Goal: Task Accomplishment & Management: Manage account settings

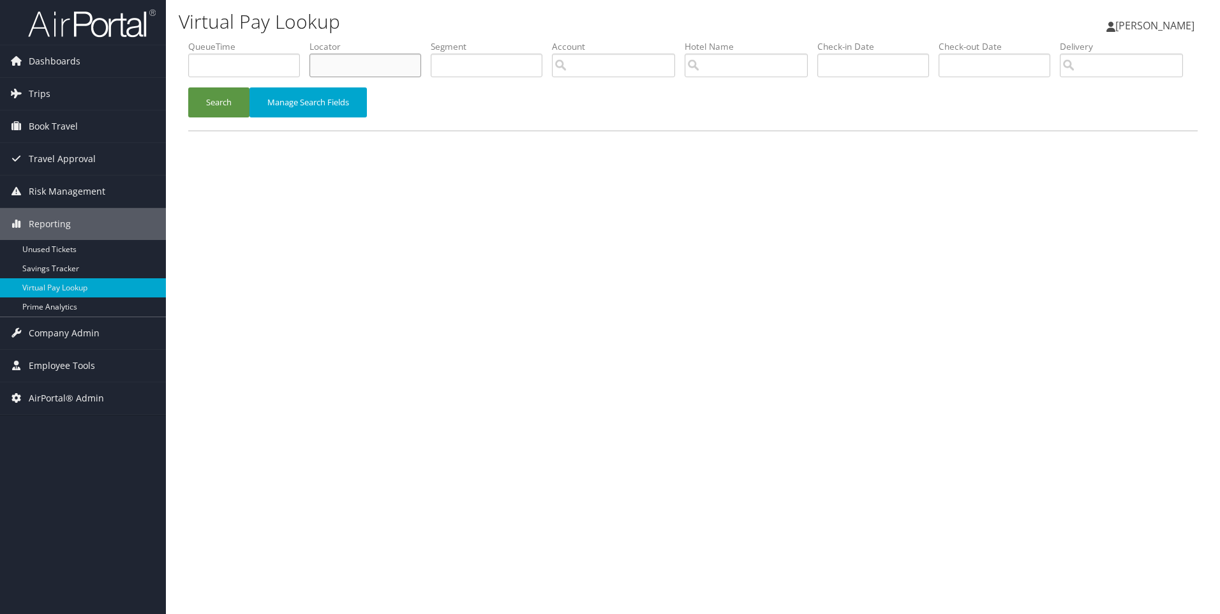
click at [401, 73] on input "text" at bounding box center [365, 66] width 112 height 24
paste input "DBF96C"
click at [188, 87] on button "Search" at bounding box center [218, 102] width 61 height 30
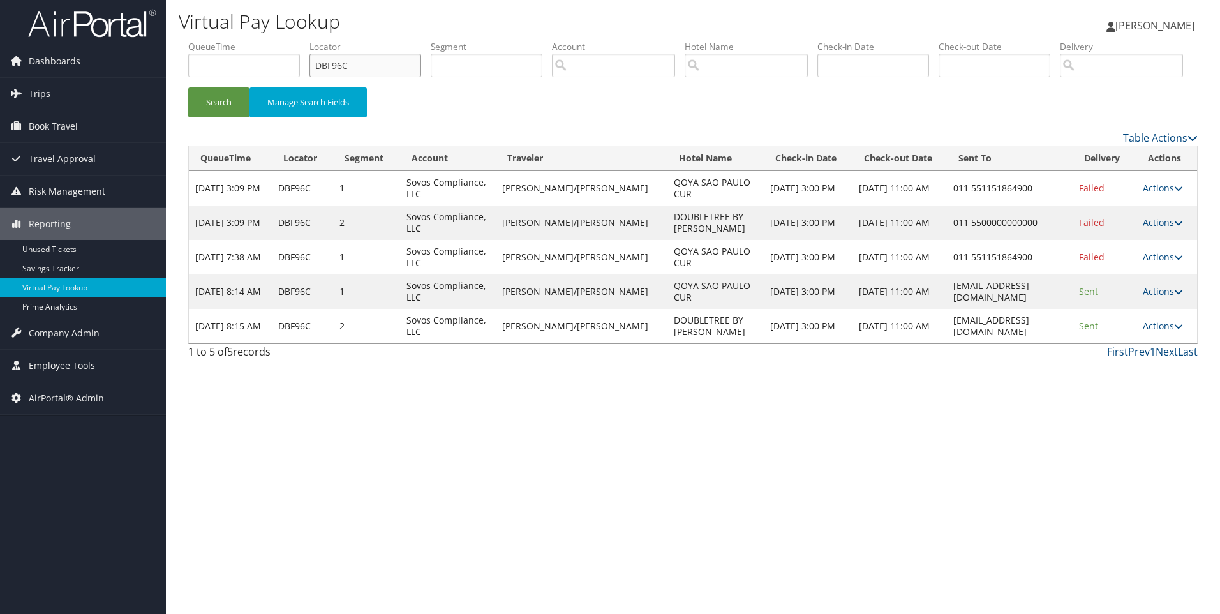
drag, startPoint x: 383, startPoint y: 64, endPoint x: 202, endPoint y: 36, distance: 183.9
click at [202, 36] on div "Virtual Pay Lookup Sophia Cain Sophia Cain My Settings Travel Agency Contacts L…" at bounding box center [693, 307] width 1054 height 614
paste input "MSP3"
type input "DBMSP3"
click at [188, 87] on button "Search" at bounding box center [218, 102] width 61 height 30
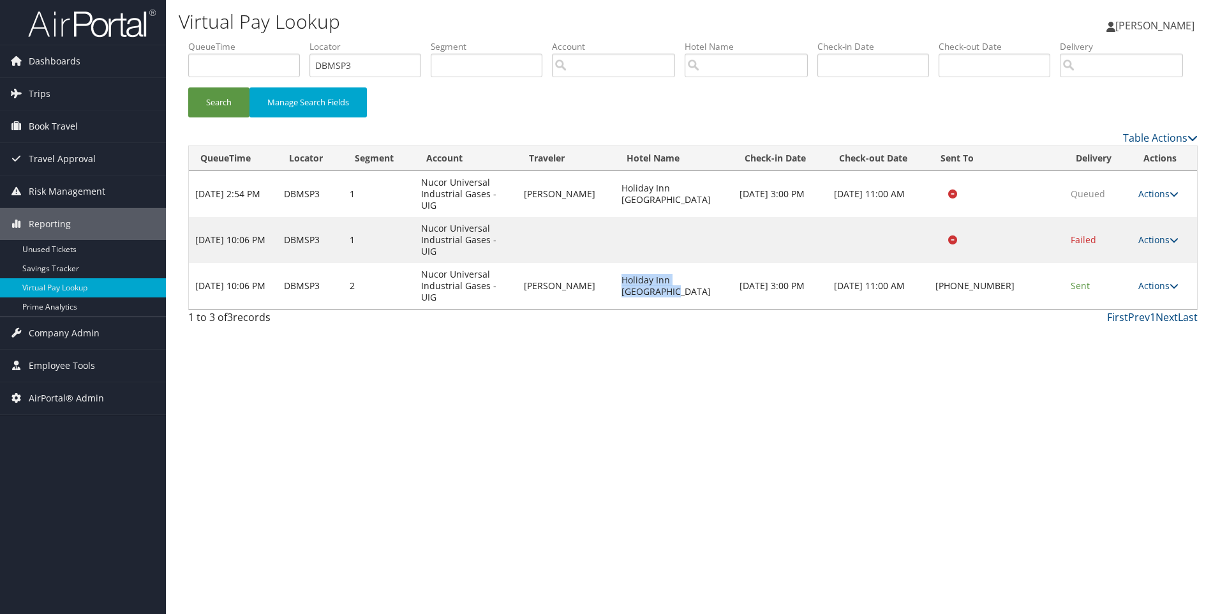
drag, startPoint x: 707, startPoint y: 310, endPoint x: 617, endPoint y: 307, distance: 90.0
click at [617, 307] on td "Holiday Inn Blytheville" at bounding box center [674, 286] width 118 height 46
copy td "Holiday Inn Blytheville"
click at [1159, 292] on link "Actions" at bounding box center [1158, 285] width 40 height 12
click at [1123, 286] on link "Resend" at bounding box center [1119, 276] width 109 height 22
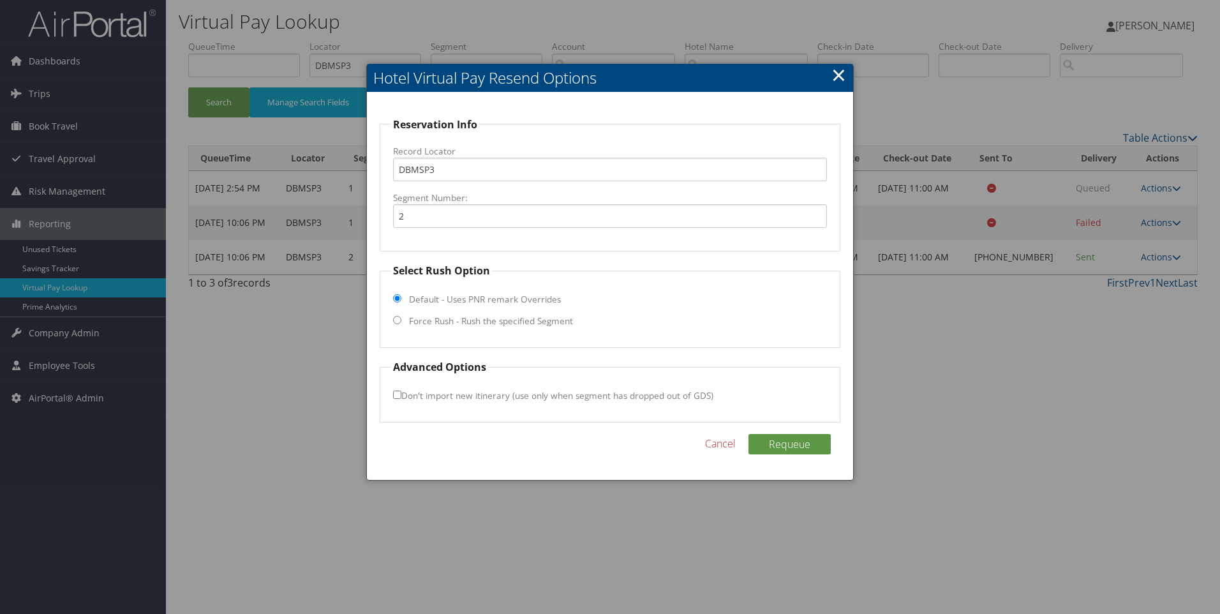
click at [399, 323] on input "Force Rush - Rush the specified Segment" at bounding box center [397, 320] width 8 height 8
radio input "true"
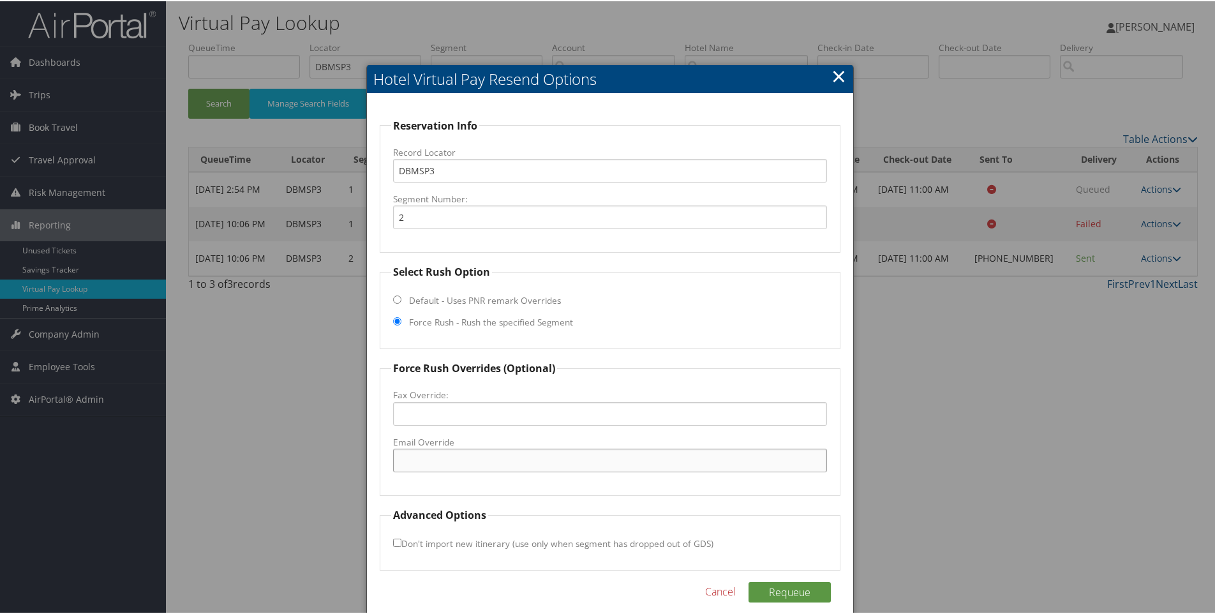
click at [455, 455] on input "Email Override" at bounding box center [610, 459] width 434 height 24
paste input "holibly@houseworthhotels.com"
type input "holibly@houseworthhotels.com"
click at [786, 590] on button "Requeue" at bounding box center [789, 590] width 82 height 20
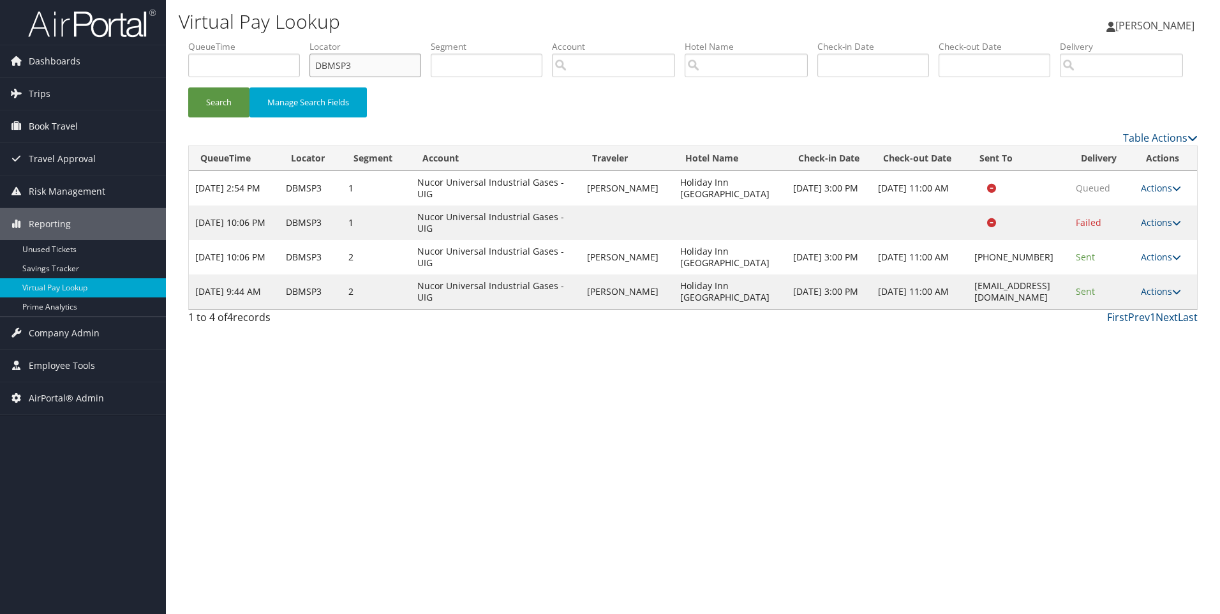
drag, startPoint x: 404, startPoint y: 75, endPoint x: 299, endPoint y: 55, distance: 107.7
click at [299, 40] on ul "QueueTime Locator DBMSP3 Segment Account Traveler Hotel Name Check-in Date Chec…" at bounding box center [692, 40] width 1009 height 0
paste input "QTZ"
click at [188, 87] on button "Search" at bounding box center [218, 102] width 61 height 30
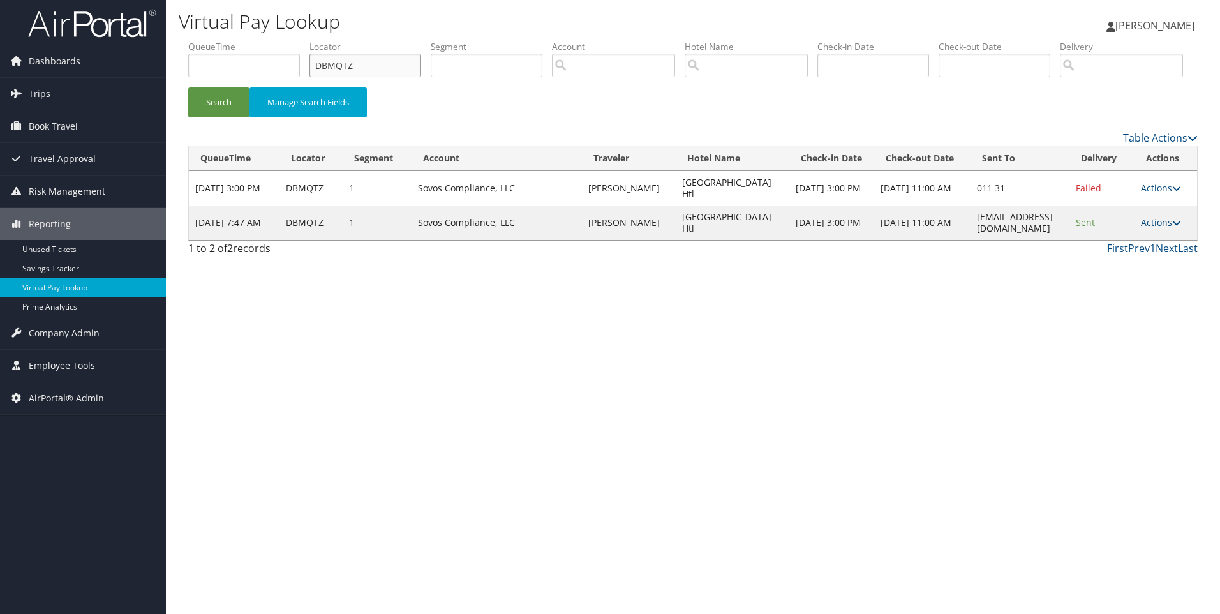
drag, startPoint x: 394, startPoint y: 56, endPoint x: 225, endPoint y: 52, distance: 169.1
click at [225, 40] on ul "QueueTime Locator DBMQTZ Segment Account Traveler Hotel Name Check-in Date Chec…" at bounding box center [692, 40] width 1009 height 0
paste input "F96C"
click at [188, 87] on button "Search" at bounding box center [218, 102] width 61 height 30
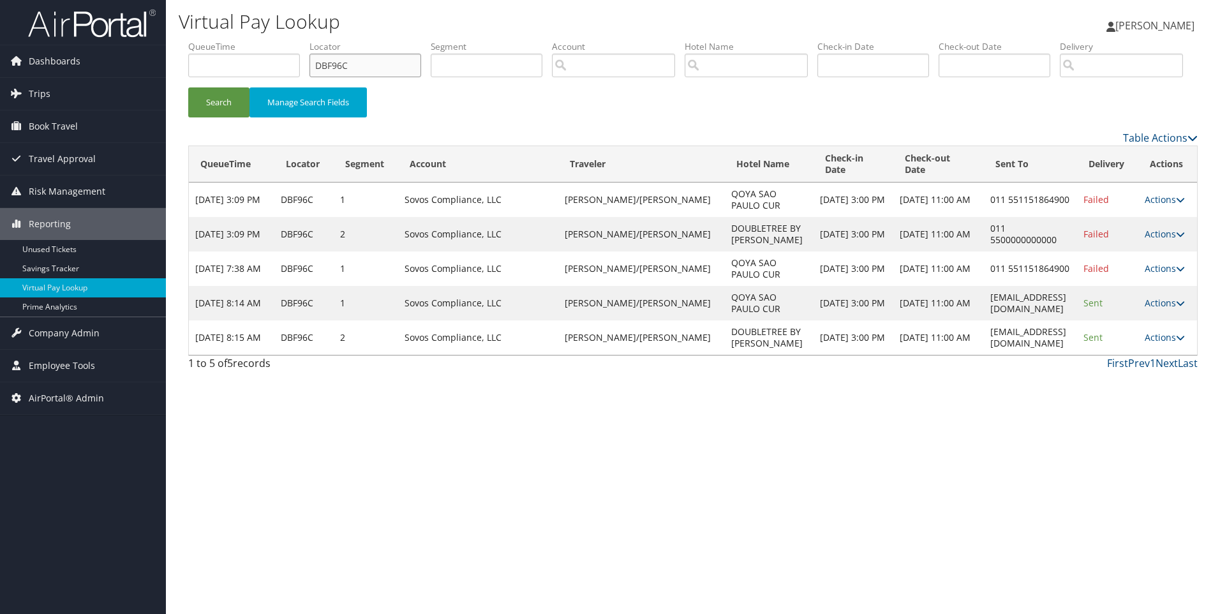
drag, startPoint x: 389, startPoint y: 61, endPoint x: 241, endPoint y: 52, distance: 148.3
click at [241, 40] on ul "QueueTime Locator DBF96C Segment Account Traveler Hotel Name Check-in Date Chec…" at bounding box center [692, 40] width 1009 height 0
paste input "2HT"
type input "DBF2HT"
click at [188, 87] on button "Search" at bounding box center [218, 102] width 61 height 30
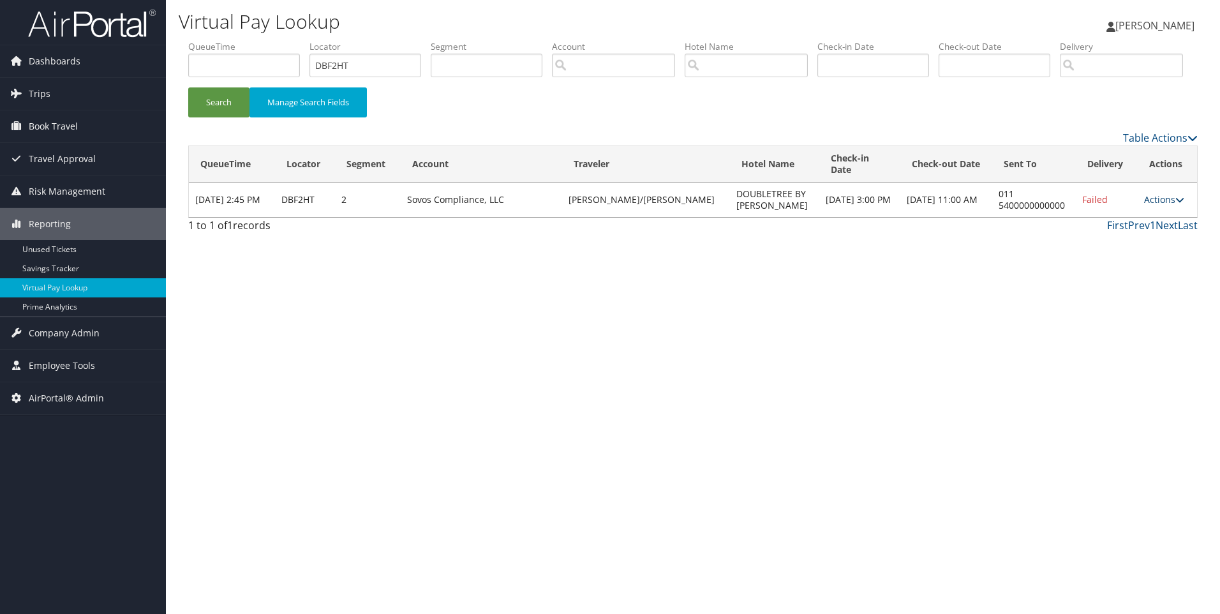
click at [1156, 205] on link "Actions" at bounding box center [1164, 199] width 40 height 12
click at [1125, 283] on link "View Itinerary" at bounding box center [1122, 272] width 109 height 22
click at [1154, 205] on link "Actions" at bounding box center [1164, 199] width 40 height 12
click at [1113, 218] on link "Resend" at bounding box center [1122, 207] width 109 height 22
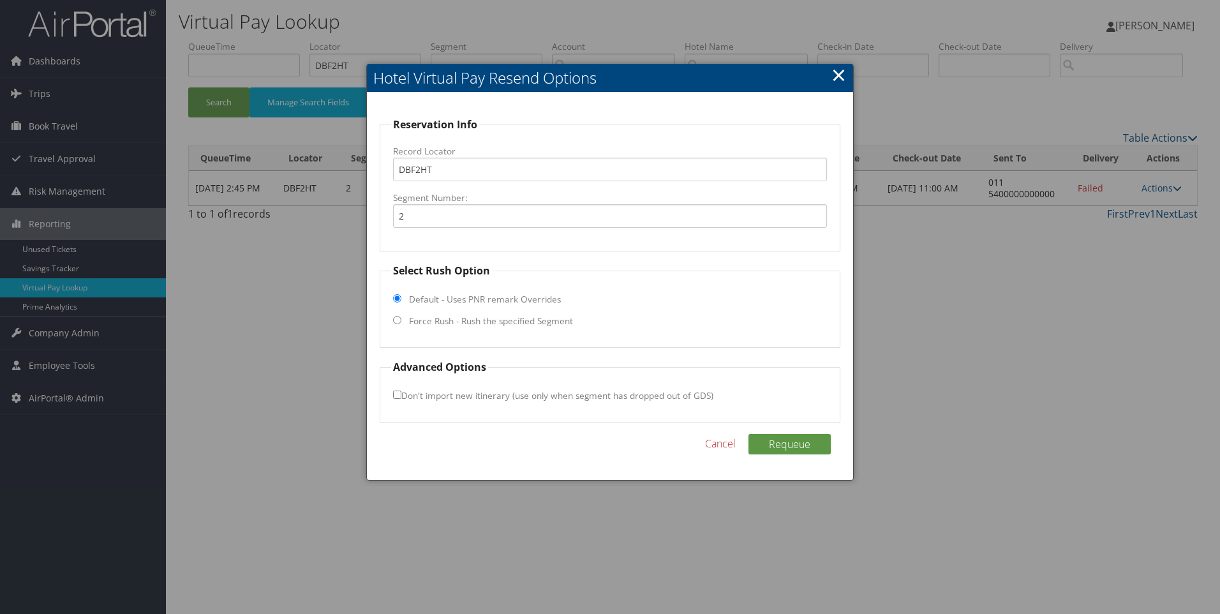
click at [530, 320] on label "Force Rush - Rush the specified Segment" at bounding box center [491, 320] width 164 height 13
click at [401, 320] on input "Force Rush - Rush the specified Segment" at bounding box center [397, 320] width 8 height 8
radio input "true"
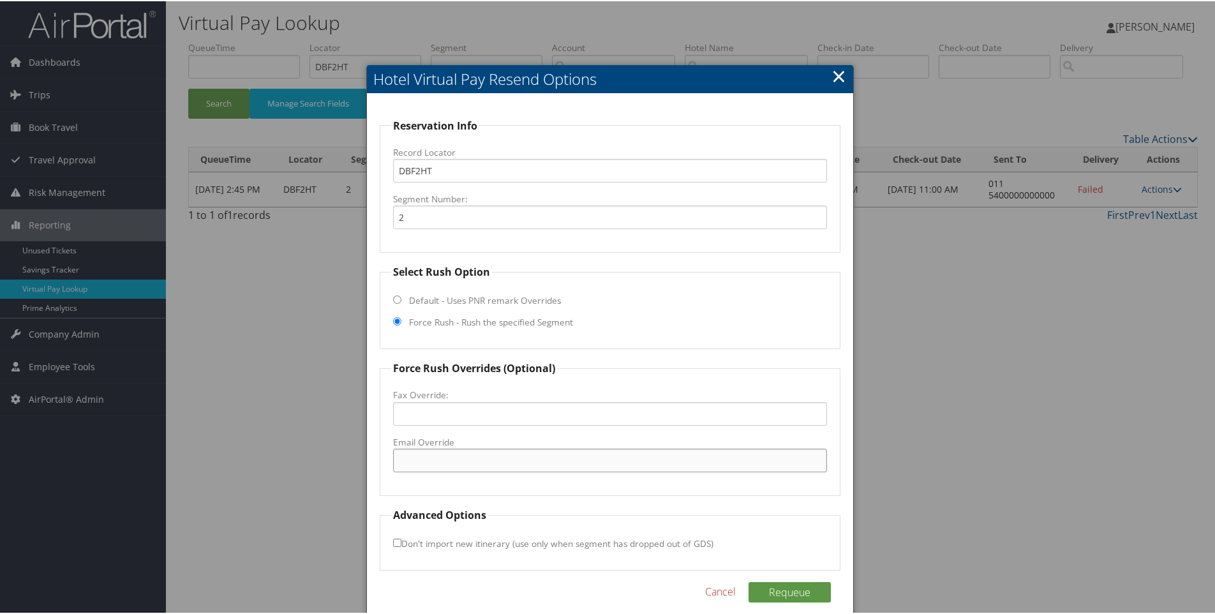
click at [430, 463] on input "Email Override" at bounding box center [610, 459] width 434 height 24
paste input "BUESI_DT_Hotel@hilton.com"
type input "BUESI_DT_Hotel@hilton.com"
click at [769, 580] on button "Requeue" at bounding box center [789, 590] width 82 height 20
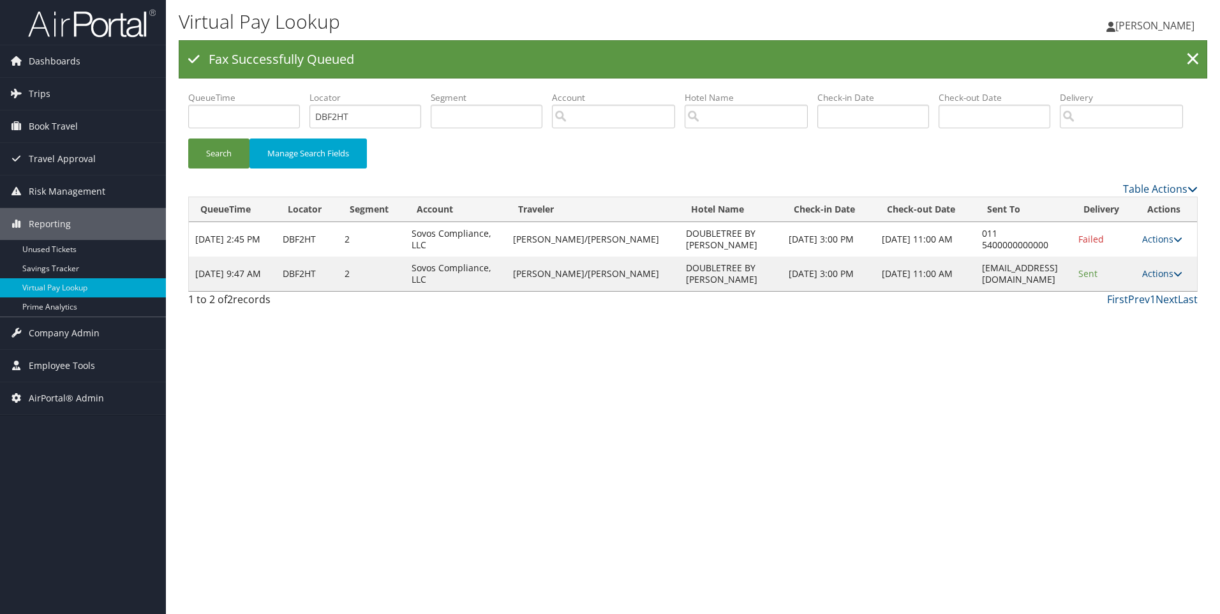
click at [309, 256] on td "DBF2HT" at bounding box center [307, 239] width 62 height 34
drag, startPoint x: 383, startPoint y: 112, endPoint x: 254, endPoint y: 115, distance: 128.9
click at [254, 91] on ul "QueueTime Locator DBF2HT Segment Account Traveler Hotel Name Check-in Date Chec…" at bounding box center [692, 91] width 1009 height 0
paste input "DY2N"
click at [188, 138] on button "Search" at bounding box center [218, 153] width 61 height 30
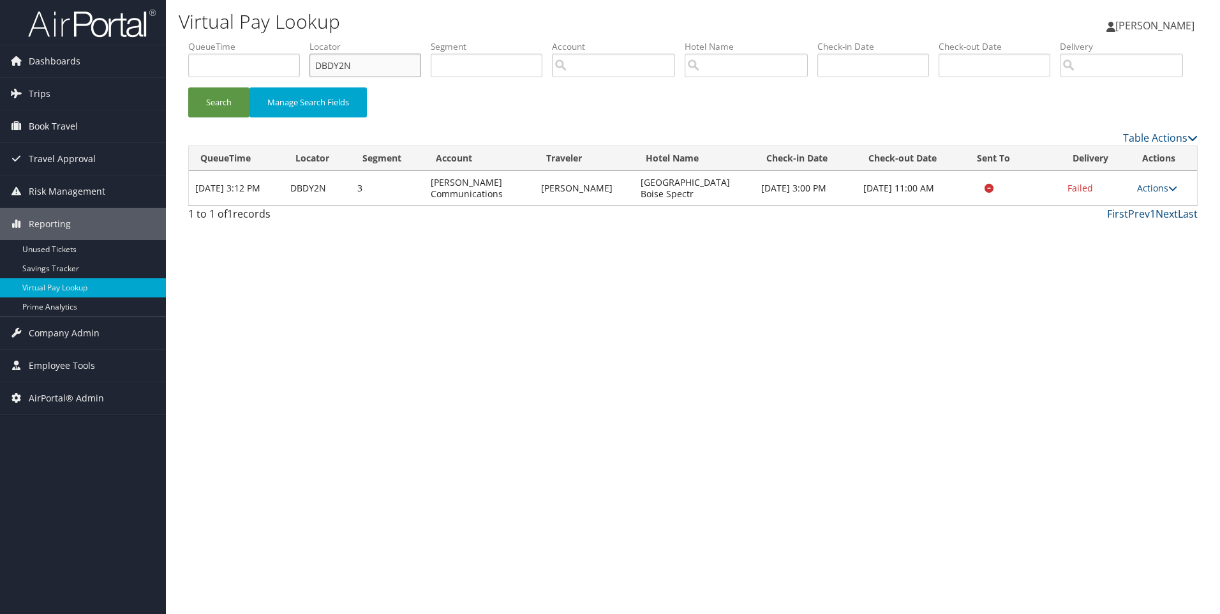
drag, startPoint x: 376, startPoint y: 63, endPoint x: 256, endPoint y: 42, distance: 121.7
click at [256, 40] on ul "QueueTime Locator DBDY2N Segment Account Traveler Hotel Name Check-in Date Chec…" at bounding box center [692, 40] width 1009 height 0
paste input "W8D"
click at [188, 87] on button "Search" at bounding box center [218, 102] width 61 height 30
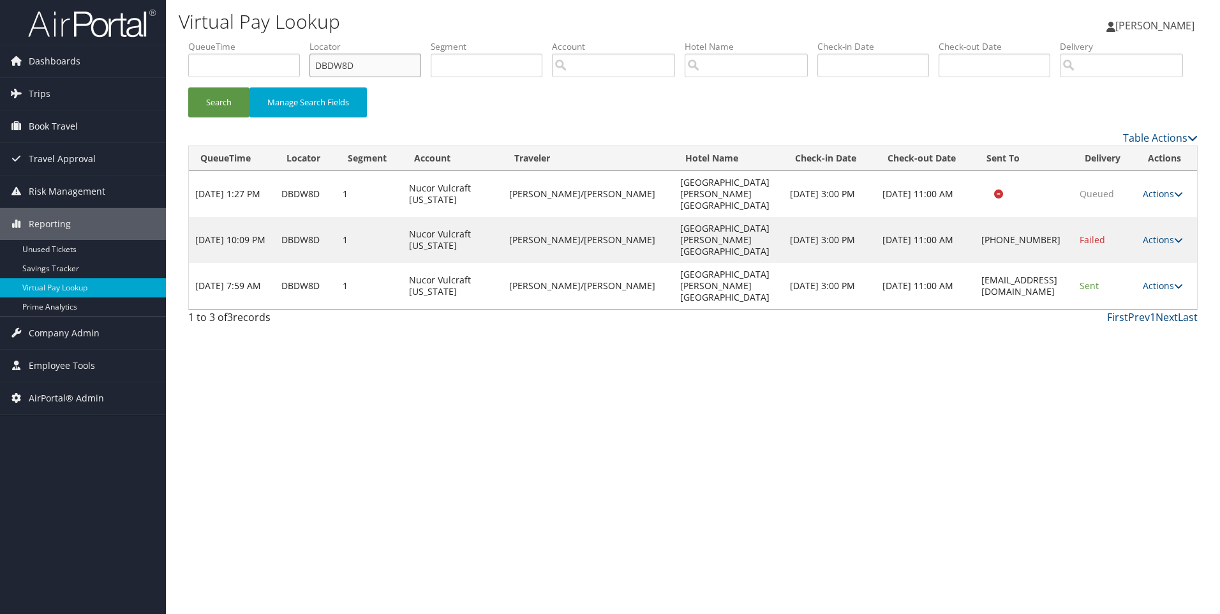
drag, startPoint x: 395, startPoint y: 71, endPoint x: 306, endPoint y: 72, distance: 89.3
click at [306, 40] on ul "QueueTime Locator DBDW8D Segment Account Traveler Hotel Name Check-in Date Chec…" at bounding box center [692, 40] width 1009 height 0
paste input "VJS"
click at [188, 87] on button "Search" at bounding box center [218, 102] width 61 height 30
drag, startPoint x: 378, startPoint y: 67, endPoint x: 267, endPoint y: 69, distance: 110.4
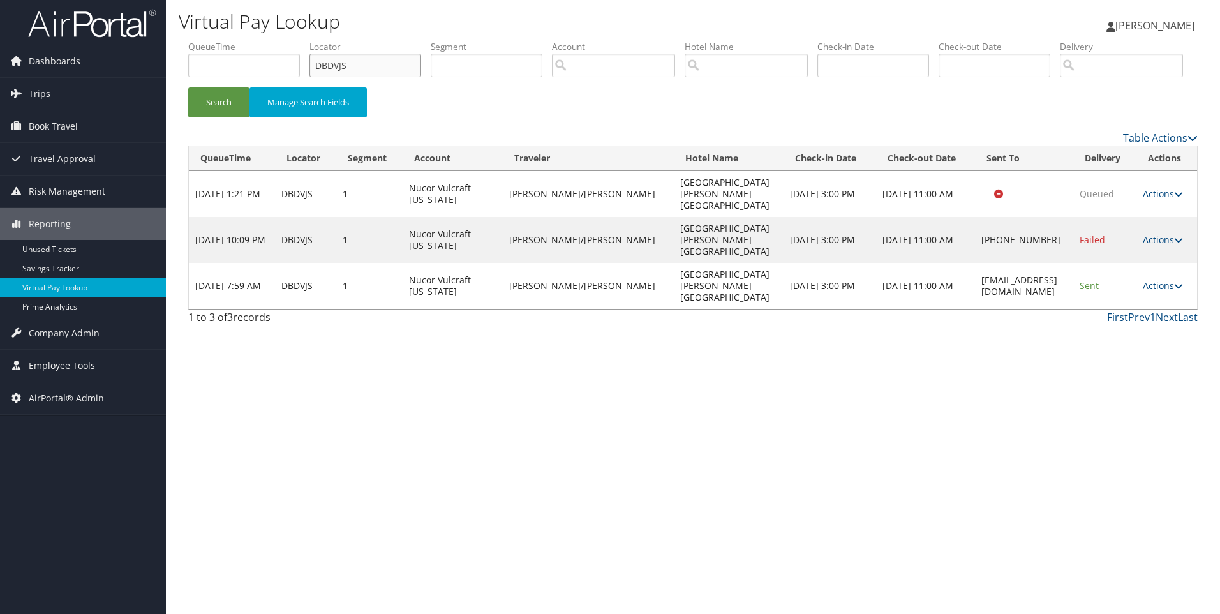
click at [267, 40] on ul "QueueTime Locator DBDVJS Segment Account Traveler Hotel Name Check-in Date Chec…" at bounding box center [692, 40] width 1009 height 0
paste input "HLQ"
click at [188, 87] on button "Search" at bounding box center [218, 102] width 61 height 30
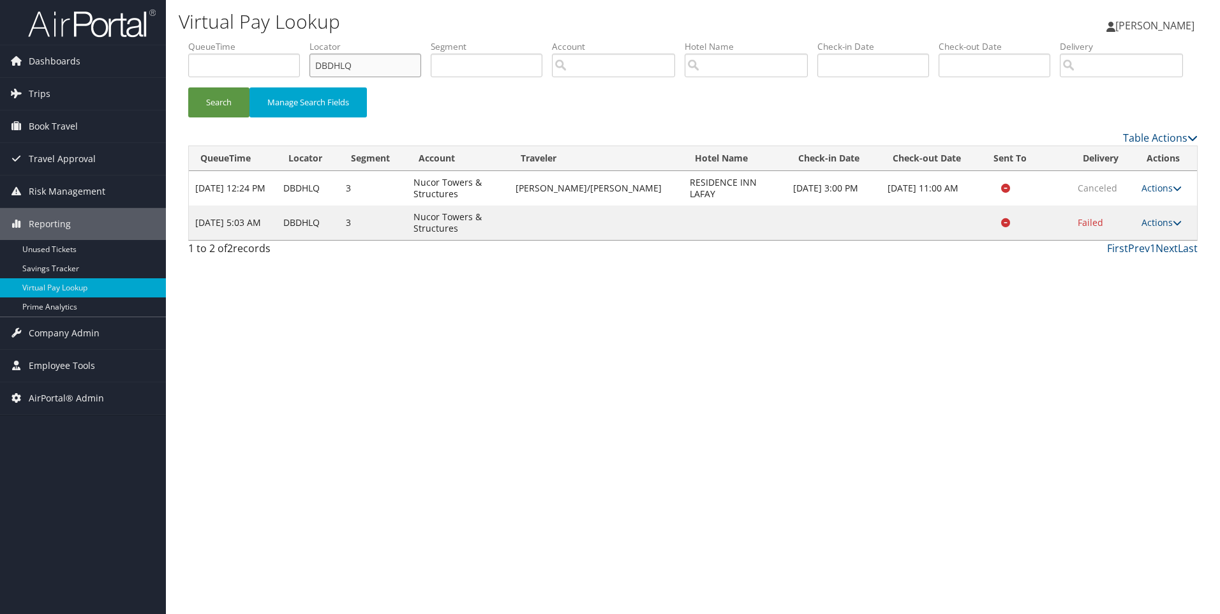
drag, startPoint x: 380, startPoint y: 62, endPoint x: 290, endPoint y: 45, distance: 91.0
click at [291, 40] on ul "QueueTime Locator DBDHLQ Segment Account Traveler Hotel Name Check-in Date Chec…" at bounding box center [692, 40] width 1009 height 0
paste input "C4QNL"
type input "DC4QNL"
click at [188, 87] on button "Search" at bounding box center [218, 102] width 61 height 30
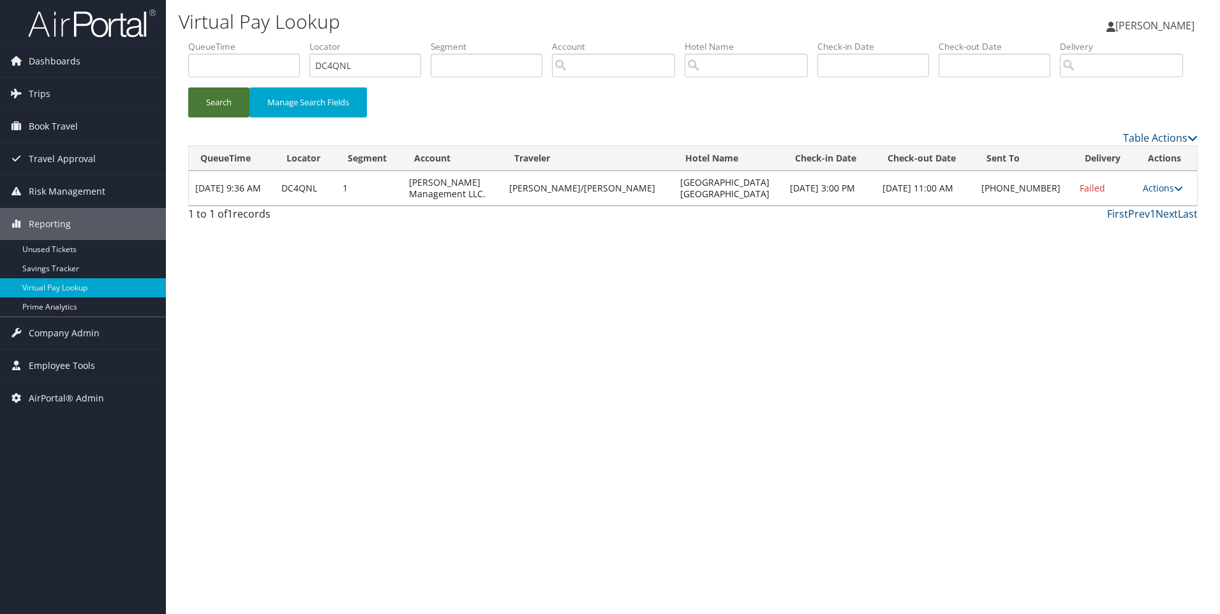
click at [233, 117] on button "Search" at bounding box center [218, 102] width 61 height 30
drag, startPoint x: 716, startPoint y: 239, endPoint x: 625, endPoint y: 230, distance: 91.7
click at [625, 205] on tr "Sep 8, 2025 9:36 AM DC4QNL 1 Jim N Nicks Management LLC. PINON/ALFREDO Hampton …" at bounding box center [693, 188] width 1008 height 34
copy tr "Hampton Inn Stes Spartanburg"
click at [1165, 194] on link "Actions" at bounding box center [1162, 188] width 40 height 12
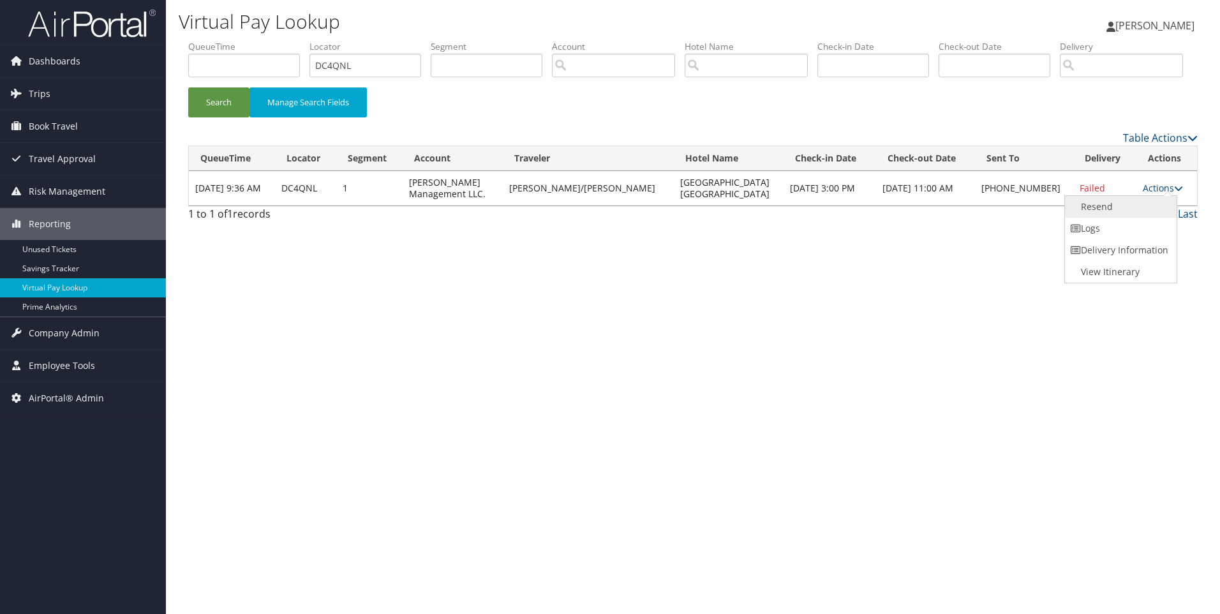
click at [1120, 218] on link "Resend" at bounding box center [1119, 207] width 109 height 22
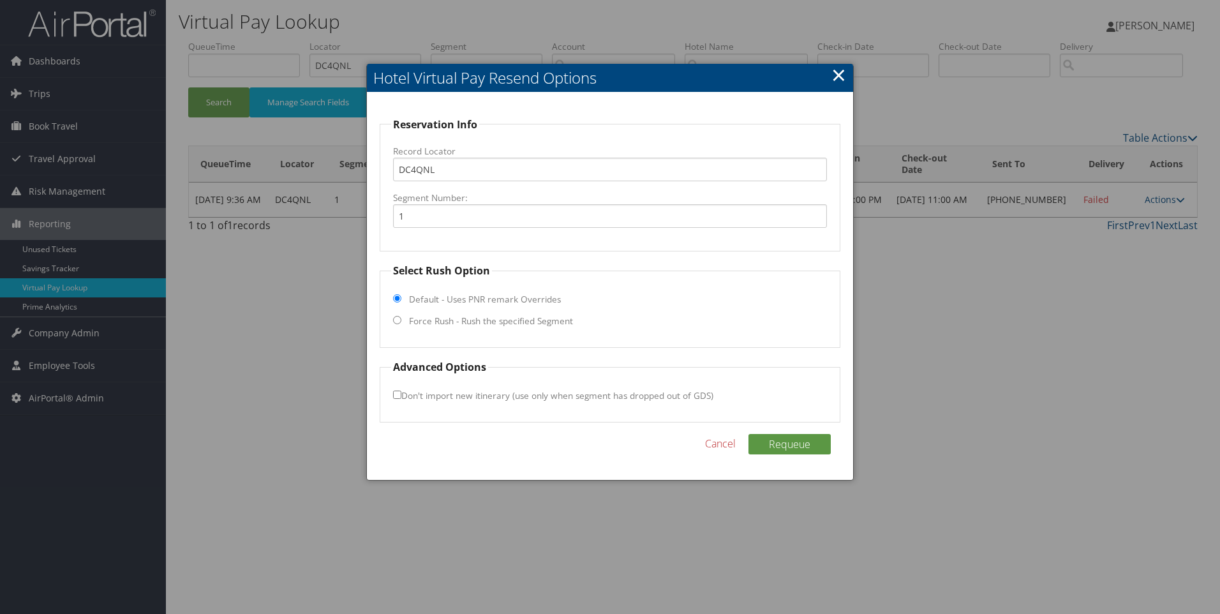
click at [397, 323] on input "Force Rush - Rush the specified Segment" at bounding box center [397, 320] width 8 height 8
radio input "true"
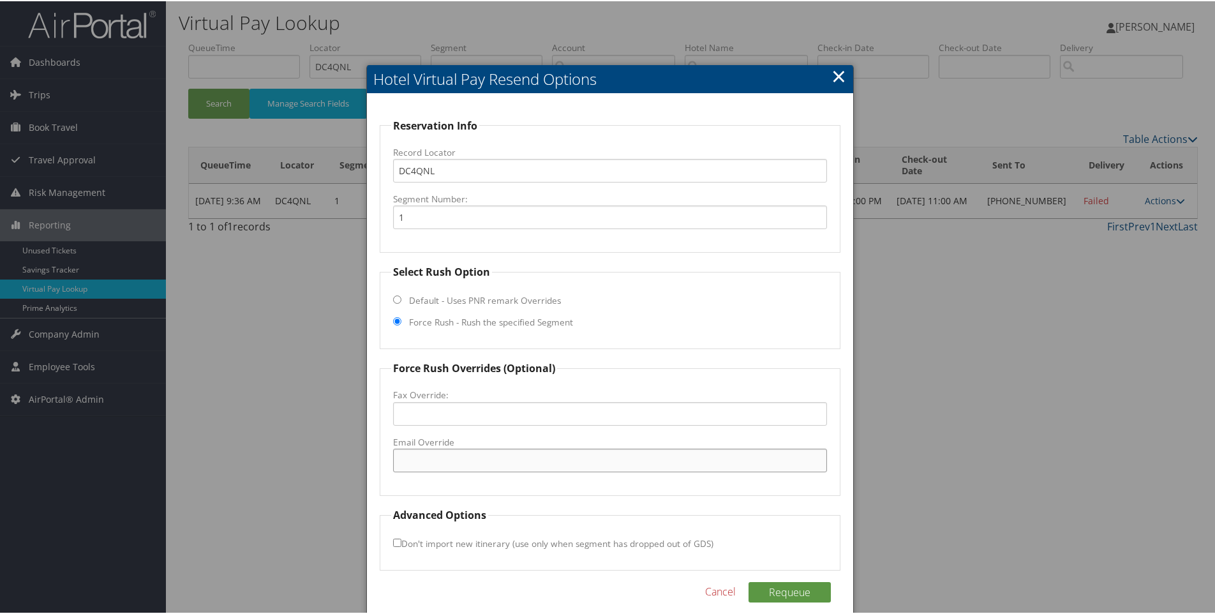
click at [425, 448] on input "Email Override" at bounding box center [610, 459] width 434 height 24
paste input "SPASC_Hampton@hilton.com"
type input "SPASC_Hampton@hilton.com"
click at [781, 579] on div "Reservation Info Record Locator DC4QNL Segment Number: 1 Select Rush Option Def…" at bounding box center [610, 359] width 487 height 535
click at [786, 582] on button "Requeue" at bounding box center [789, 590] width 82 height 20
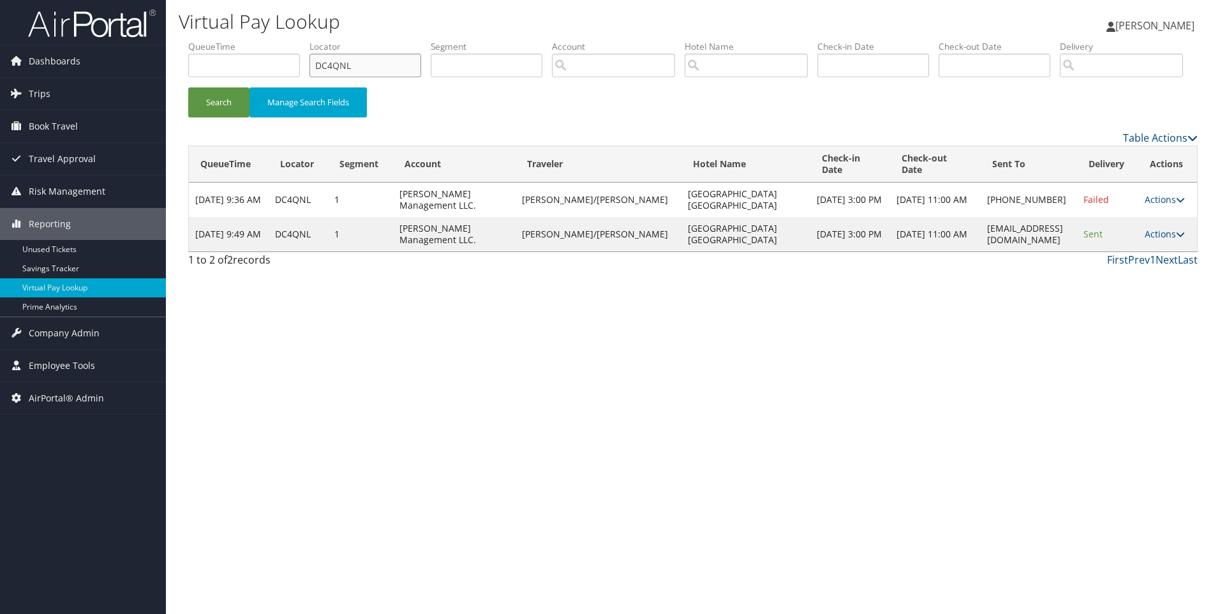
drag, startPoint x: 399, startPoint y: 70, endPoint x: 206, endPoint y: 57, distance: 193.7
click at [206, 40] on ul "QueueTime Locator DC4QNL Segment Account Traveler Hotel Name Check-in Date Chec…" at bounding box center [692, 40] width 1009 height 0
paste input "B37YR"
click at [188, 87] on button "Search" at bounding box center [218, 102] width 61 height 30
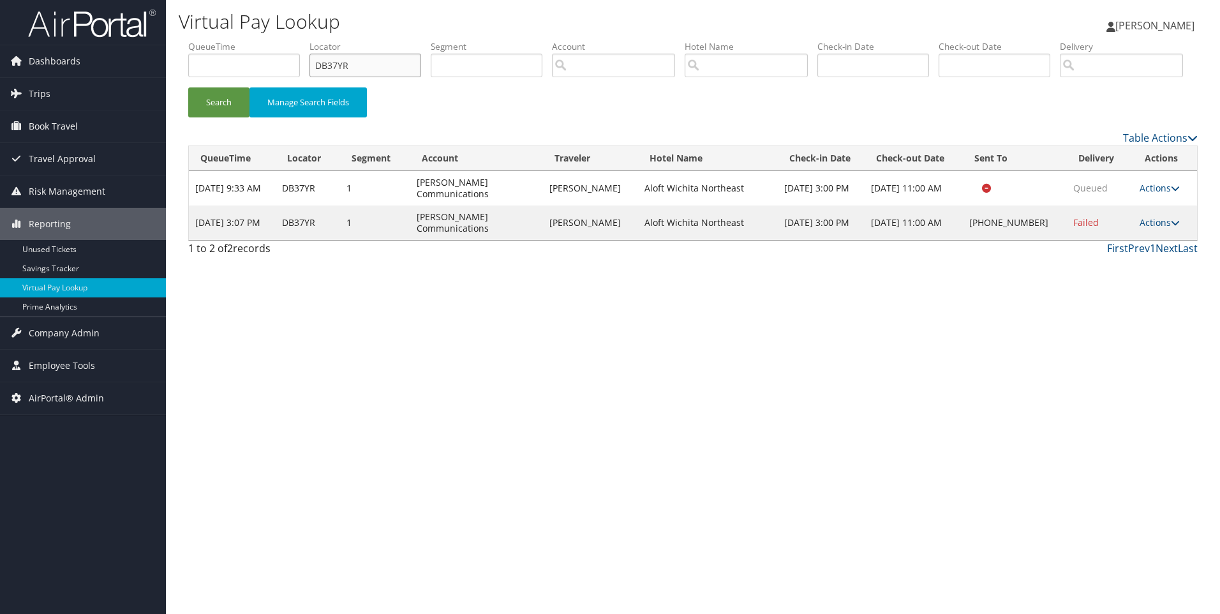
drag, startPoint x: 380, startPoint y: 64, endPoint x: 191, endPoint y: 67, distance: 188.8
click at [191, 40] on ul "QueueTime Locator DB37YR Segment Account Traveler Hotel Name Check-in Date Chec…" at bounding box center [692, 40] width 1009 height 0
paste input "2G73"
click at [188, 87] on button "Search" at bounding box center [218, 102] width 61 height 30
drag, startPoint x: 688, startPoint y: 277, endPoint x: 654, endPoint y: 269, distance: 35.0
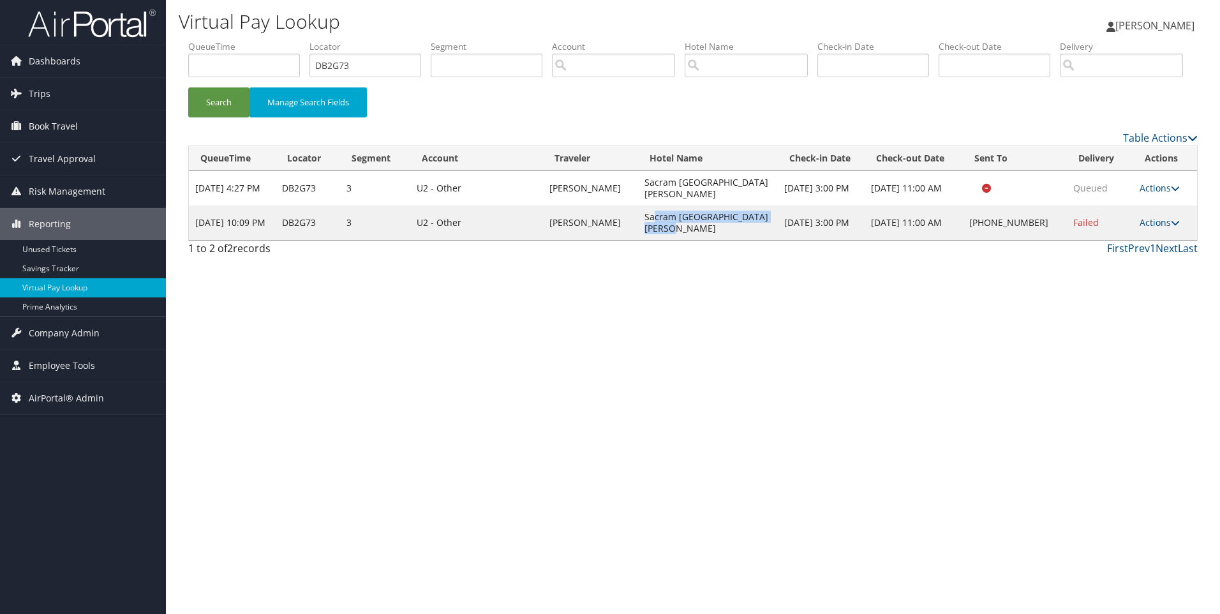
click at [654, 240] on td "Sacram Marriott Rancho Cordova" at bounding box center [708, 222] width 140 height 34
drag, startPoint x: 654, startPoint y: 269, endPoint x: 529, endPoint y: 181, distance: 152.0
click at [529, 145] on div "Table Actions" at bounding box center [821, 137] width 752 height 15
drag, startPoint x: 386, startPoint y: 63, endPoint x: 226, endPoint y: 47, distance: 160.3
click at [226, 40] on ul "QueueTime Locator DB2G73 Segment Account Traveler Hotel Name Check-in Date Chec…" at bounding box center [692, 40] width 1009 height 0
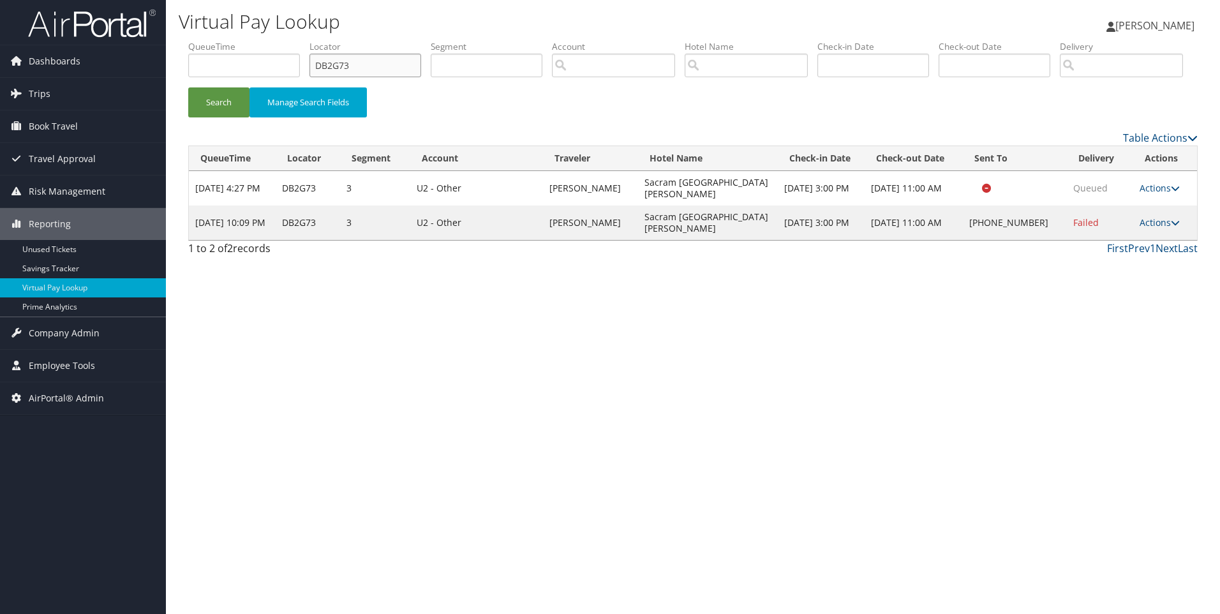
paste input "CVV"
click at [188, 87] on button "Search" at bounding box center [218, 102] width 61 height 30
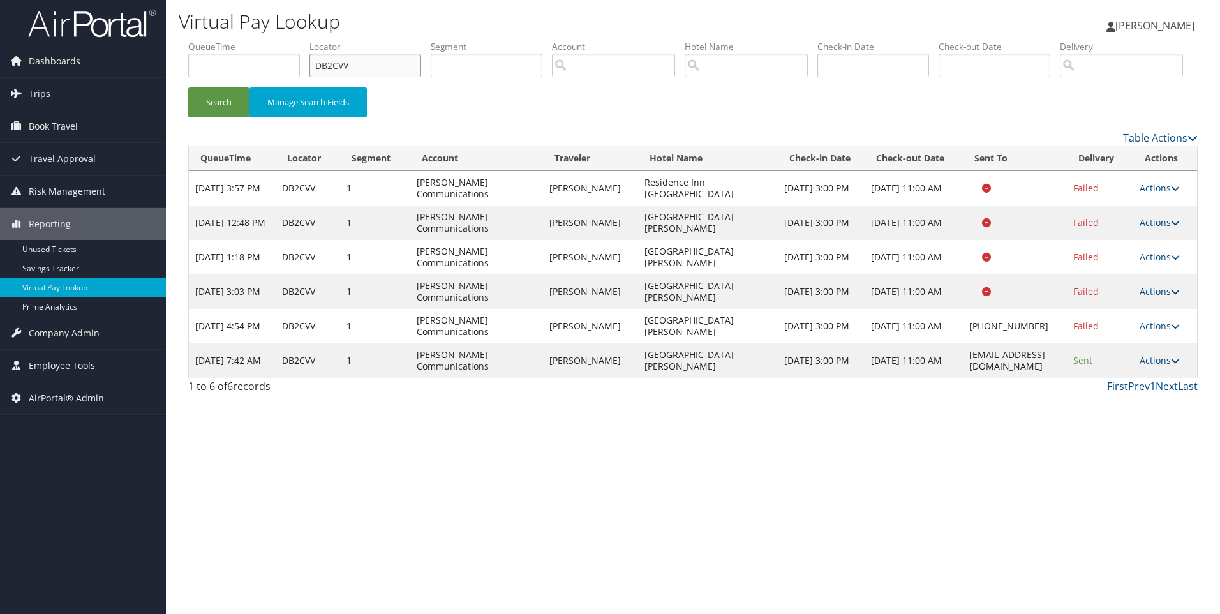
drag, startPoint x: 356, startPoint y: 64, endPoint x: 233, endPoint y: 63, distance: 123.1
click at [233, 40] on ul "QueueTime Locator DB2CVV Segment Account Traveler Hotel Name Check-in Date Chec…" at bounding box center [692, 40] width 1009 height 0
paste input "9PJ9W"
type input "D9PJ9W"
click at [188, 87] on button "Search" at bounding box center [218, 102] width 61 height 30
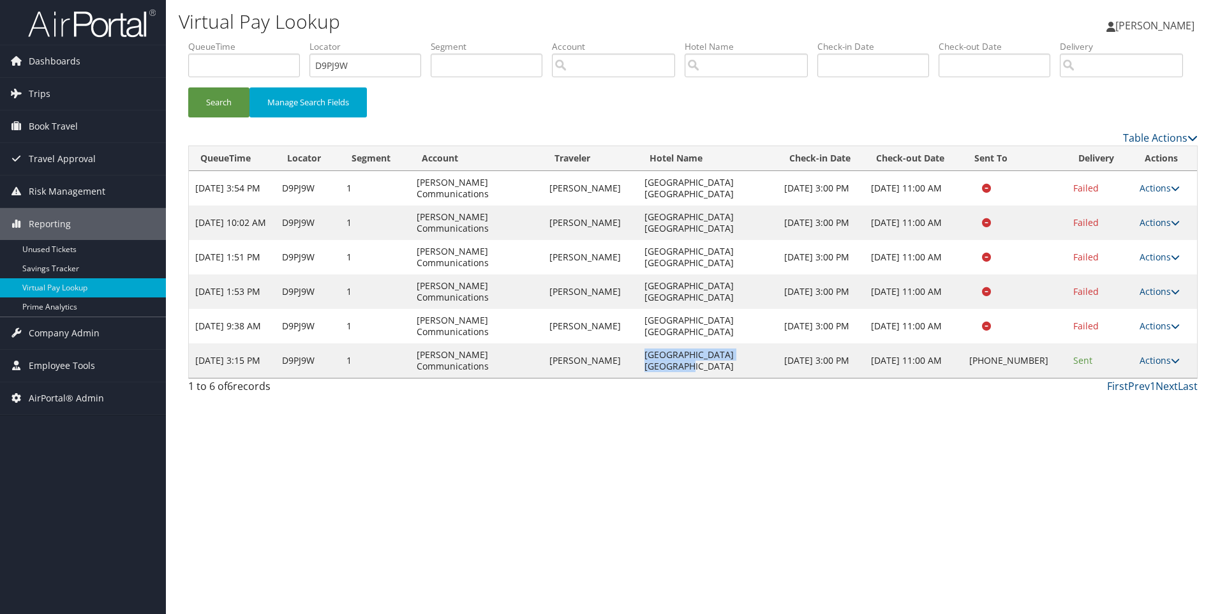
drag, startPoint x: 767, startPoint y: 405, endPoint x: 629, endPoint y: 412, distance: 138.6
click at [629, 378] on tr "Sep 5, 2025 3:15 PM D9PJ9W 1 Sorenson Communications MELVIN DENHAM Hampton Inn …" at bounding box center [693, 360] width 1008 height 34
copy tr "Hampton Inn Stes Springdale"
click at [1162, 366] on link "Actions" at bounding box center [1159, 360] width 40 height 12
click at [1134, 390] on link "Resend" at bounding box center [1119, 379] width 109 height 22
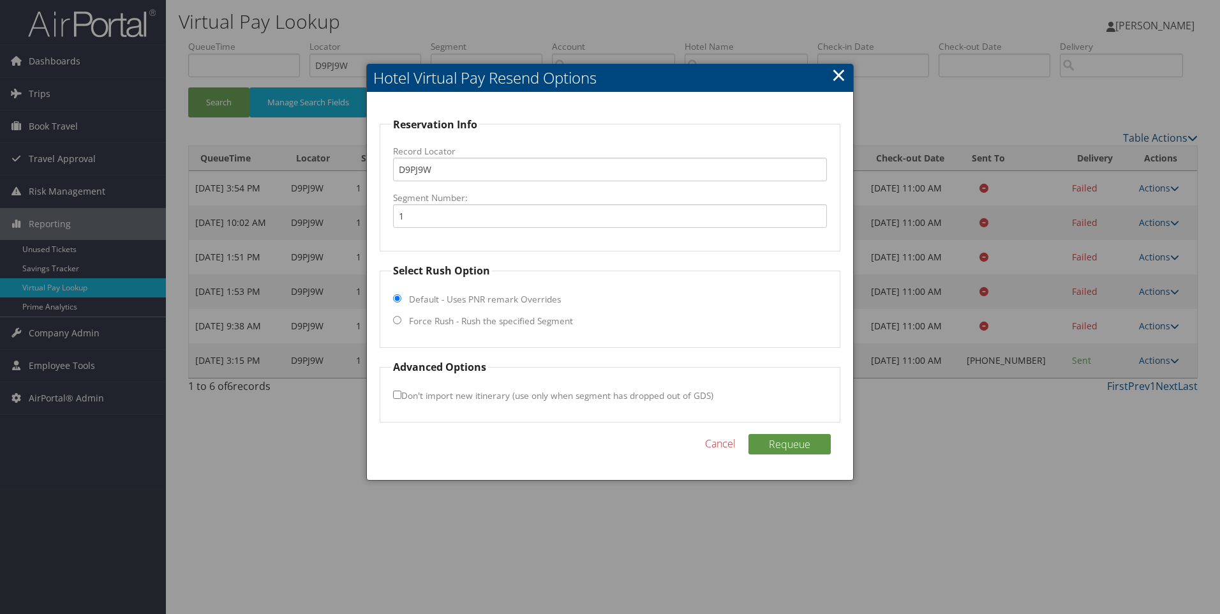
click at [397, 319] on input "Force Rush - Rush the specified Segment" at bounding box center [397, 320] width 8 height 8
radio input "true"
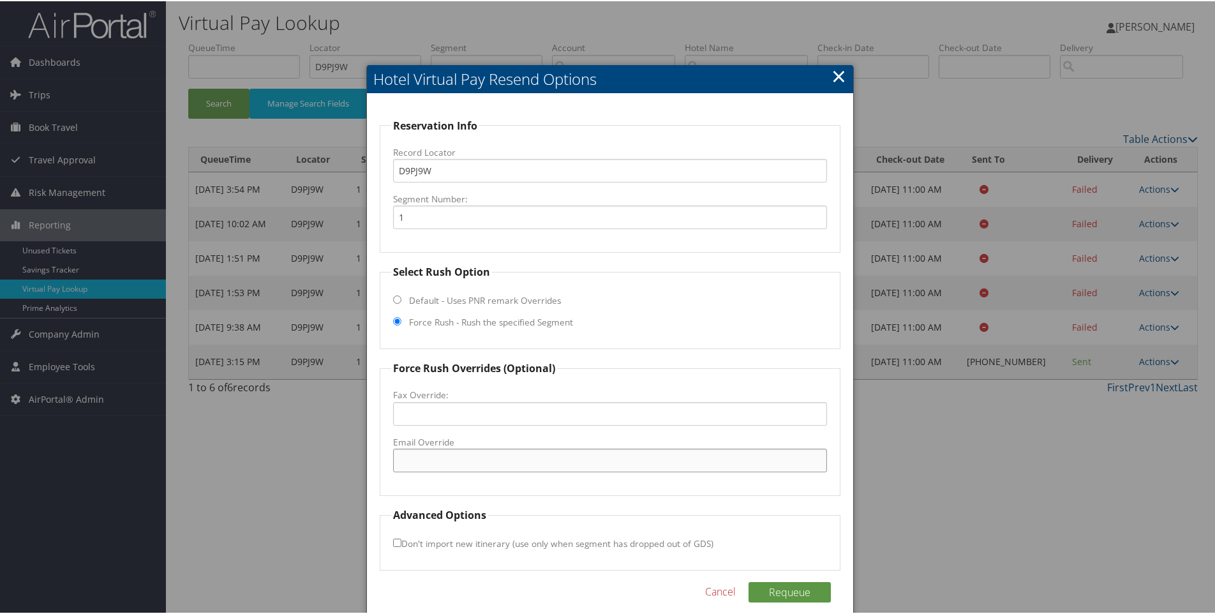
click at [439, 456] on input "Email Override" at bounding box center [610, 459] width 434 height 24
paste input "SGUZI_hampton_suites@hilton.com"
type input "SGUZI_hampton_suites@hilton.com"
click at [774, 588] on button "Requeue" at bounding box center [789, 590] width 82 height 20
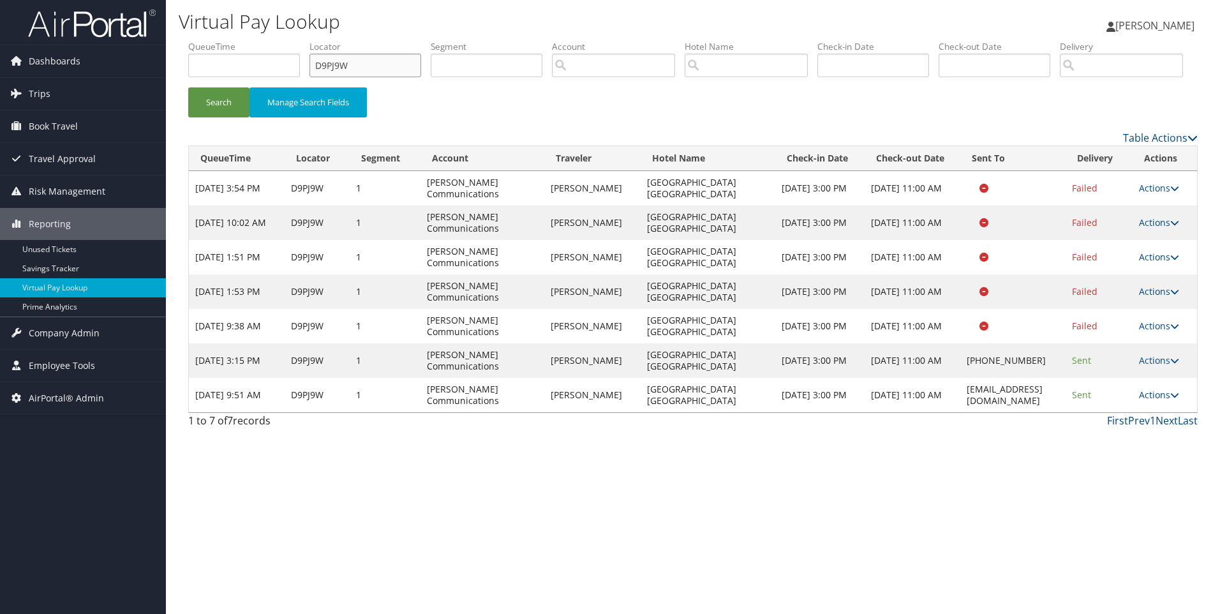
drag, startPoint x: 367, startPoint y: 63, endPoint x: 224, endPoint y: 20, distance: 149.9
click at [224, 20] on div "Virtual Pay Lookup Sophia Cain Sophia Cain My Settings Travel Agency Contacts L…" at bounding box center [693, 307] width 1054 height 614
paste input "MZKG"
click at [188, 87] on button "Search" at bounding box center [218, 102] width 61 height 30
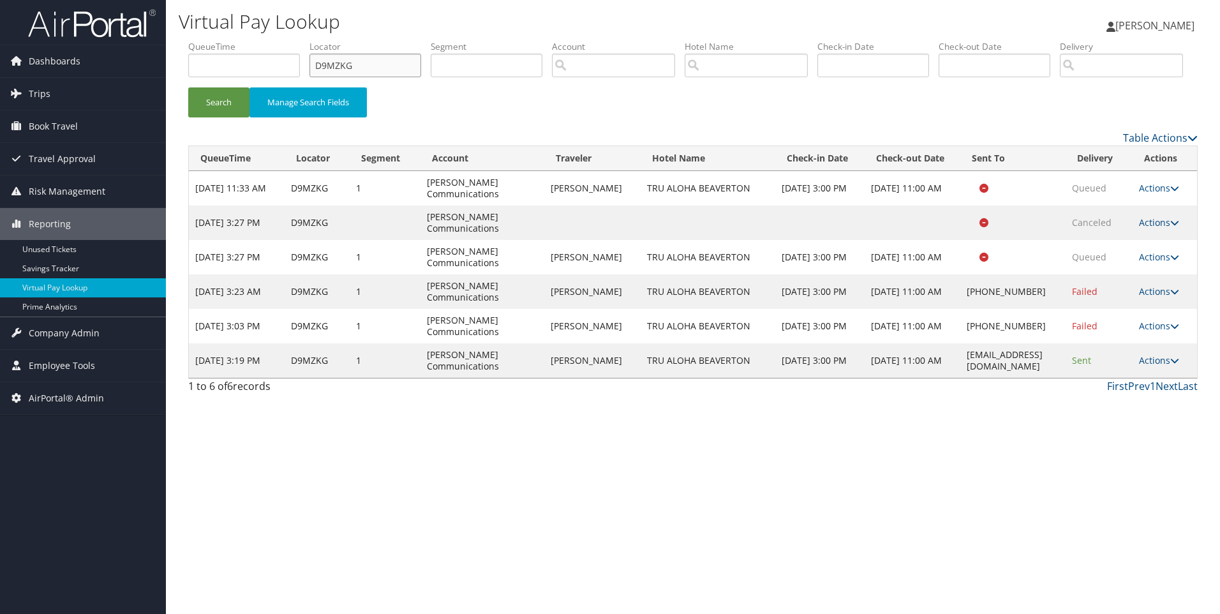
drag, startPoint x: 362, startPoint y: 66, endPoint x: 214, endPoint y: 40, distance: 150.8
click at [214, 40] on ul "QueueTime Locator D9MZKG Segment Account Traveler Hotel Name Check-in Date Chec…" at bounding box center [692, 40] width 1009 height 0
paste input "LWFY"
click at [188, 87] on button "Search" at bounding box center [218, 102] width 61 height 30
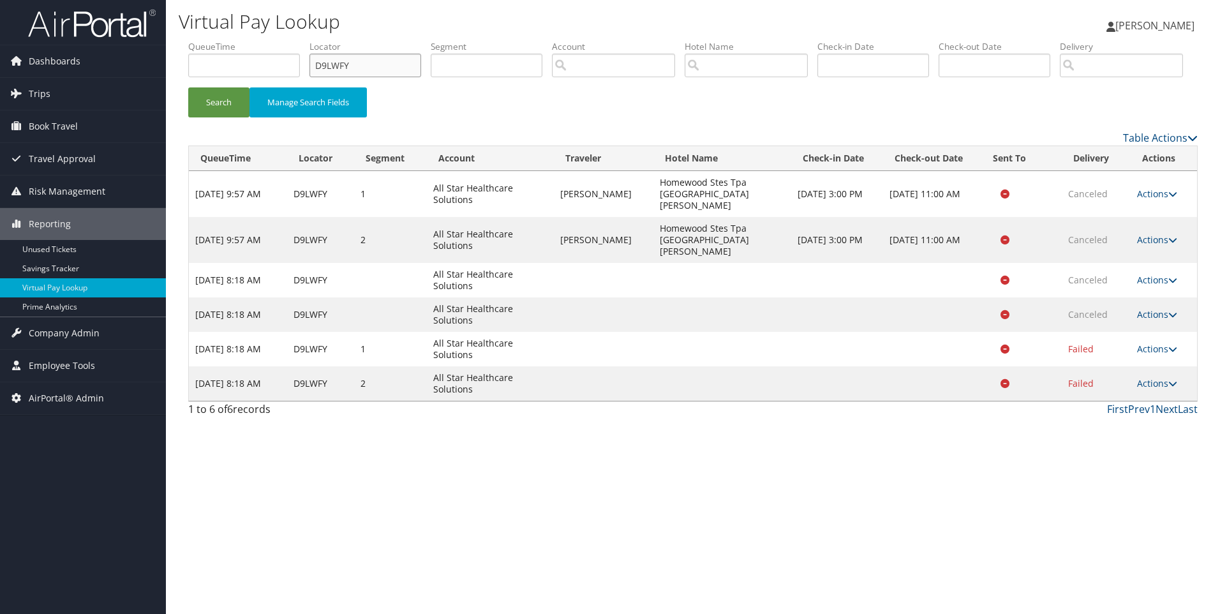
drag, startPoint x: 378, startPoint y: 69, endPoint x: 252, endPoint y: 58, distance: 126.8
click at [252, 40] on ul "QueueTime Locator D9LWFY Segment Account Traveler Hotel Name Check-in Date Chec…" at bounding box center [692, 40] width 1009 height 0
paste input "RM3"
type input "D9LRM3"
click at [188, 87] on button "Search" at bounding box center [218, 102] width 61 height 30
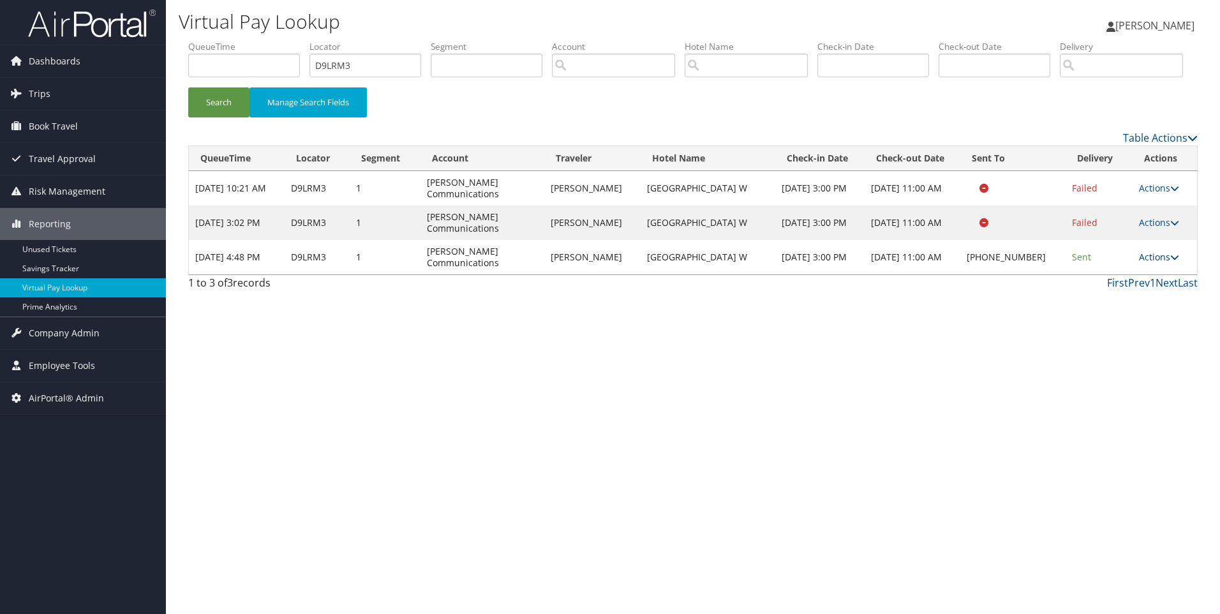
click at [1148, 263] on link "Actions" at bounding box center [1159, 257] width 40 height 12
click at [1134, 351] on link "View Itinerary" at bounding box center [1118, 341] width 109 height 22
click at [1157, 263] on link "Actions" at bounding box center [1159, 257] width 40 height 12
click at [1118, 286] on link "Resend" at bounding box center [1118, 276] width 109 height 22
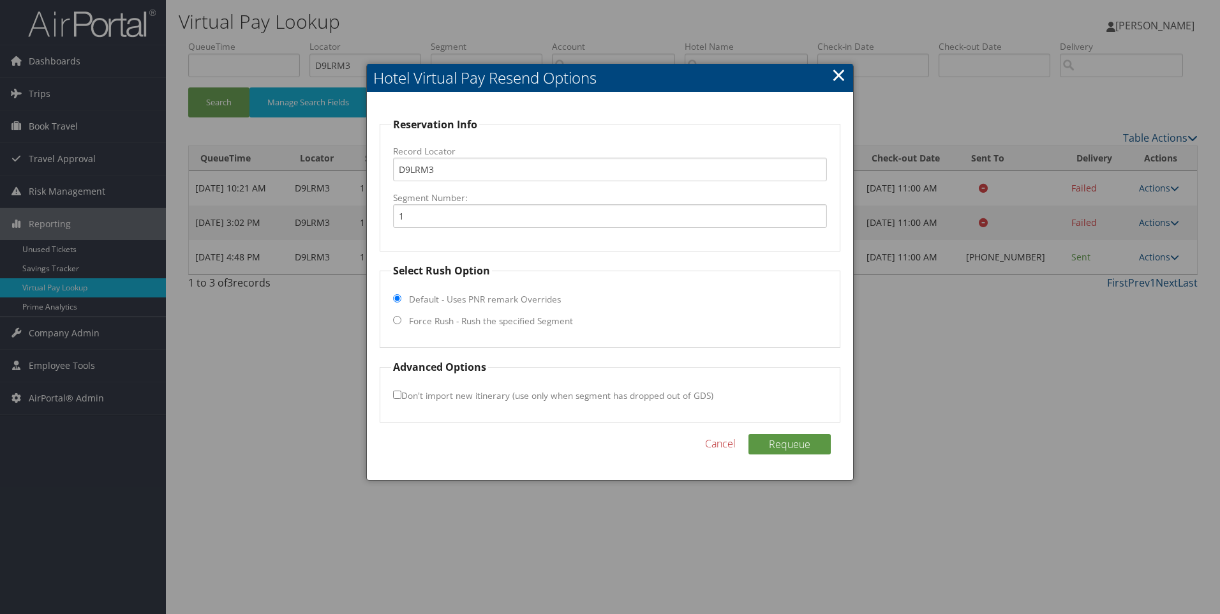
click at [448, 318] on label "Force Rush - Rush the specified Segment" at bounding box center [491, 320] width 164 height 13
click at [401, 318] on input "Force Rush - Rush the specified Segment" at bounding box center [397, 320] width 8 height 8
radio input "true"
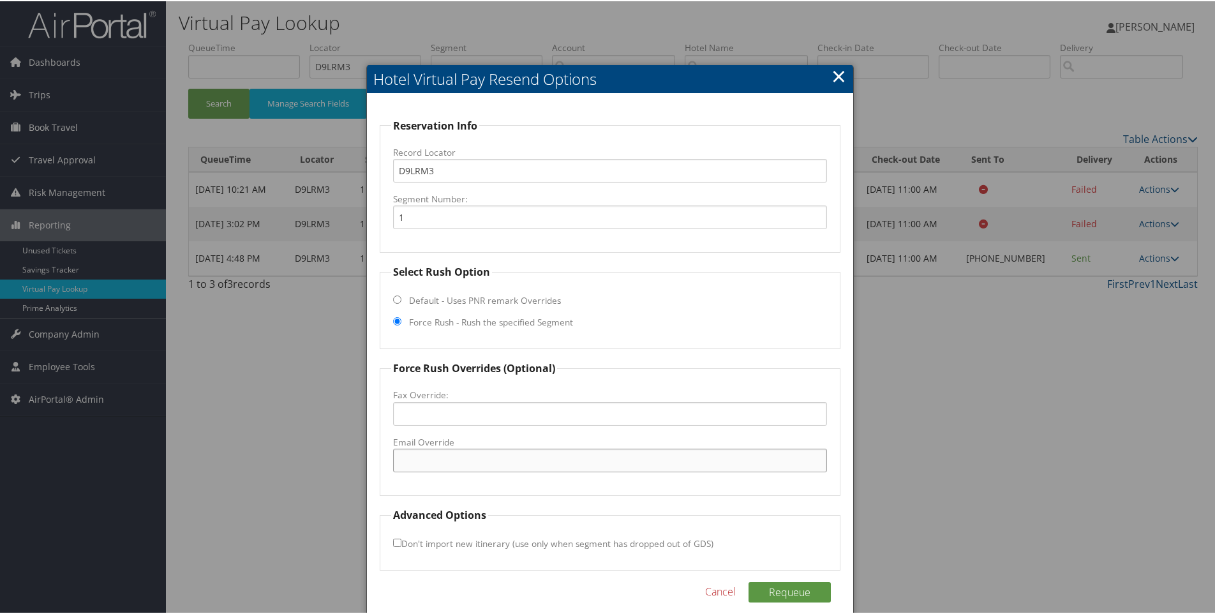
click at [455, 463] on input "Email Override" at bounding box center [610, 459] width 434 height 24
paste input "EATYO_GM@hilton.com"
type input "EATYO_GM@hilton.com"
click at [789, 591] on button "Requeue" at bounding box center [789, 590] width 82 height 20
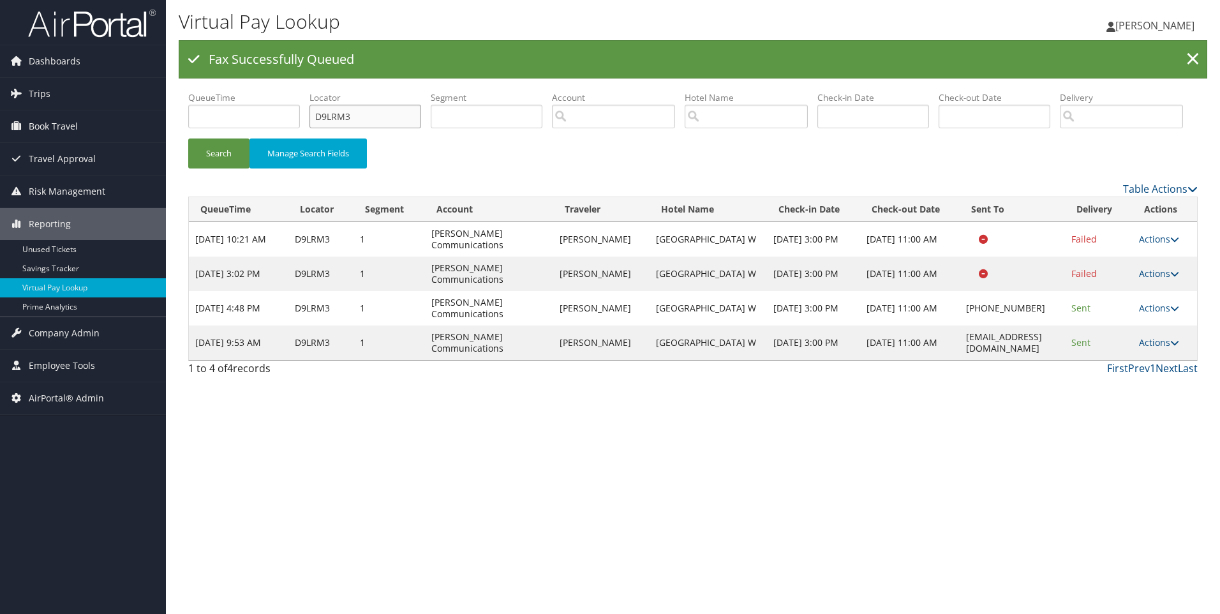
drag, startPoint x: 385, startPoint y: 123, endPoint x: 244, endPoint y: 116, distance: 141.2
click at [244, 91] on ul "QueueTime Locator D9LRM3 Segment Account Traveler Hotel Name Check-in Date Chec…" at bounding box center [692, 91] width 1009 height 0
paste input "95XL"
click at [188, 138] on button "Search" at bounding box center [218, 153] width 61 height 30
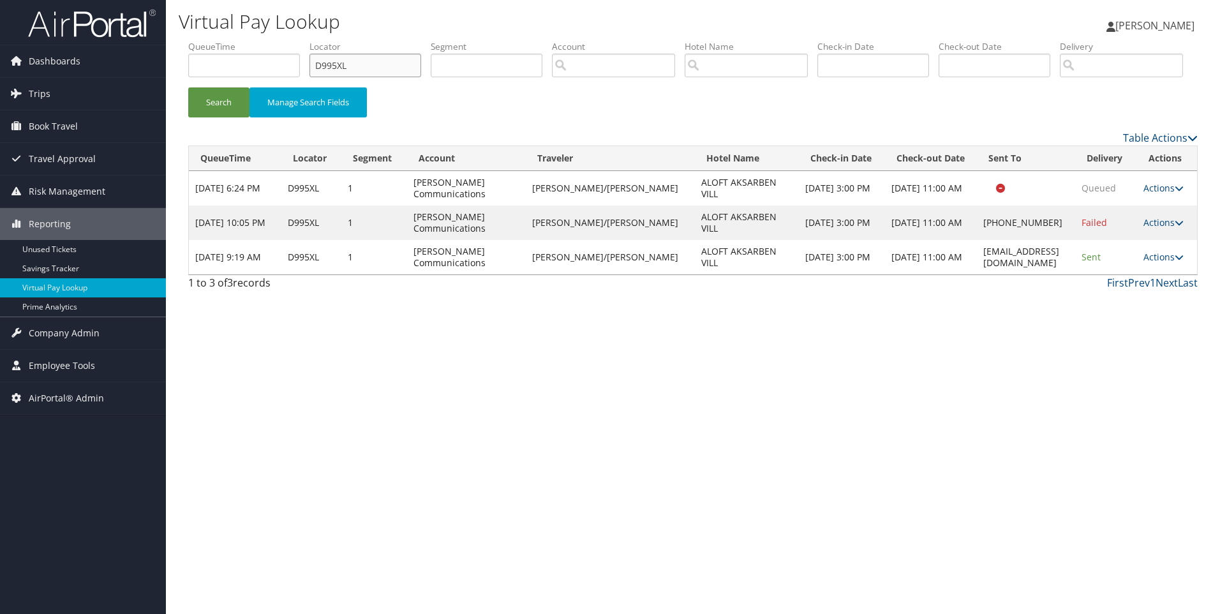
drag, startPoint x: 381, startPoint y: 66, endPoint x: 271, endPoint y: 76, distance: 110.8
click at [271, 40] on ul "QueueTime Locator D995XL Segment Account Traveler Hotel Name Check-in Date Chec…" at bounding box center [692, 40] width 1009 height 0
paste input "8F1J"
type input "D98F1J"
click at [188, 87] on button "Search" at bounding box center [218, 102] width 61 height 30
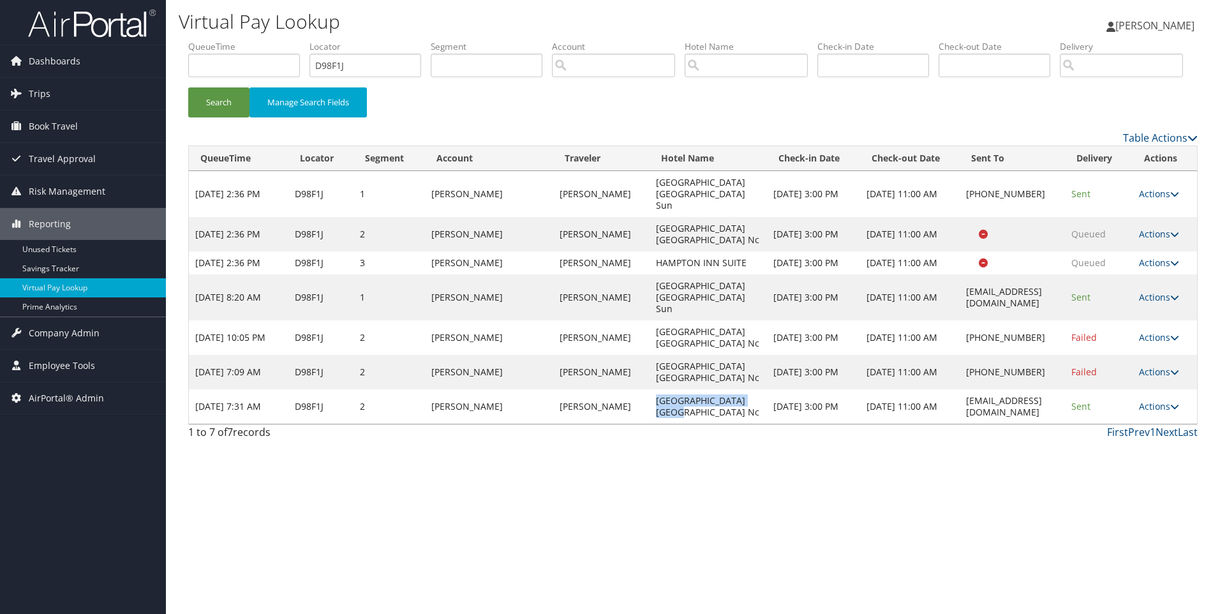
drag, startPoint x: 663, startPoint y: 454, endPoint x: 605, endPoint y: 436, distance: 60.7
click at [649, 424] on td "Hampton Inn New Bern Nc" at bounding box center [707, 406] width 117 height 34
copy td "Hampton Inn New Bern Nc"
click at [1142, 424] on td "Actions Resend Logs View Itinerary" at bounding box center [1164, 406] width 64 height 34
click at [1165, 424] on td "Actions Resend Logs View Itinerary" at bounding box center [1164, 406] width 64 height 34
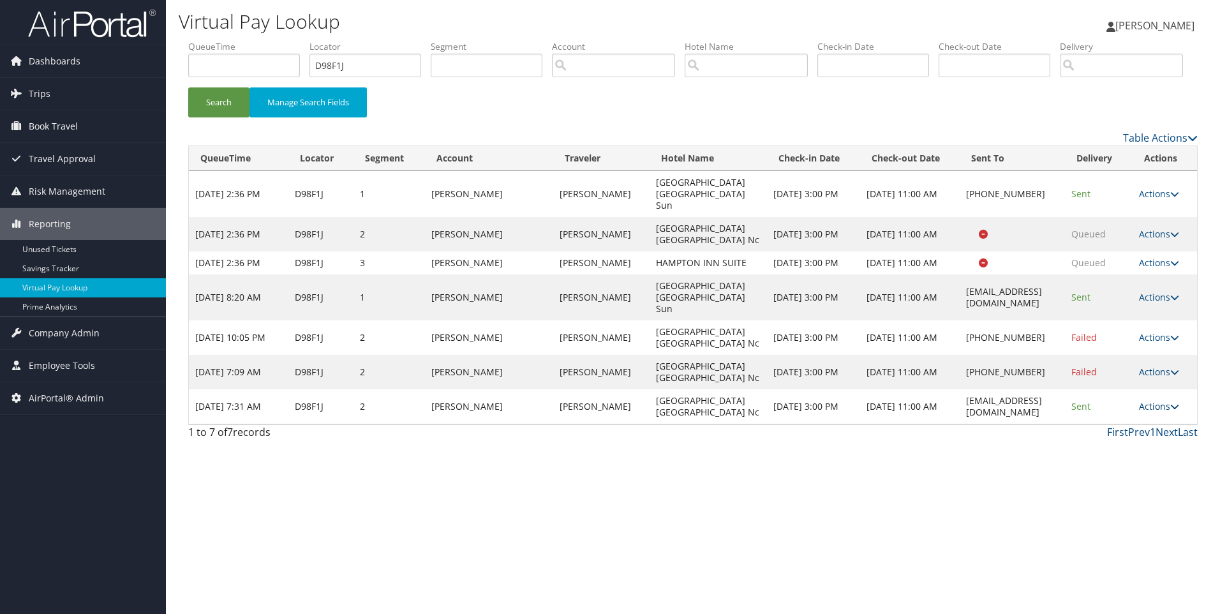
click at [1149, 412] on link "Actions" at bounding box center [1159, 406] width 40 height 12
click at [1125, 424] on link "Resend" at bounding box center [1140, 414] width 80 height 22
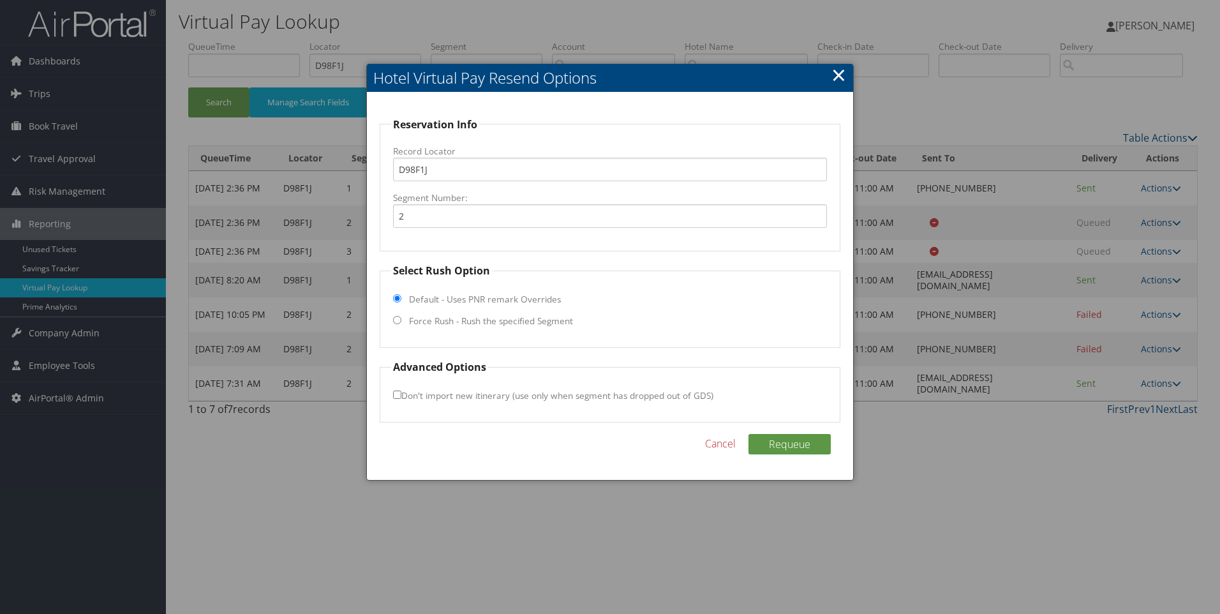
click at [399, 323] on input "Force Rush - Rush the specified Segment" at bounding box center [397, 320] width 8 height 8
radio input "true"
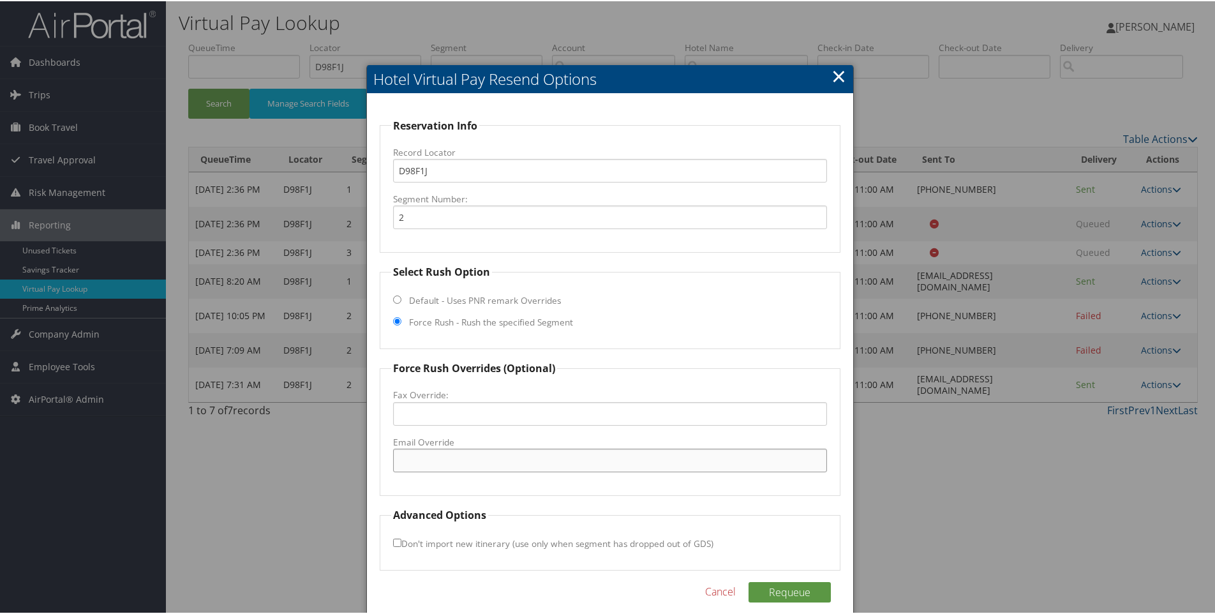
click at [458, 469] on input "Email Override" at bounding box center [610, 459] width 434 height 24
paste input "NBRNC_Hampton@hilton.com"
type input "NBRNC_Hampton@hilton.com"
click at [788, 588] on button "Requeue" at bounding box center [789, 590] width 82 height 20
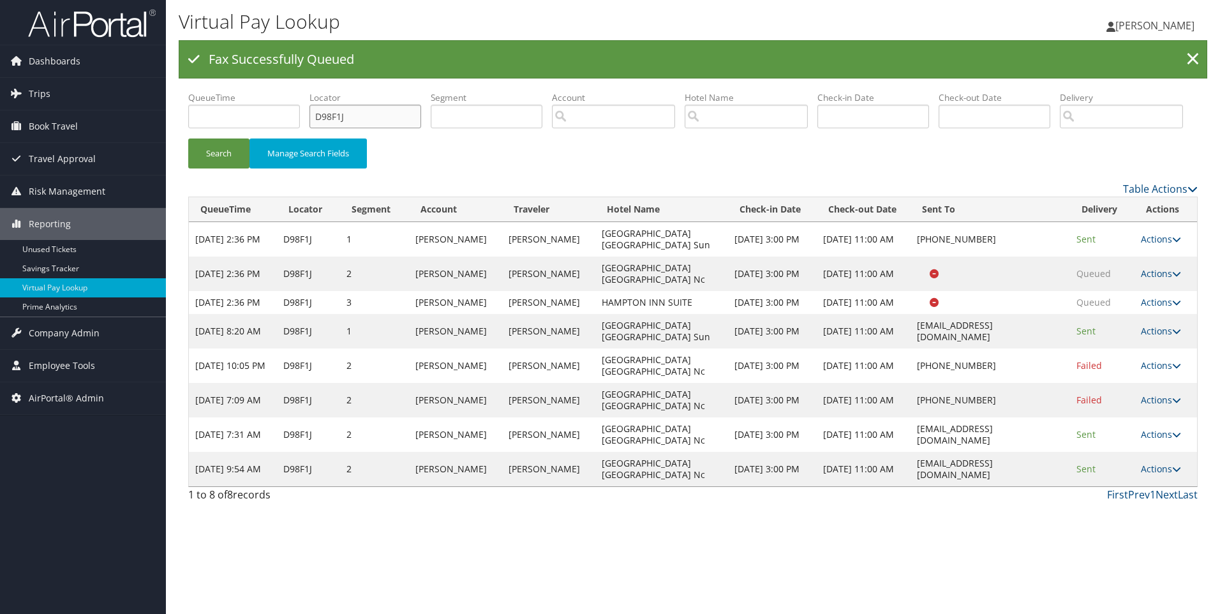
drag, startPoint x: 378, startPoint y: 112, endPoint x: 294, endPoint y: 108, distance: 84.3
click at [294, 91] on ul "QueueTime Locator D98F1J Segment Account Traveler Hotel Name Check-in Date Chec…" at bounding box center [692, 91] width 1009 height 0
paste input "5R8B"
click at [188, 138] on button "Search" at bounding box center [218, 153] width 61 height 30
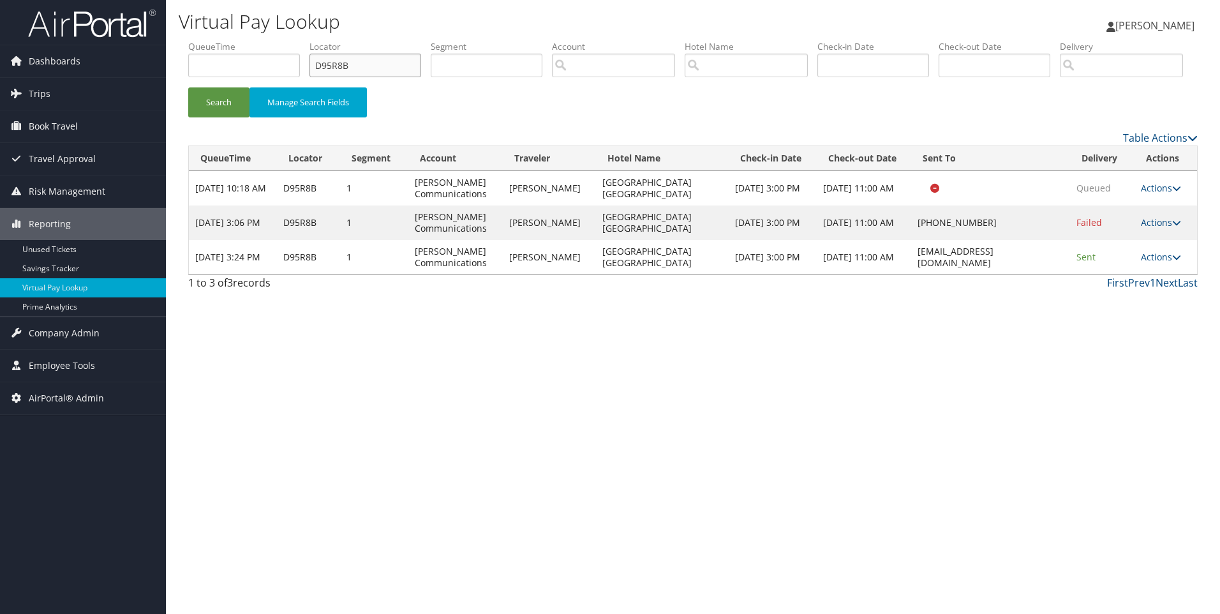
drag, startPoint x: 383, startPoint y: 68, endPoint x: 249, endPoint y: 66, distance: 133.3
click at [249, 40] on ul "QueueTime Locator D95R8B Segment Account Traveler Hotel Name Check-in Date Chec…" at bounding box center [692, 40] width 1009 height 0
paste input "7SDF"
type input "D7SDFB"
click at [188, 87] on button "Search" at bounding box center [218, 102] width 61 height 30
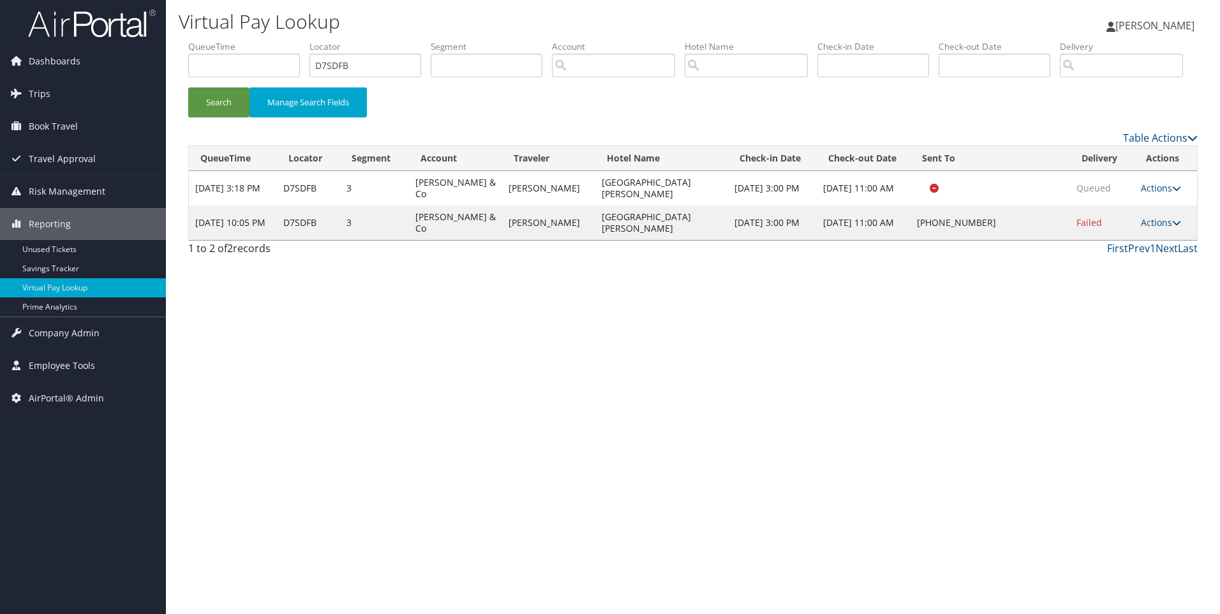
drag, startPoint x: 600, startPoint y: 240, endPoint x: 572, endPoint y: 231, distance: 30.1
click at [572, 205] on tr "Aug 28, 2025 3:18 PM D7SDFB 3 Lita Dirks & Co AMANDAGWEN HATHAWAY Hilton Garden…" at bounding box center [693, 188] width 1008 height 34
click at [572, 205] on td "AMANDAGWEN HATHAWAY" at bounding box center [548, 188] width 93 height 34
drag, startPoint x: 584, startPoint y: 228, endPoint x: 635, endPoint y: 241, distance: 52.0
click at [635, 205] on td "Hilton Garden Inn Charlotte -Moo" at bounding box center [661, 188] width 133 height 34
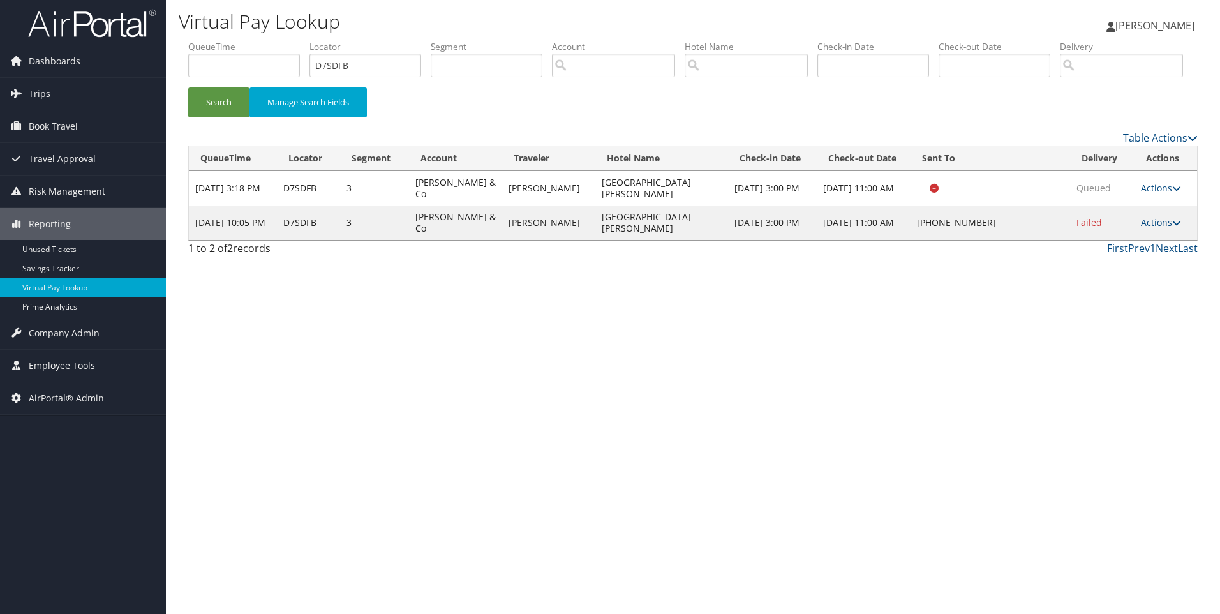
drag, startPoint x: 635, startPoint y: 241, endPoint x: 626, endPoint y: 236, distance: 10.3
click at [626, 205] on td "Hilton Garden Inn Charlotte -Moo" at bounding box center [661, 188] width 133 height 34
drag, startPoint x: 603, startPoint y: 238, endPoint x: 575, endPoint y: 226, distance: 30.3
click at [595, 205] on td "Hilton Garden Inn Charlotte -Moo" at bounding box center [661, 188] width 133 height 34
copy td "Hilton Garden Inn Charlotte -Moo"
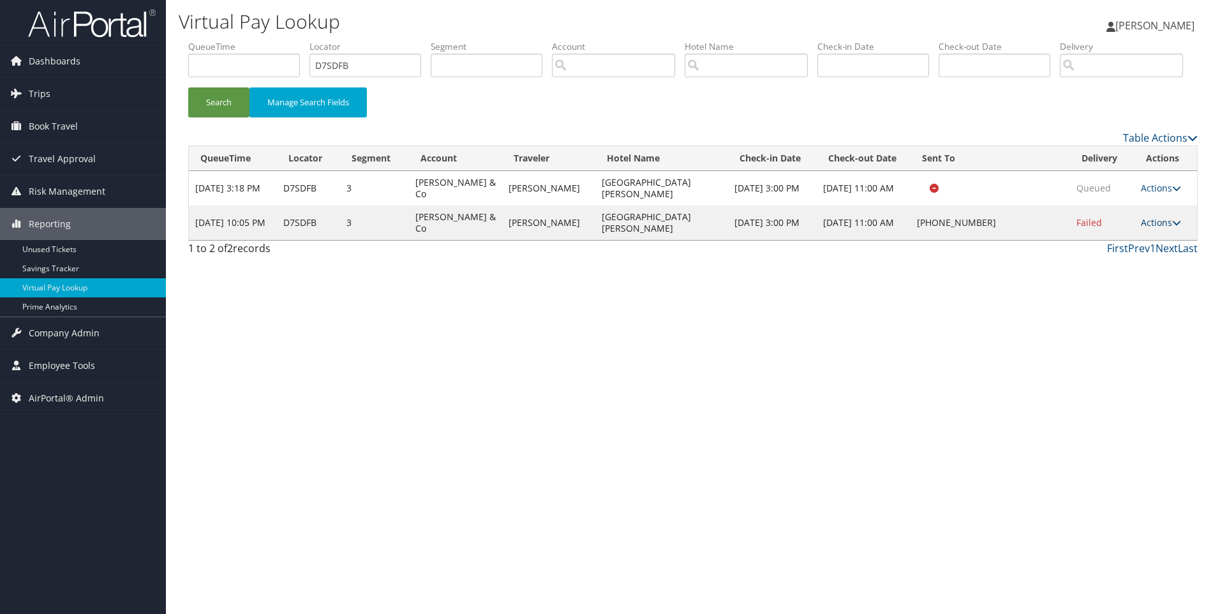
click at [1151, 228] on link "Actions" at bounding box center [1161, 222] width 40 height 12
click at [1138, 317] on link "View Itinerary" at bounding box center [1121, 306] width 109 height 22
click at [1160, 228] on link "Actions" at bounding box center [1161, 222] width 40 height 12
click at [1120, 252] on link "Resend" at bounding box center [1121, 241] width 109 height 22
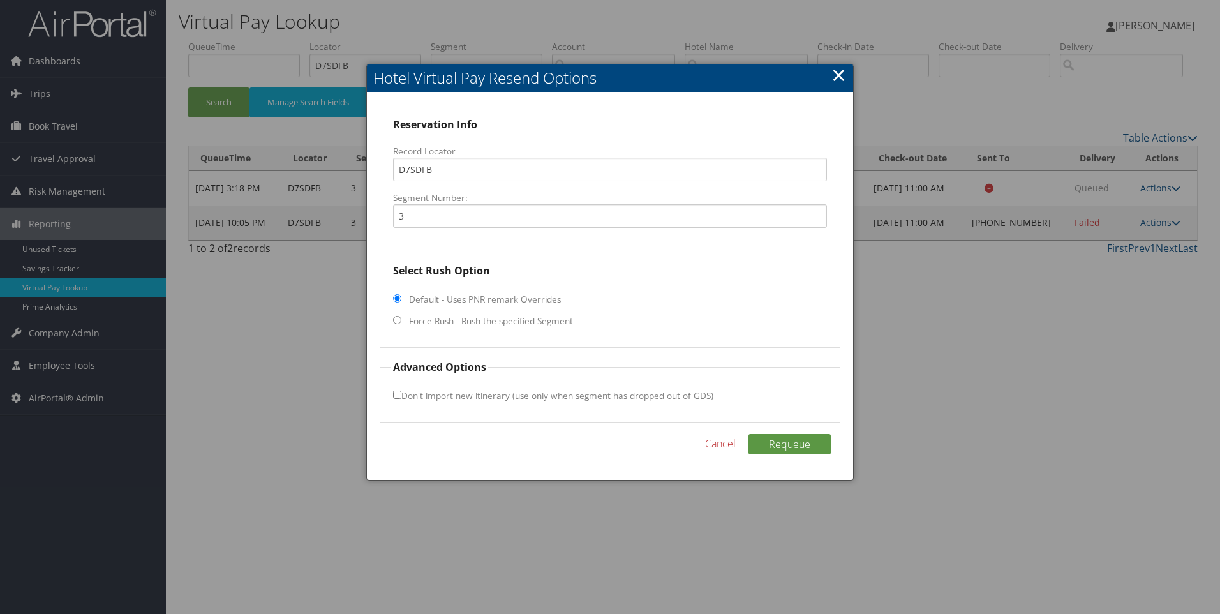
click at [397, 318] on input "Force Rush - Rush the specified Segment" at bounding box center [397, 320] width 8 height 8
radio input "true"
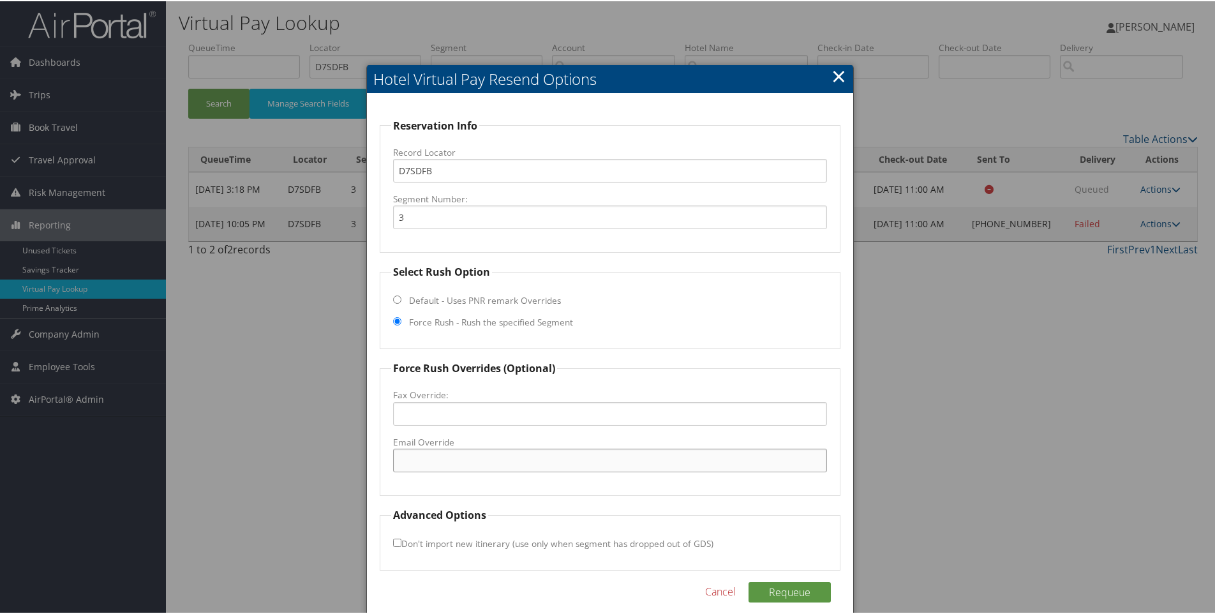
click at [465, 448] on input "Email Override" at bounding box center [610, 459] width 434 height 24
paste input "CLTMO_GM@hilton.com"
type input "CLTMO_GM@hilton.com"
click at [794, 585] on button "Requeue" at bounding box center [789, 590] width 82 height 20
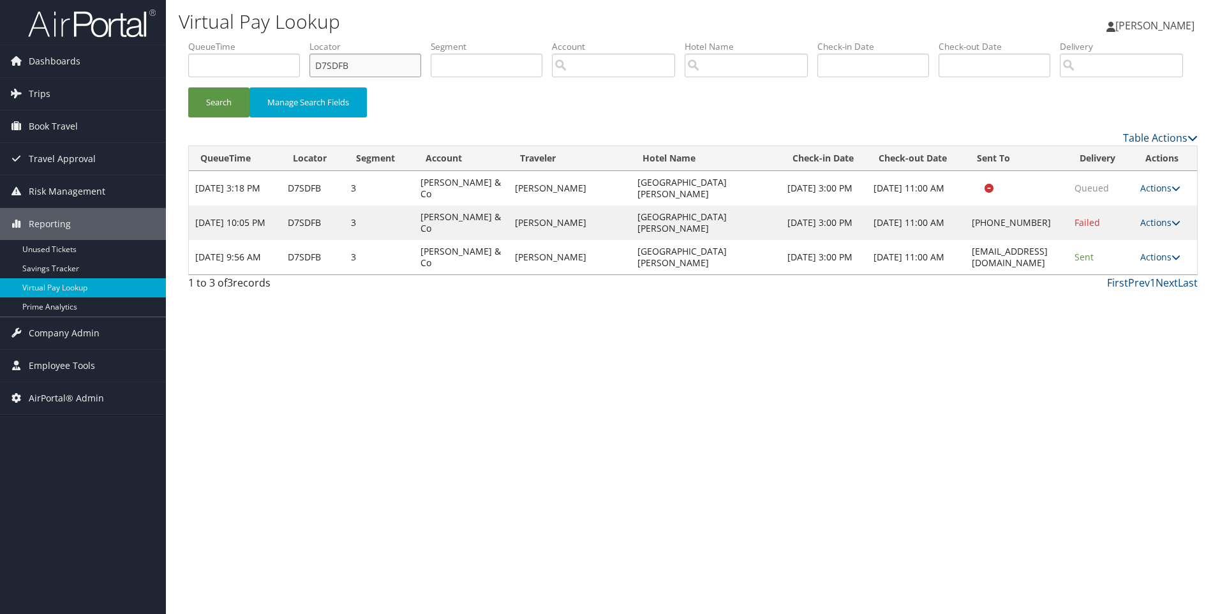
drag, startPoint x: 405, startPoint y: 68, endPoint x: 287, endPoint y: 46, distance: 120.1
click at [287, 40] on ul "QueueTime Locator D7SDFB Segment Account Traveler Hotel Name Check-in Date Chec…" at bounding box center [692, 40] width 1009 height 0
paste input "B37YR"
click at [188, 87] on button "Search" at bounding box center [218, 102] width 61 height 30
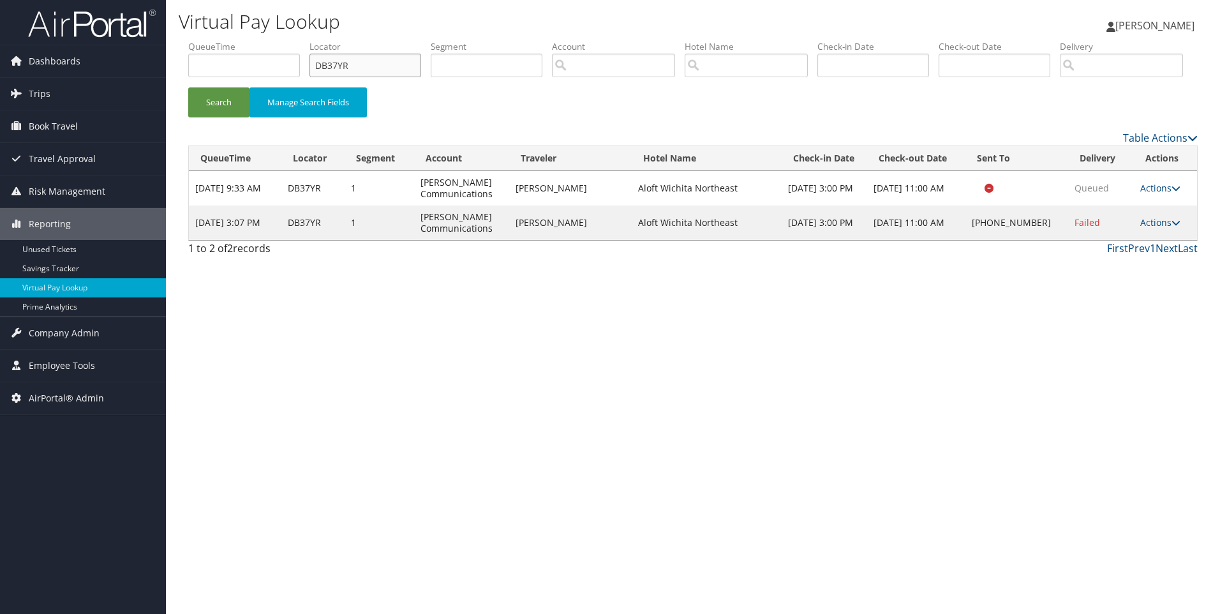
drag, startPoint x: 414, startPoint y: 70, endPoint x: 261, endPoint y: 63, distance: 153.2
click at [261, 40] on ul "QueueTime Locator DB37YR Segment Account Traveler Hotel Name Check-in Date Chec…" at bounding box center [692, 40] width 1009 height 0
paste input "DY2N"
click at [188, 87] on button "Search" at bounding box center [218, 102] width 61 height 30
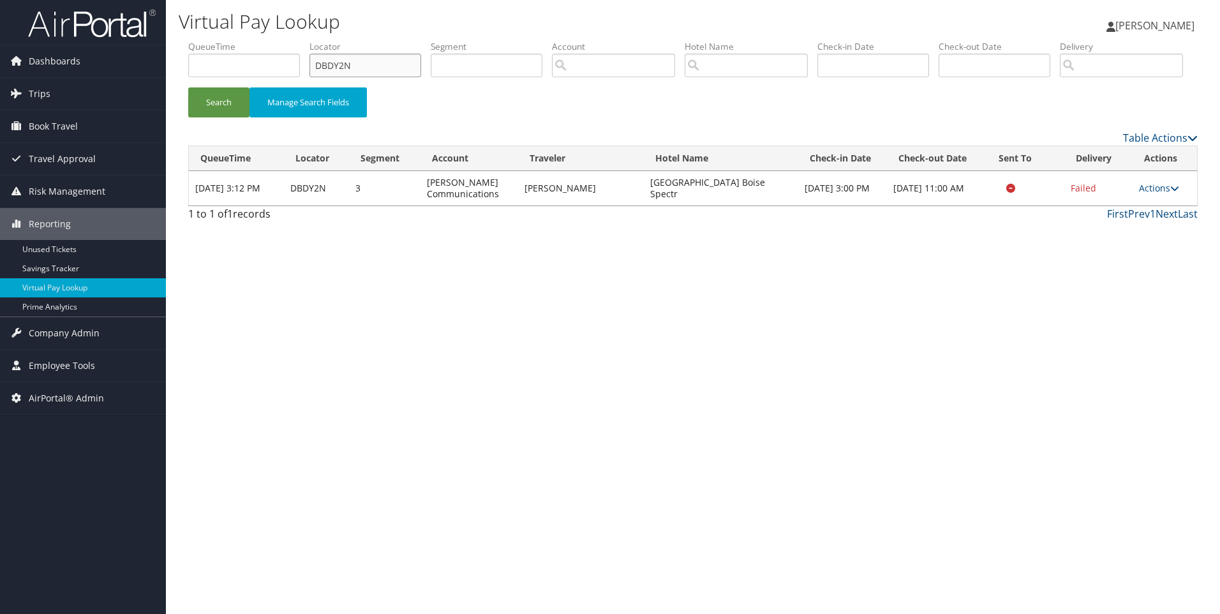
drag, startPoint x: 375, startPoint y: 68, endPoint x: 213, endPoint y: 49, distance: 163.1
click at [213, 40] on ul "QueueTime Locator DBDY2N Segment Account Traveler Hotel Name Check-in Date Chec…" at bounding box center [692, 40] width 1009 height 0
paste input "726Q3"
type input "D726Q3"
click at [188, 87] on button "Search" at bounding box center [218, 102] width 61 height 30
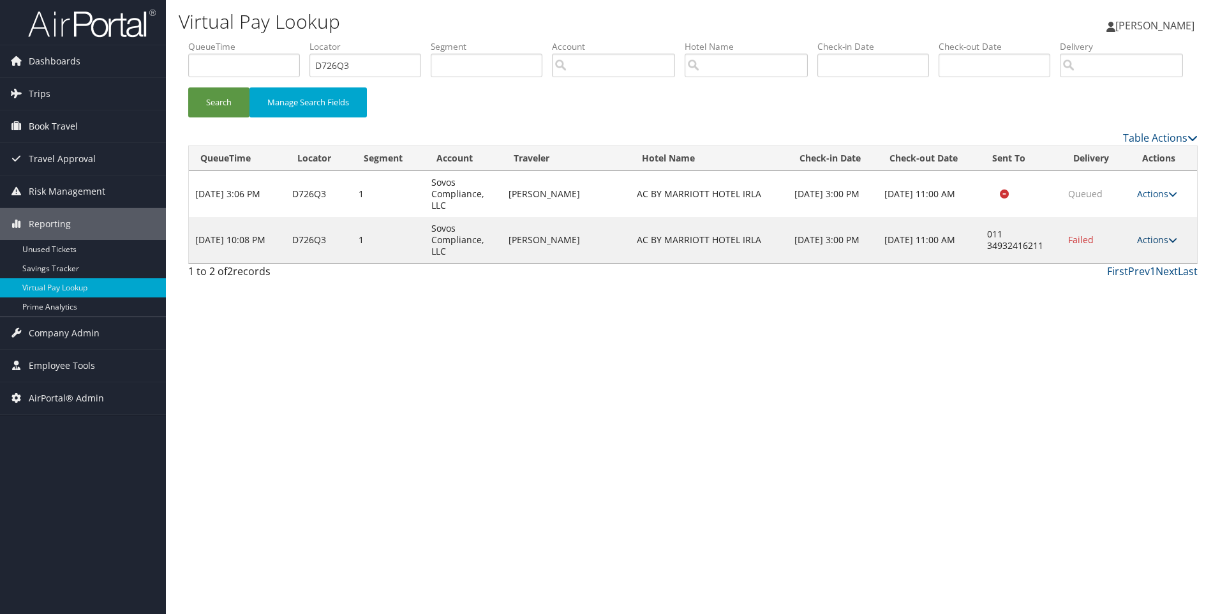
click at [1153, 246] on link "Actions" at bounding box center [1157, 239] width 40 height 12
click at [1146, 334] on link "View Itinerary" at bounding box center [1119, 324] width 109 height 22
click at [1146, 246] on link "Actions" at bounding box center [1157, 239] width 40 height 12
click at [1126, 263] on td "Failed" at bounding box center [1095, 240] width 69 height 46
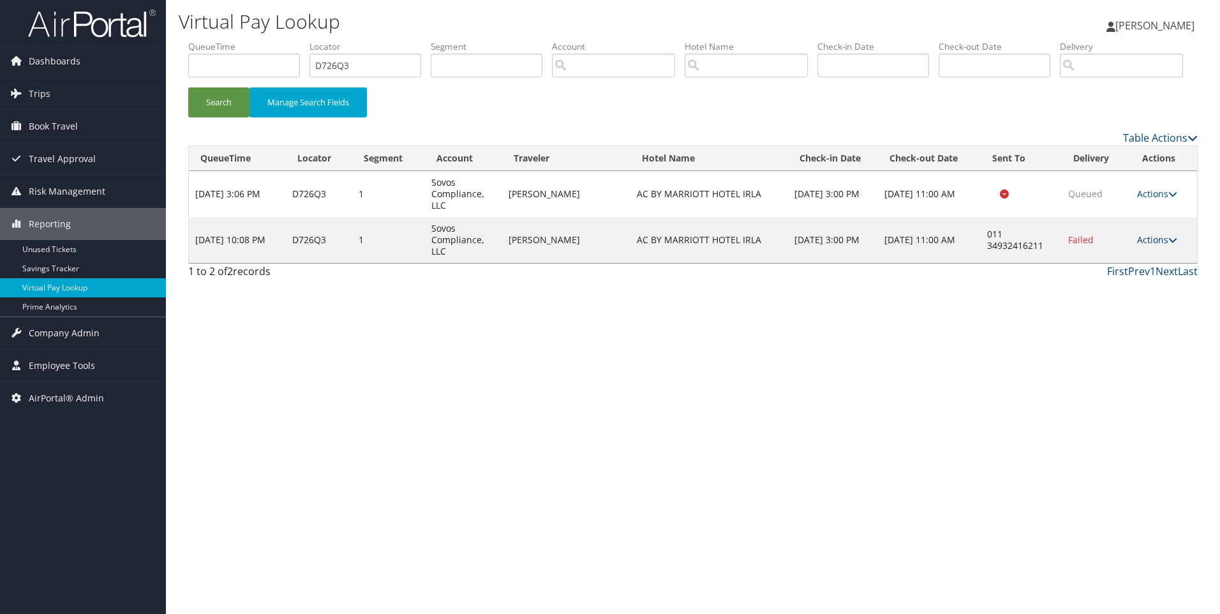
click at [1161, 246] on link "Actions" at bounding box center [1157, 239] width 40 height 12
click at [1139, 269] on link "Resend" at bounding box center [1119, 259] width 109 height 22
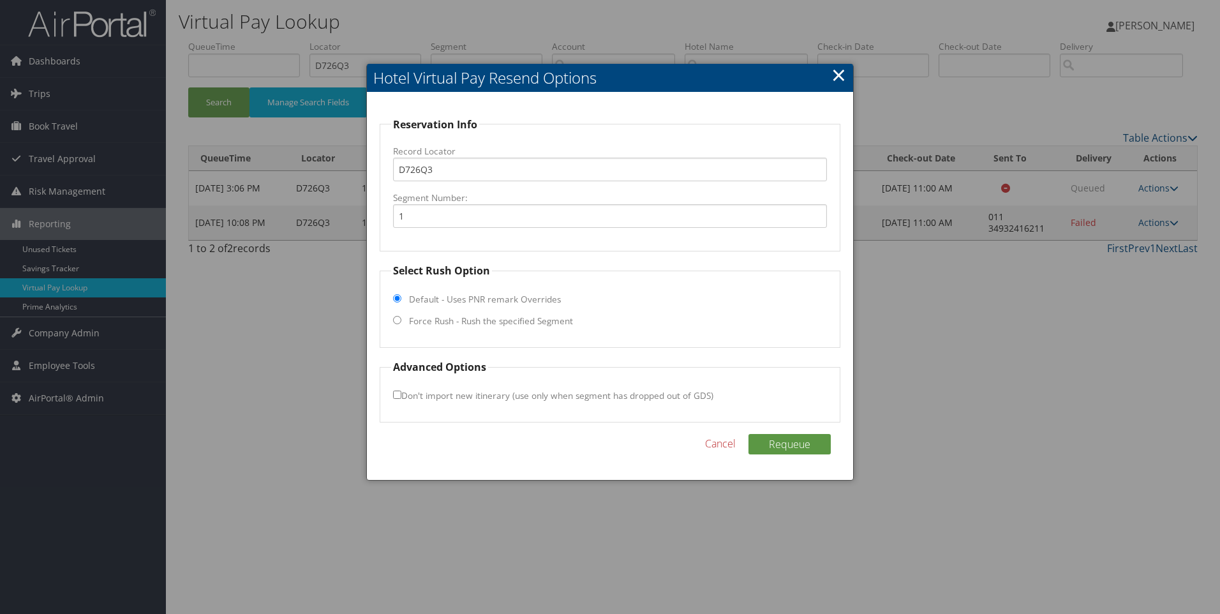
click at [488, 330] on fieldset "Select Rush Option Default - Uses PNR remark Overrides Force Rush - Rush the sp…" at bounding box center [610, 305] width 461 height 85
click at [395, 318] on input "Force Rush - Rush the specified Segment" at bounding box center [397, 320] width 8 height 8
radio input "true"
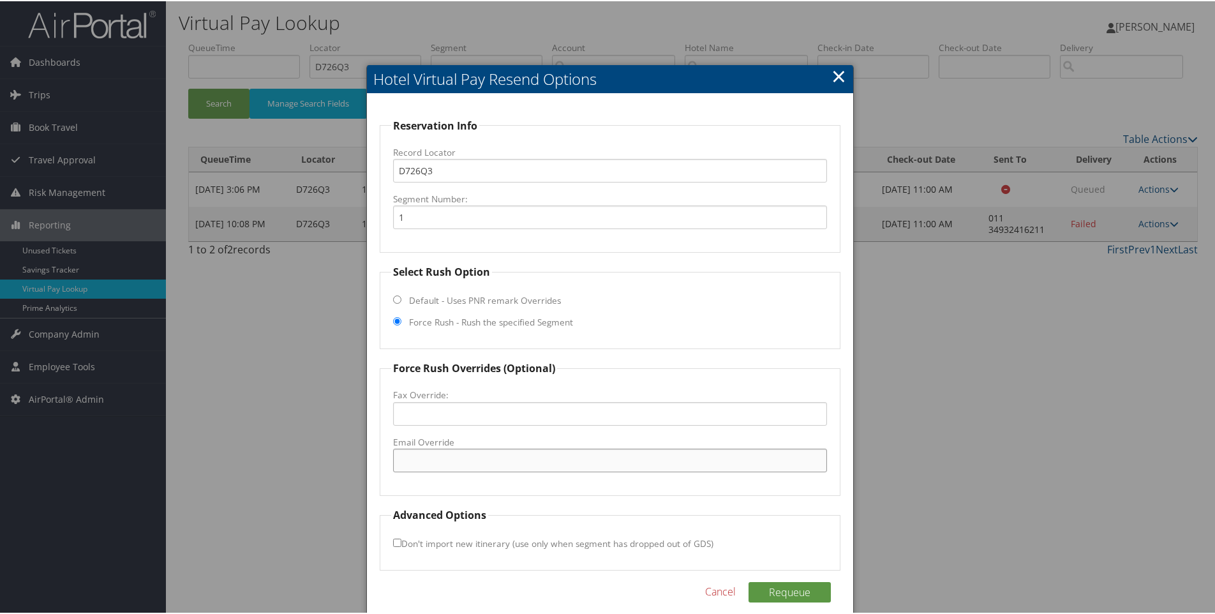
click at [435, 462] on input "Email Override" at bounding box center [610, 459] width 434 height 24
paste input "acirla@ac-hotels.com"
type input "acirla@ac-hotels.com"
click at [801, 593] on button "Requeue" at bounding box center [789, 590] width 82 height 20
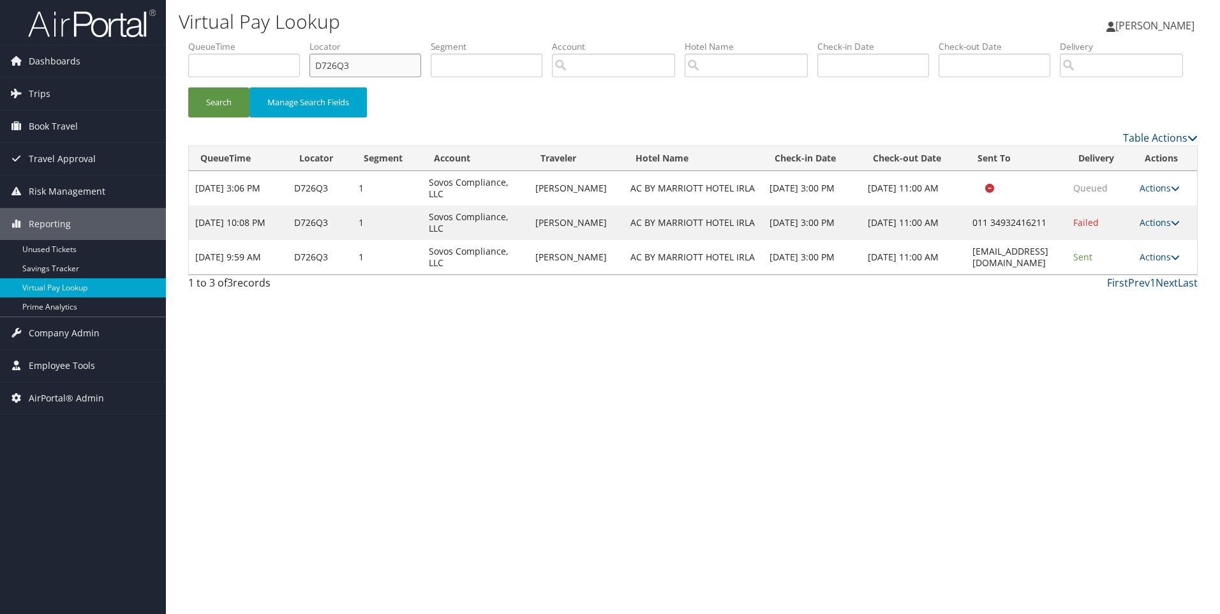
drag, startPoint x: 385, startPoint y: 71, endPoint x: 316, endPoint y: 68, distance: 69.6
click at [316, 68] on input "D726Q3" at bounding box center [365, 66] width 112 height 24
paste input "6N01G"
type input "D6N01G"
click at [188, 87] on button "Search" at bounding box center [218, 102] width 61 height 30
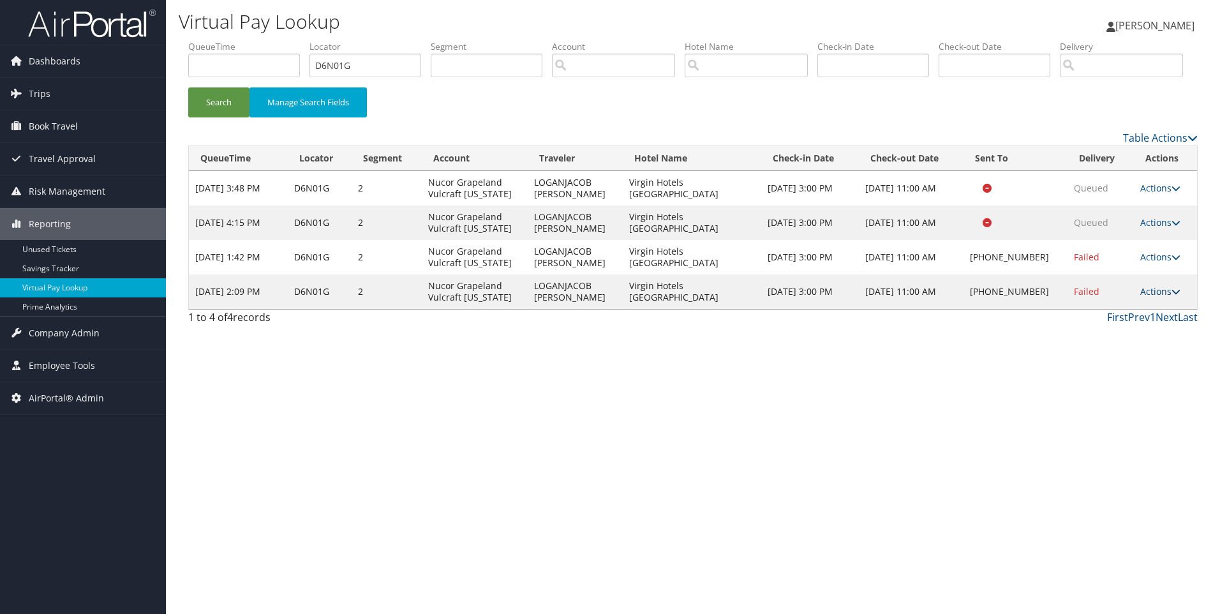
click at [1152, 297] on link "Actions" at bounding box center [1160, 291] width 40 height 12
click at [1123, 386] on link "View Itinerary" at bounding box center [1120, 375] width 109 height 22
click at [1171, 296] on icon at bounding box center [1175, 291] width 9 height 9
click at [1125, 321] on link "Resend" at bounding box center [1120, 310] width 109 height 22
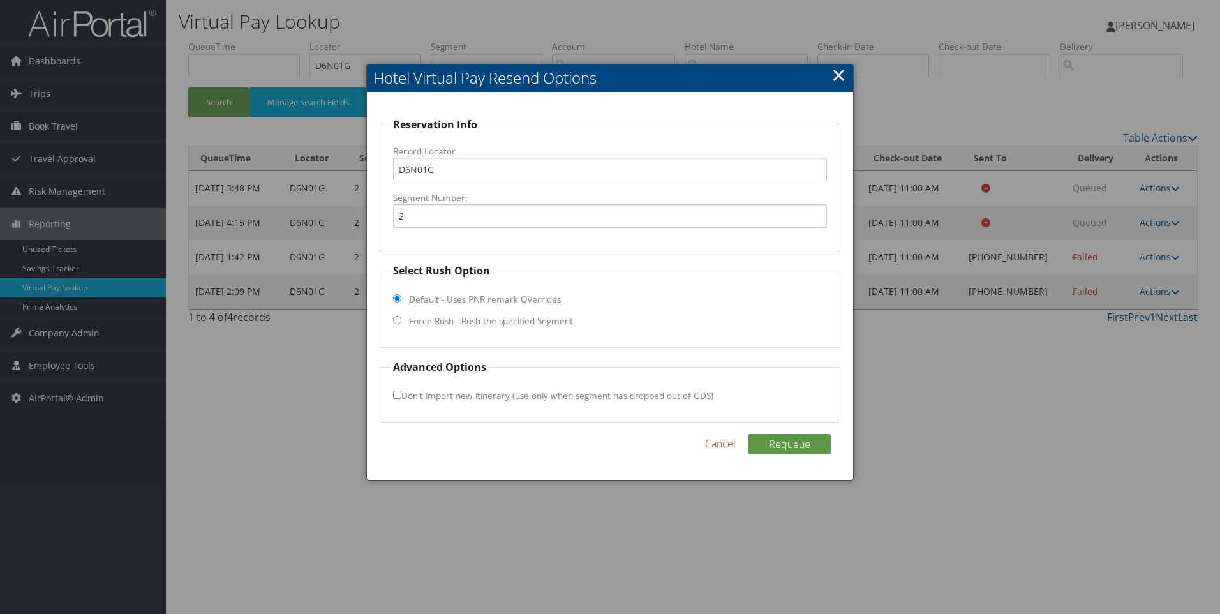
click at [399, 322] on input "Force Rush - Rush the specified Segment" at bounding box center [397, 320] width 8 height 8
radio input "true"
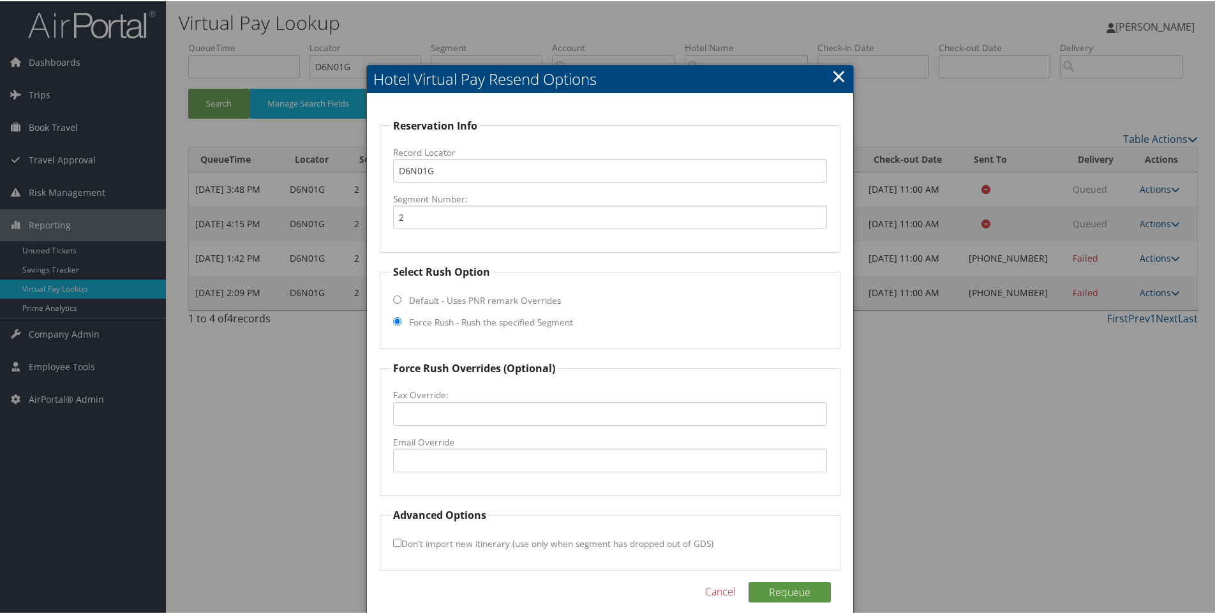
click at [441, 445] on label "Email Override" at bounding box center [610, 440] width 434 height 13
click at [441, 447] on input "Email Override" at bounding box center [610, 459] width 434 height 24
paste input ""chicagoinfo@virginhotels.com" <chicagoinfo@virginhotels.com>"
drag, startPoint x: 699, startPoint y: 464, endPoint x: 535, endPoint y: 471, distance: 164.1
click at [535, 471] on fieldset "Force Rush Overrides (Optional) Fax Override: Email Override "chicagoinfo@virgi…" at bounding box center [610, 426] width 461 height 135
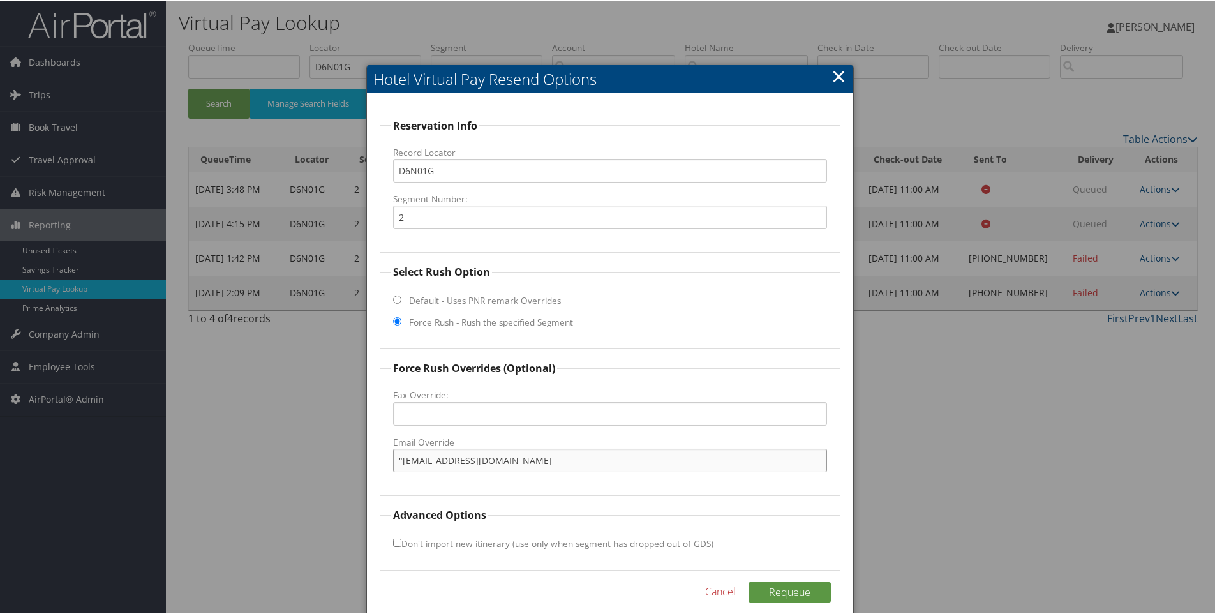
click at [401, 458] on input ""chicagoinfo@virginhotels.com" at bounding box center [610, 459] width 434 height 24
type input "chicagoinfo@virginhotels.com"
click at [774, 588] on button "Requeue" at bounding box center [789, 590] width 82 height 20
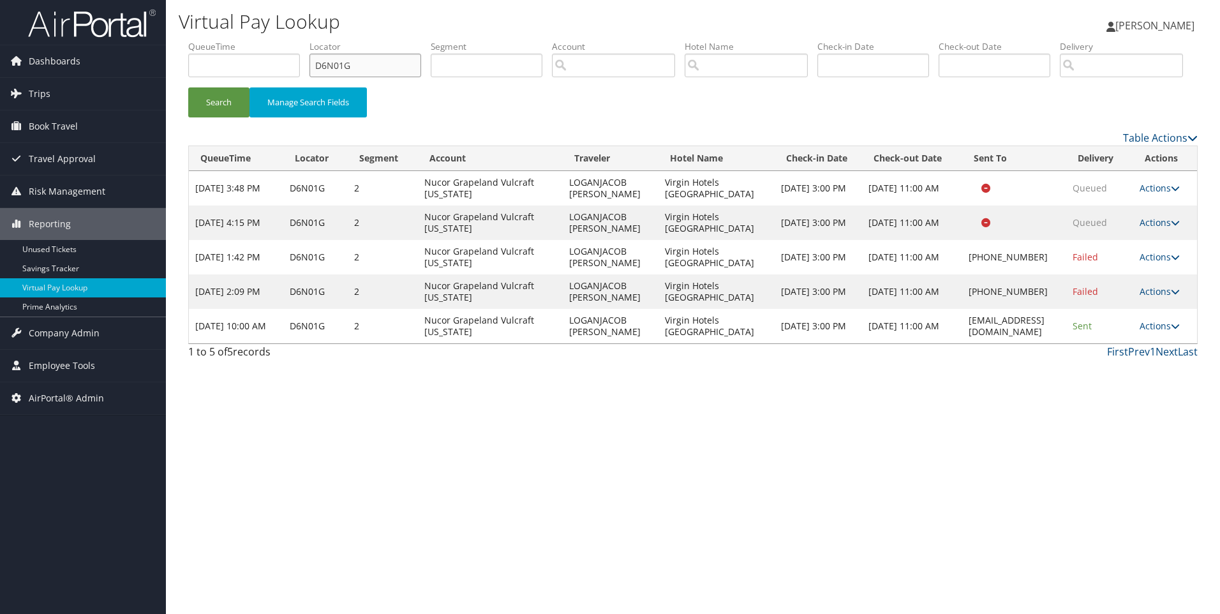
drag, startPoint x: 367, startPoint y: 67, endPoint x: 262, endPoint y: 72, distance: 106.0
click at [262, 40] on ul "QueueTime Locator D6N01G Segment Account Traveler Hotel Name Check-in Date Chec…" at bounding box center [692, 40] width 1009 height 0
paste input "MV51"
click at [188, 87] on button "Search" at bounding box center [218, 102] width 61 height 30
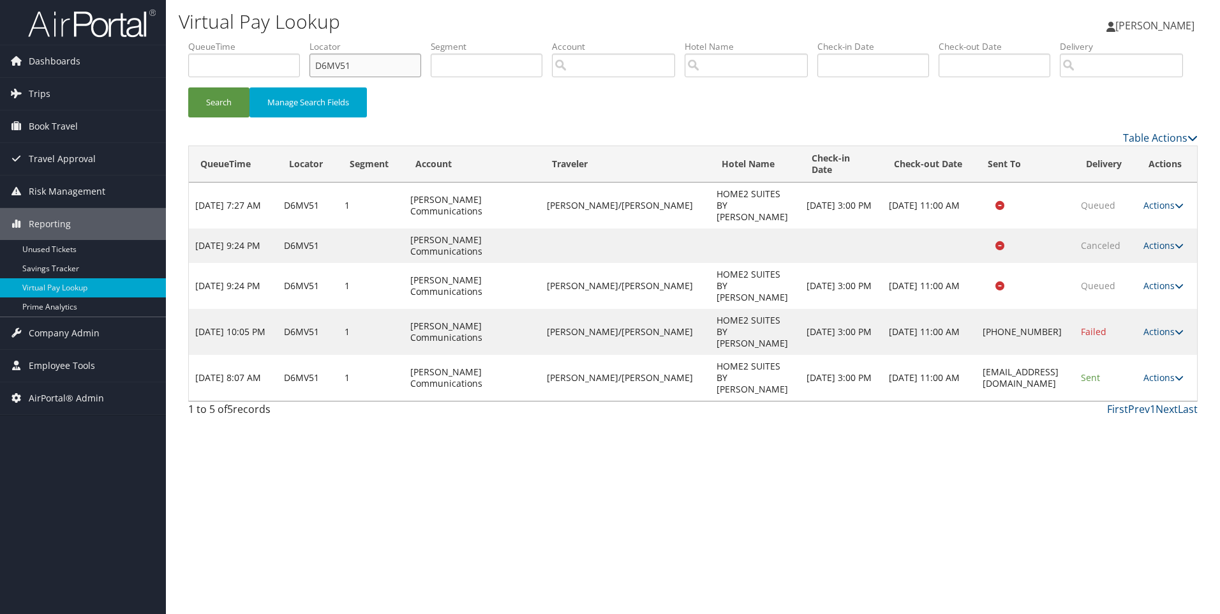
drag, startPoint x: 366, startPoint y: 62, endPoint x: 260, endPoint y: 63, distance: 105.9
click at [260, 40] on ul "QueueTime Locator D6MV51 Segment Account Traveler Hotel Name Check-in Date Chec…" at bounding box center [692, 40] width 1009 height 0
paste input "045F"
click at [188, 87] on button "Search" at bounding box center [218, 102] width 61 height 30
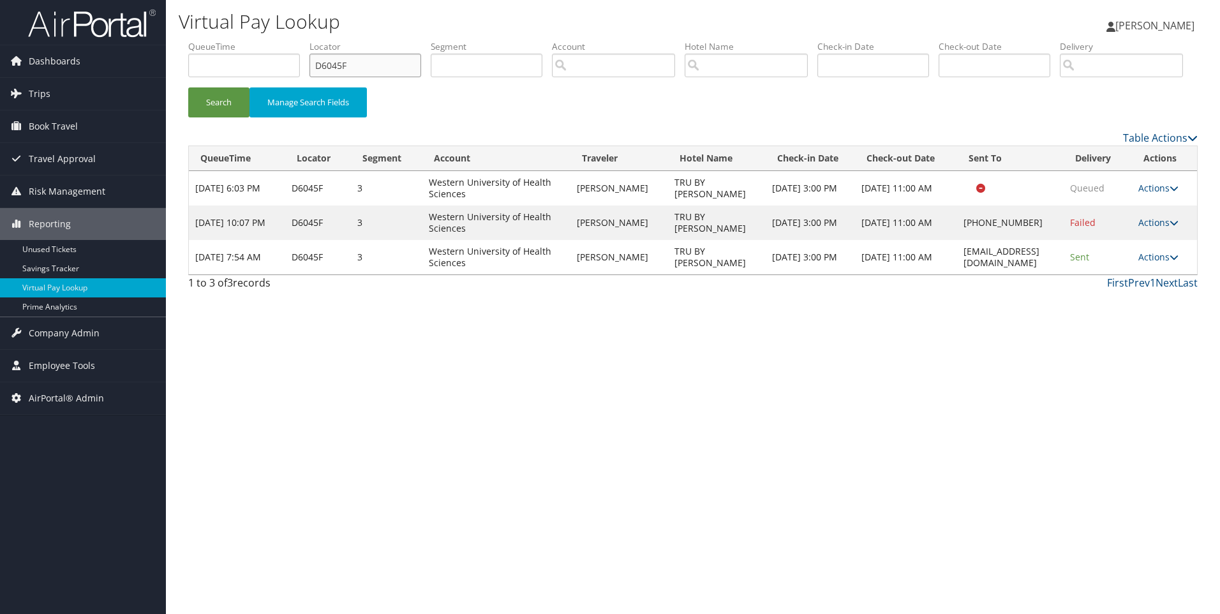
drag, startPoint x: 362, startPoint y: 60, endPoint x: 247, endPoint y: 48, distance: 116.1
click at [247, 40] on ul "QueueTime Locator D6045F Segment Account Traveler Hotel Name Check-in Date Chec…" at bounding box center [692, 40] width 1009 height 0
paste input "5XW52"
click at [188, 87] on button "Search" at bounding box center [218, 102] width 61 height 30
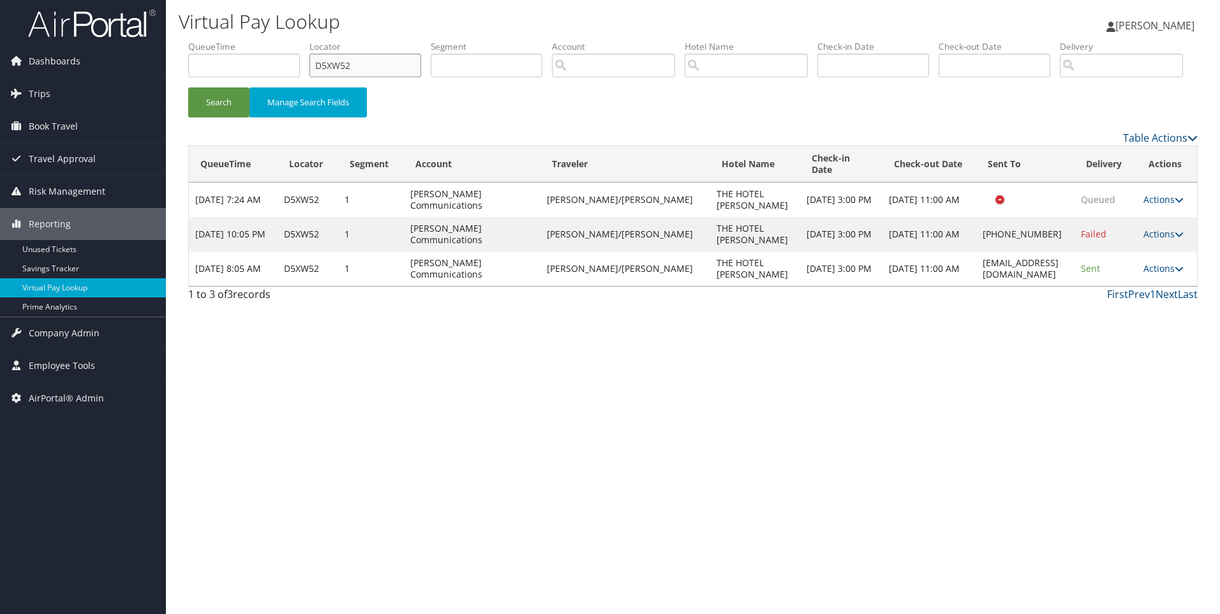
drag, startPoint x: 387, startPoint y: 68, endPoint x: 266, endPoint y: 68, distance: 121.2
click at [266, 40] on ul "QueueTime Locator D5XW52 Segment Account Traveler Hotel Name Check-in Date Chec…" at bounding box center [692, 40] width 1009 height 0
paste input "Retrieving data. Wait a few seconds and try to cut or copy again."
type input "Retrieving data. Wait a few seconds and try to cut or copy again."
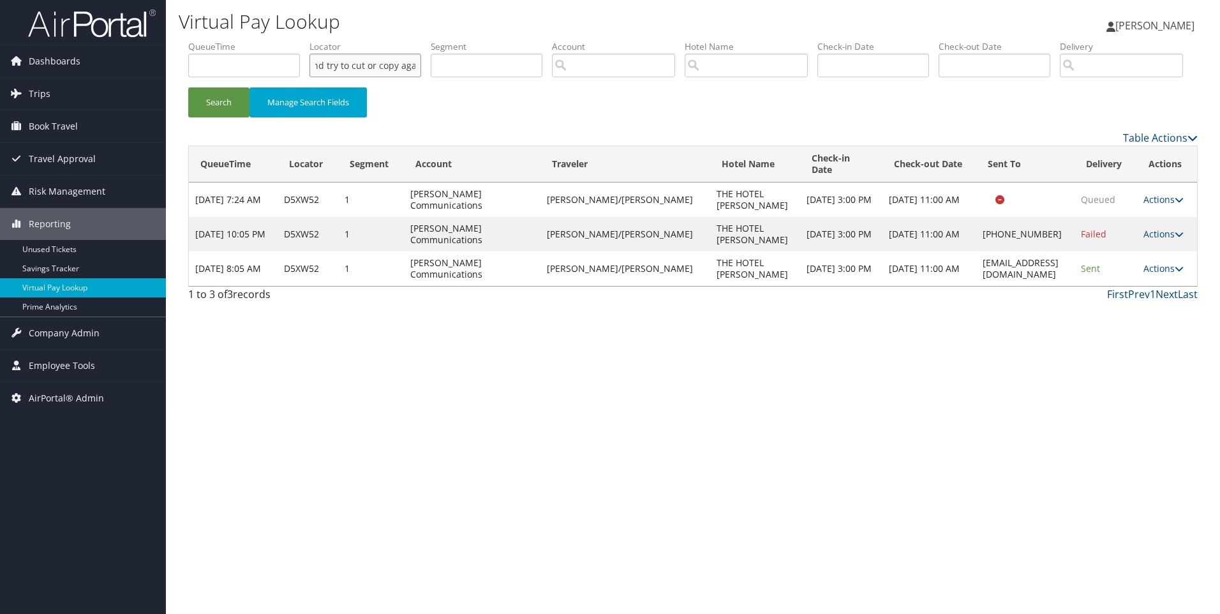
click at [188, 87] on button "Search" at bounding box center [218, 102] width 61 height 30
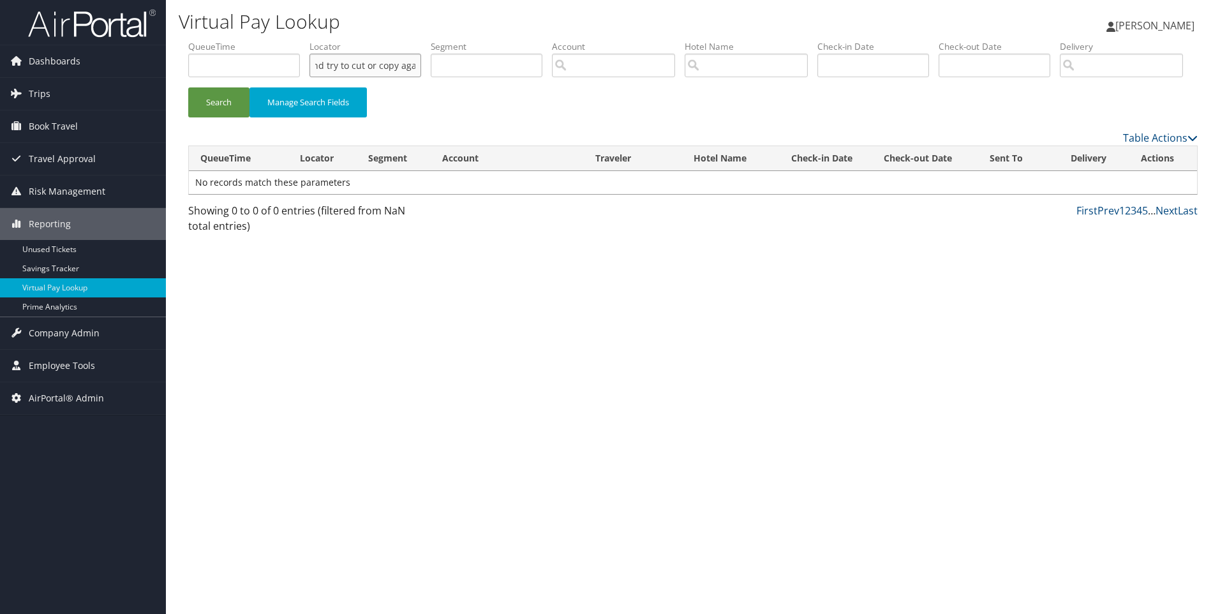
scroll to position [0, 0]
click at [346, 70] on input "Retrieving data. Wait a few seconds and try to cut or copy again." at bounding box center [365, 66] width 112 height 24
paste input "text"
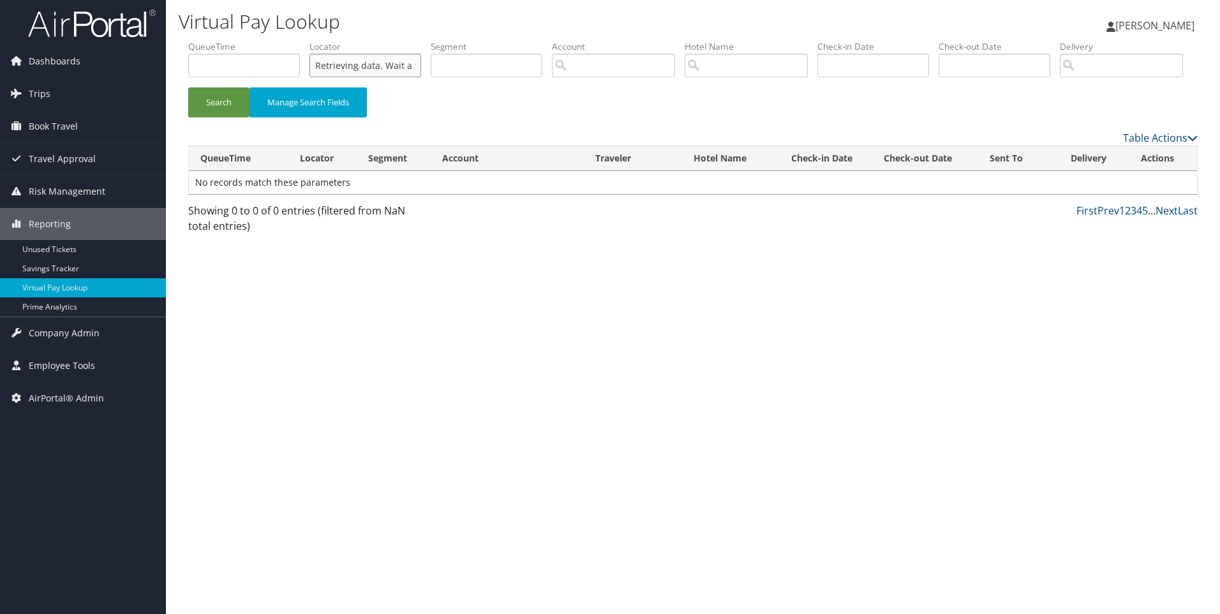
scroll to position [0, 163]
click at [346, 70] on input "Retrieving data. Wait a few seconds and try to cut or copy again." at bounding box center [365, 66] width 112 height 24
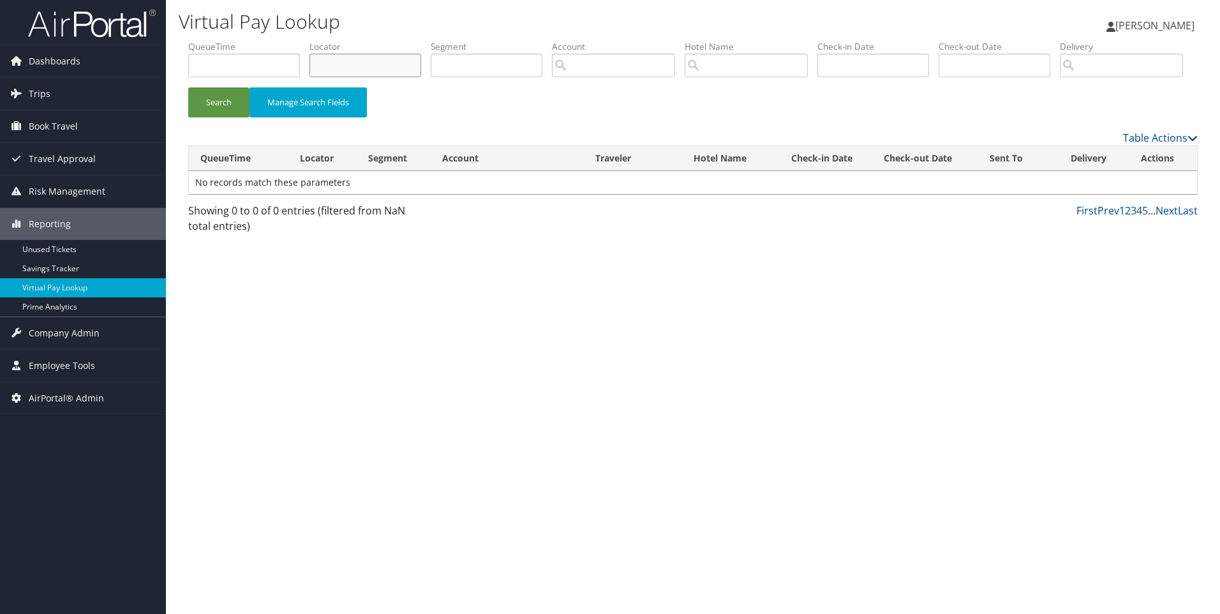
paste input "D5B1N3"
click at [188, 87] on button "Search" at bounding box center [218, 102] width 61 height 30
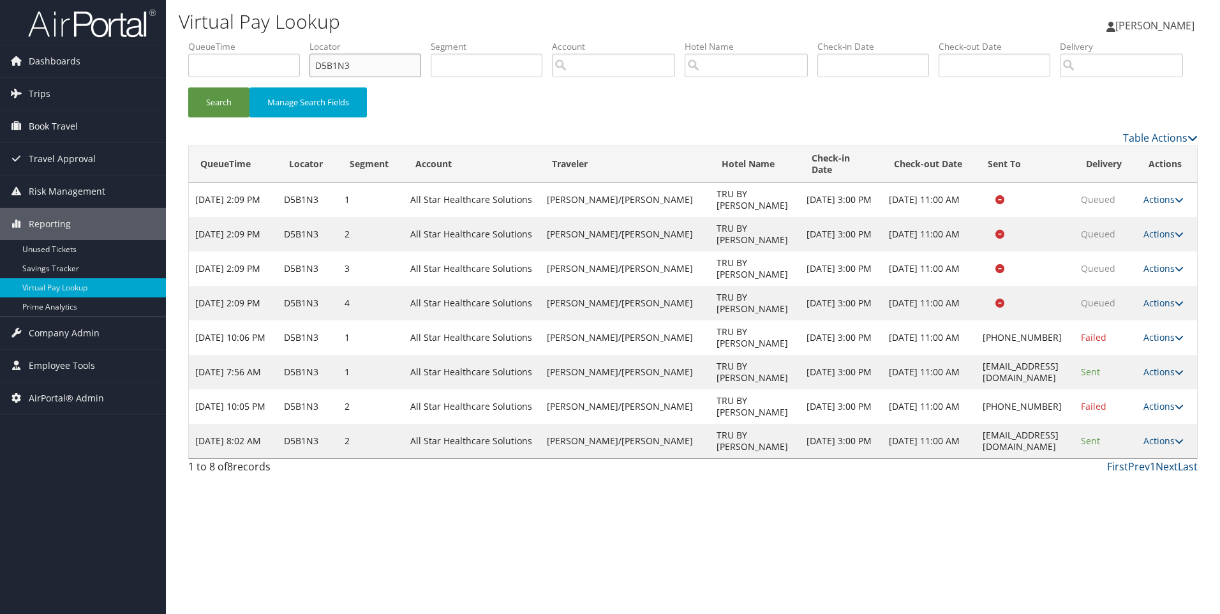
drag, startPoint x: 353, startPoint y: 71, endPoint x: 227, endPoint y: 84, distance: 126.9
click at [227, 40] on ul "QueueTime Locator D5B1N3 Segment Account Traveler Hotel Name Check-in Date Chec…" at bounding box center [692, 40] width 1009 height 0
paste input "6Z7D"
click at [188, 87] on button "Search" at bounding box center [218, 102] width 61 height 30
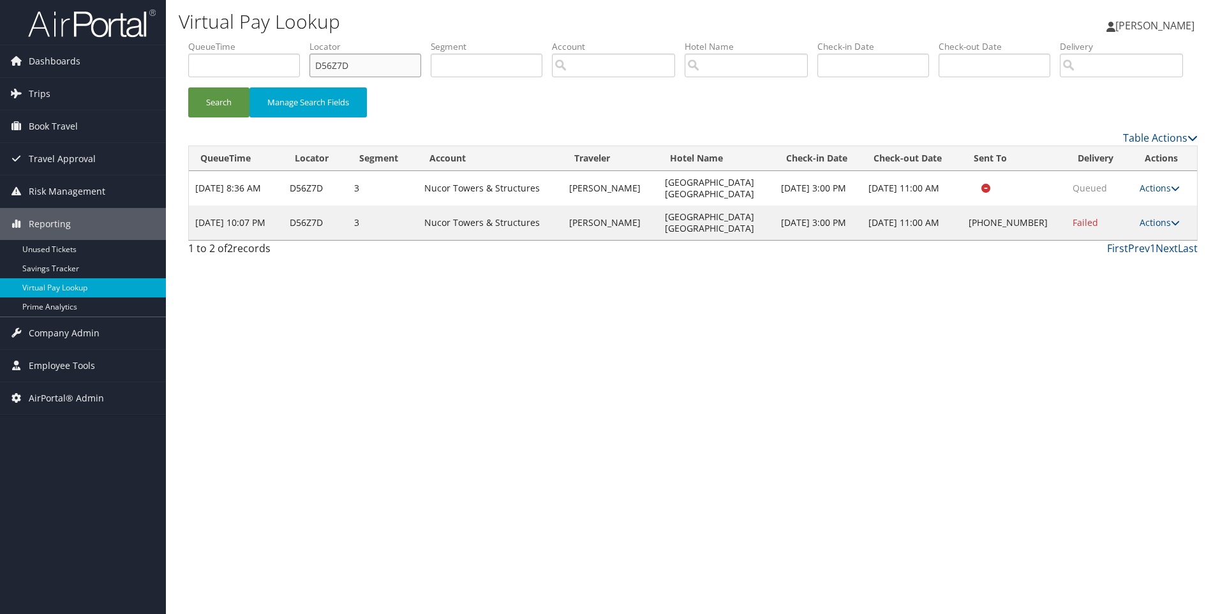
drag, startPoint x: 401, startPoint y: 62, endPoint x: 239, endPoint y: 91, distance: 165.2
click at [239, 40] on ul "QueueTime Locator D56Z7D Segment Account Traveler Hotel Name Check-in Date Chec…" at bounding box center [692, 40] width 1009 height 0
paste input "3KKWJ"
click at [188, 87] on button "Search" at bounding box center [218, 102] width 61 height 30
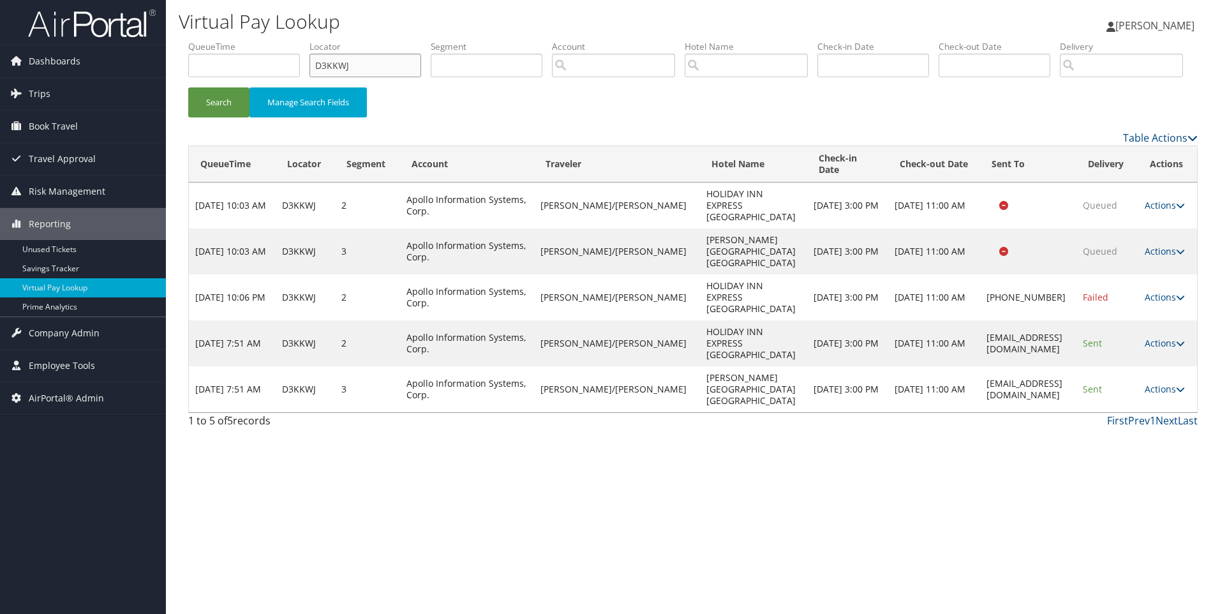
drag, startPoint x: 357, startPoint y: 63, endPoint x: 216, endPoint y: 54, distance: 141.3
click at [216, 40] on ul "QueueTime Locator D3KKWJ Segment Account Traveler Hotel Name Check-in Date Chec…" at bounding box center [692, 40] width 1009 height 0
paste input "FYY"
click at [188, 87] on button "Search" at bounding box center [218, 102] width 61 height 30
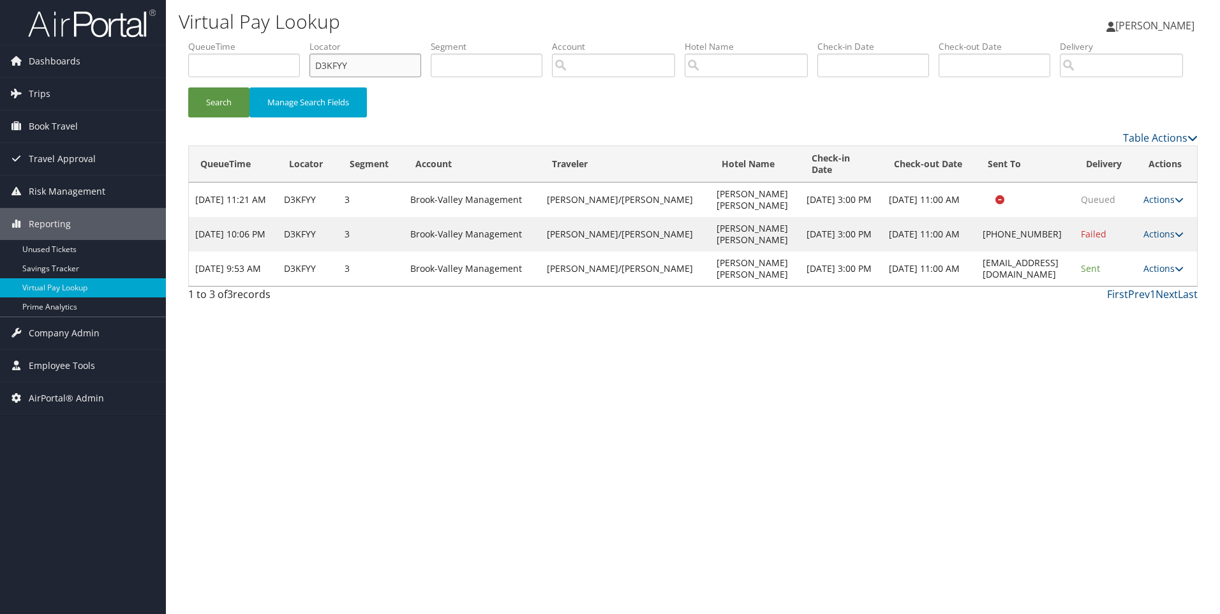
drag, startPoint x: 373, startPoint y: 64, endPoint x: 258, endPoint y: 68, distance: 114.9
click at [258, 40] on ul "QueueTime Locator D3KFYY Segment Account Traveler Hotel Name Check-in Date Chec…" at bounding box center [692, 40] width 1009 height 0
paste input "11R"
click at [188, 87] on button "Search" at bounding box center [218, 102] width 61 height 30
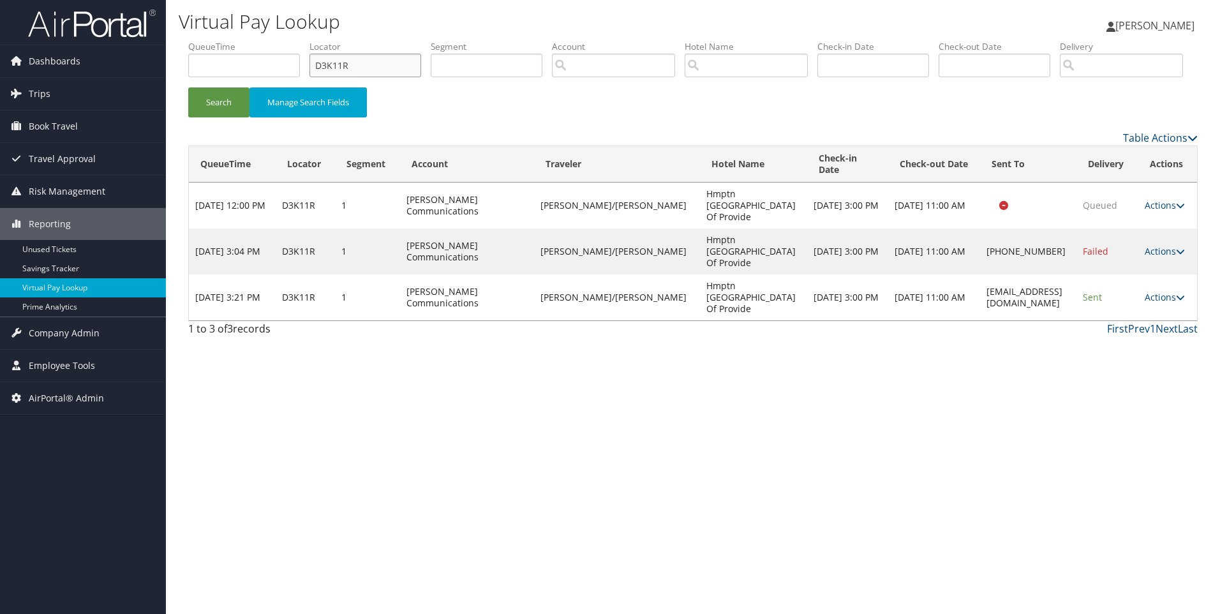
drag, startPoint x: 403, startPoint y: 68, endPoint x: 241, endPoint y: 59, distance: 161.6
click at [241, 40] on ul "QueueTime Locator D3K11R Segment Account Traveler Hotel Name Check-in Date Chec…" at bounding box center [692, 40] width 1009 height 0
paste input "9GK6"
click at [188, 87] on button "Search" at bounding box center [218, 102] width 61 height 30
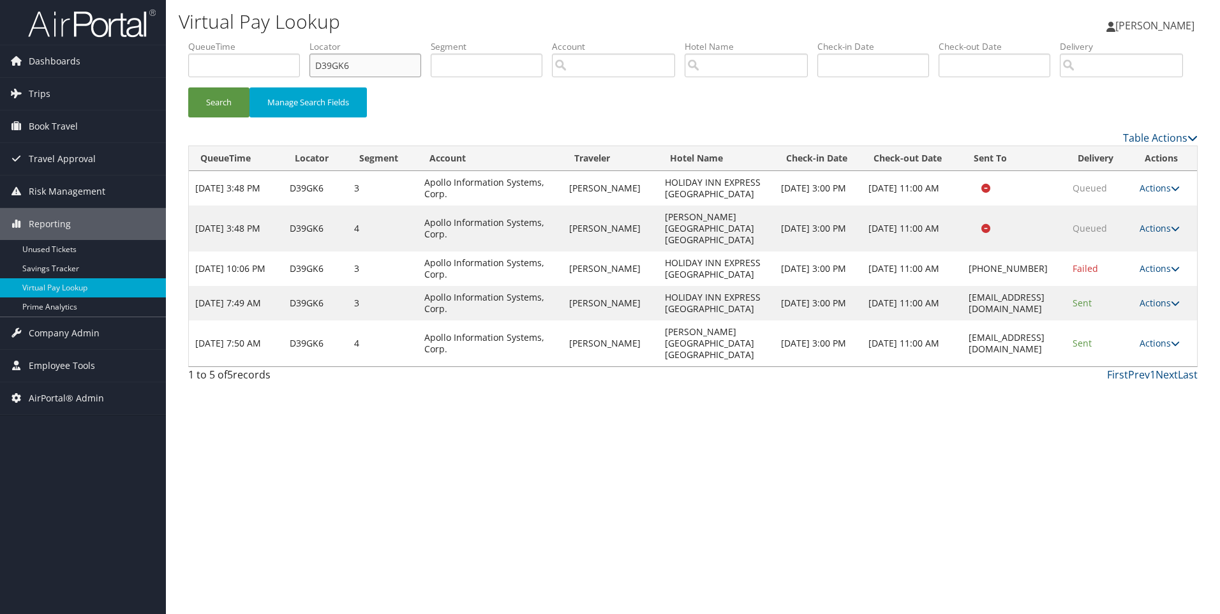
drag, startPoint x: 388, startPoint y: 65, endPoint x: 211, endPoint y: 62, distance: 176.7
click at [211, 40] on ul "QueueTime Locator D39GK6 Segment Account Traveler Hotel Name Check-in Date Chec…" at bounding box center [692, 40] width 1009 height 0
paste input "2JLCT"
click at [188, 87] on button "Search" at bounding box center [218, 102] width 61 height 30
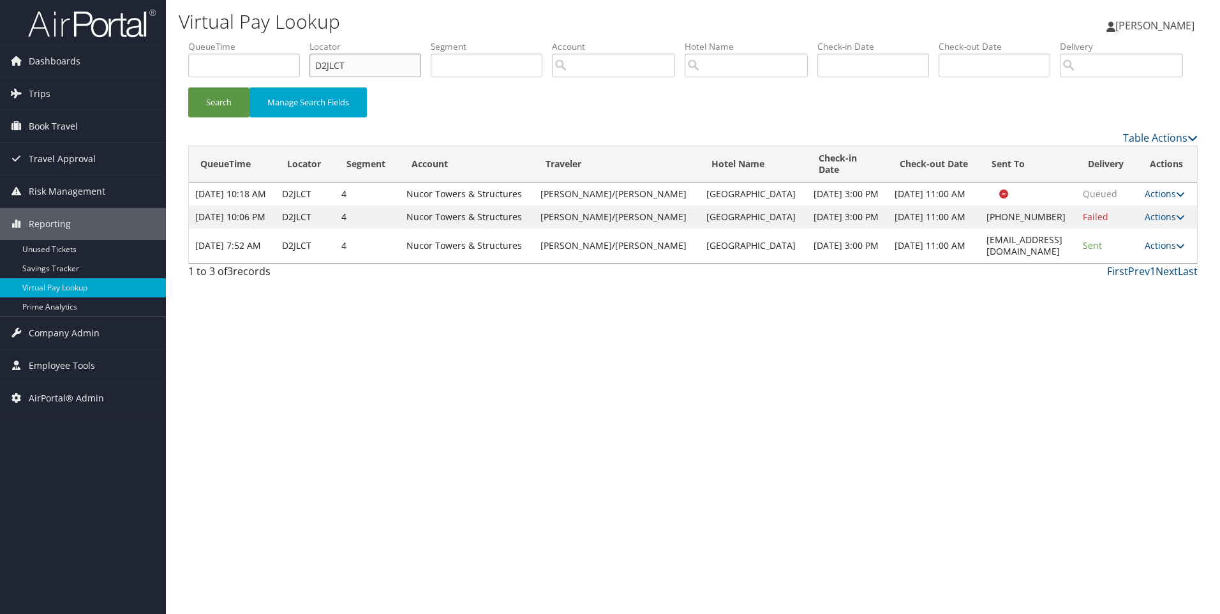
drag, startPoint x: 372, startPoint y: 68, endPoint x: 240, endPoint y: 61, distance: 131.6
click at [240, 40] on ul "QueueTime Locator D2JLCT Segment Account Traveler Hotel Name Check-in Date Chec…" at bounding box center [692, 40] width 1009 height 0
paste input "1Y1W5"
click at [188, 87] on button "Search" at bounding box center [218, 102] width 61 height 30
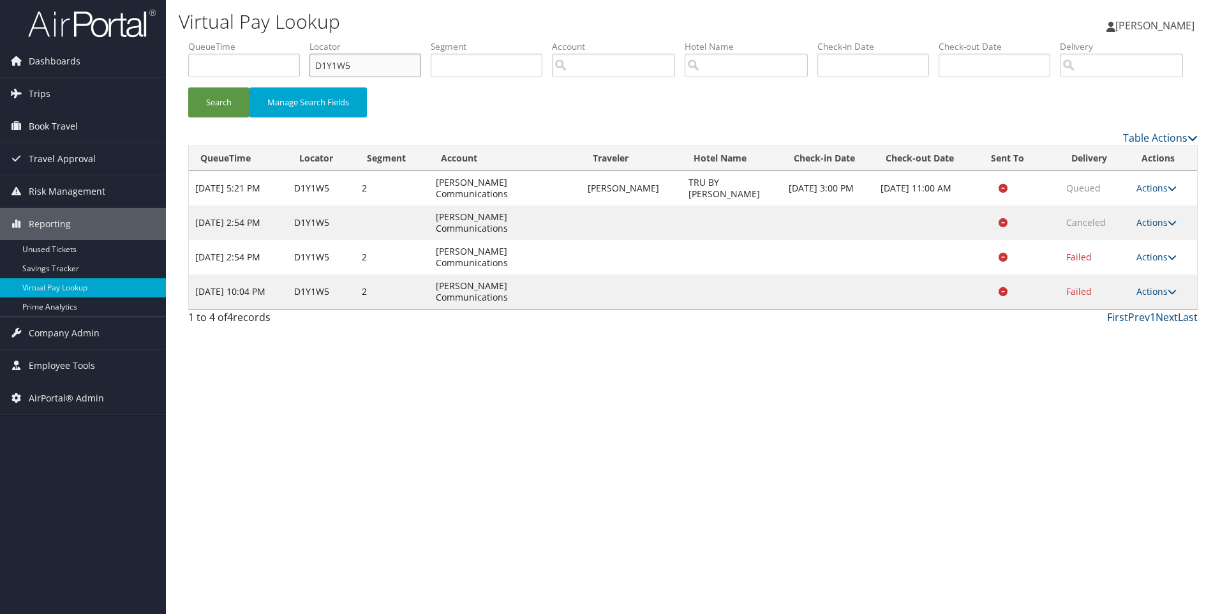
drag, startPoint x: 396, startPoint y: 66, endPoint x: 239, endPoint y: 58, distance: 157.7
click at [239, 40] on ul "QueueTime Locator D1Y1W5 Segment Account Traveler Hotel Name Check-in Date Chec…" at bounding box center [692, 40] width 1009 height 0
paste input "W7HK"
click at [188, 87] on button "Search" at bounding box center [218, 102] width 61 height 30
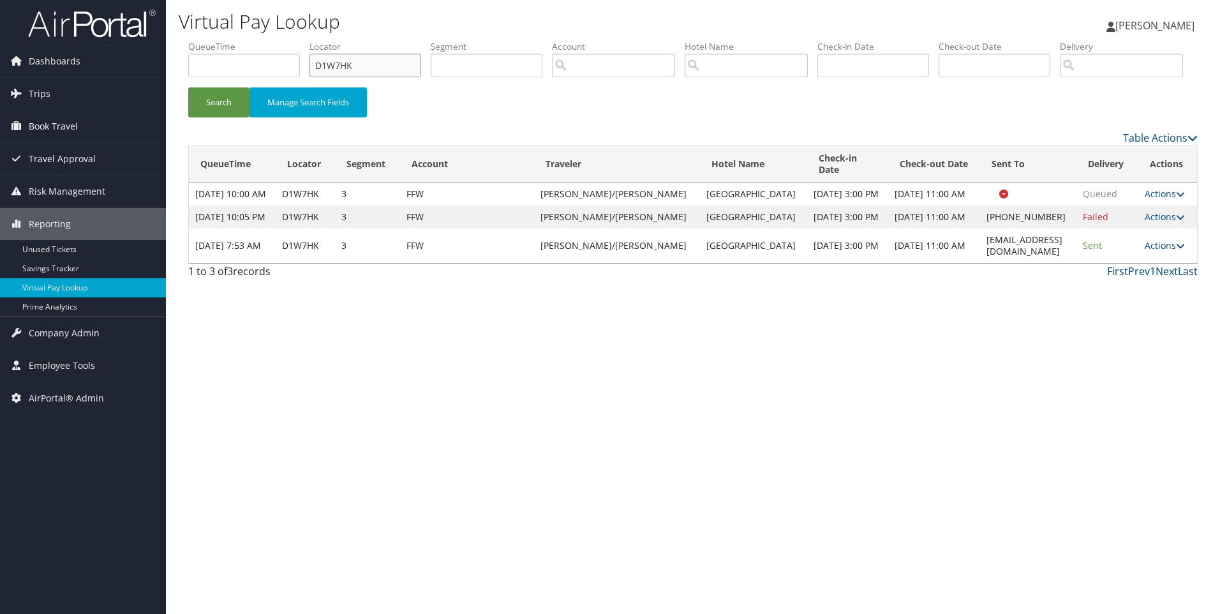
drag, startPoint x: 385, startPoint y: 69, endPoint x: 226, endPoint y: 85, distance: 160.3
click at [226, 40] on ul "QueueTime Locator D1W7HK Segment Account Traveler Hotel Name Check-in Date Chec…" at bounding box center [692, 40] width 1009 height 0
paste input "8T6N"
click at [188, 87] on button "Search" at bounding box center [218, 102] width 61 height 30
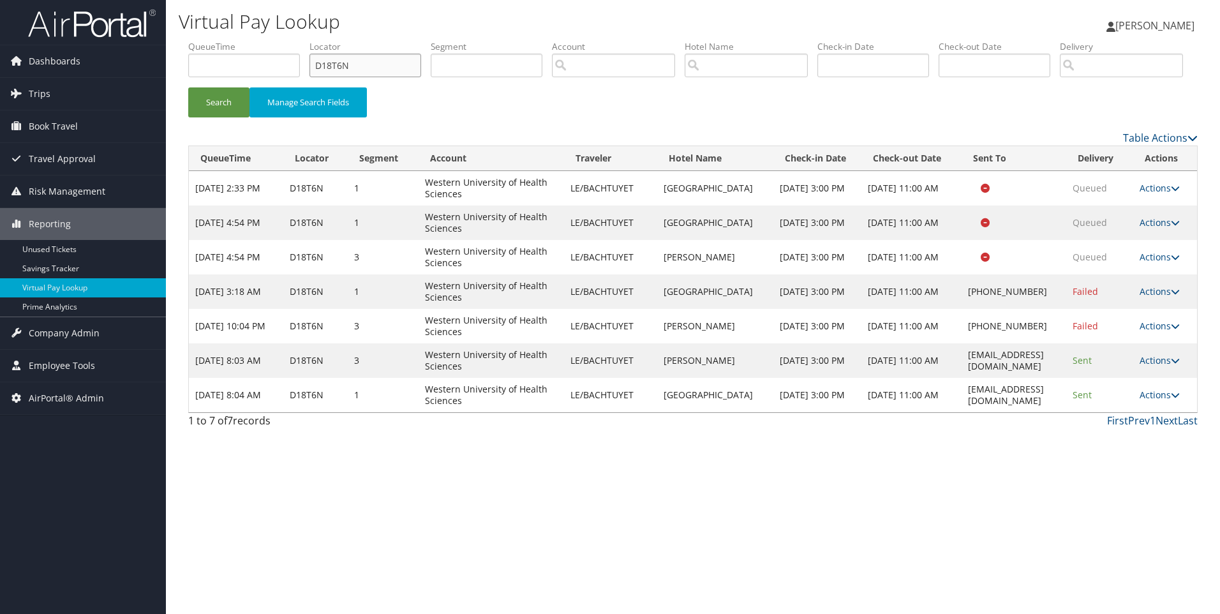
drag, startPoint x: 369, startPoint y: 60, endPoint x: 229, endPoint y: 35, distance: 141.9
click at [230, 40] on ul "QueueTime Locator D18T6N Segment Account Traveler Hotel Name Check-in Date Chec…" at bounding box center [692, 40] width 1009 height 0
paste input "CZ7VN2"
click at [188, 87] on button "Search" at bounding box center [218, 102] width 61 height 30
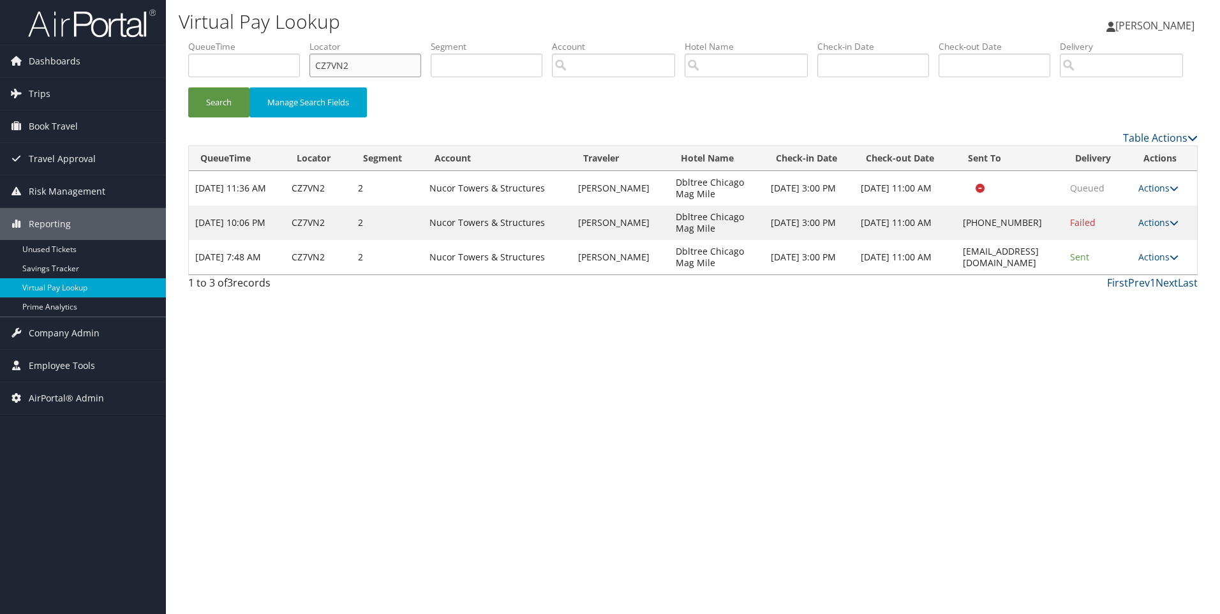
drag, startPoint x: 392, startPoint y: 64, endPoint x: 276, endPoint y: 50, distance: 116.9
click at [276, 40] on ul "QueueTime Locator CZ7VN2 Segment Account Traveler Hotel Name Check-in Date Chec…" at bounding box center [692, 40] width 1009 height 0
paste input "YKJXW"
click at [188, 87] on button "Search" at bounding box center [218, 102] width 61 height 30
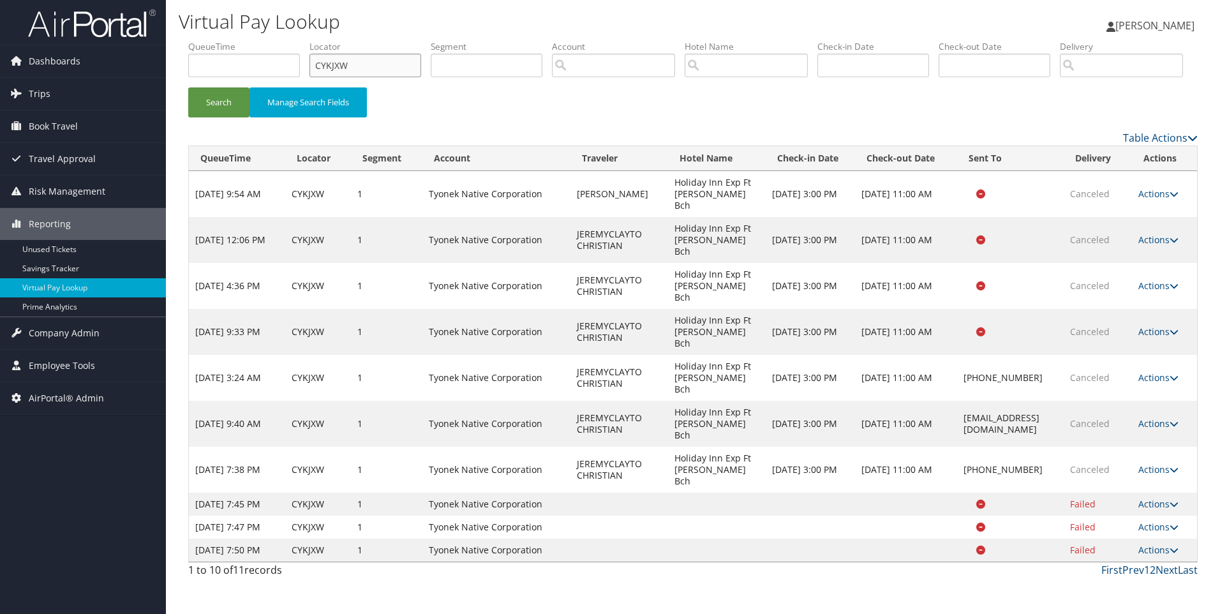
drag, startPoint x: 332, startPoint y: 56, endPoint x: 237, endPoint y: 48, distance: 95.4
click at [237, 40] on ul "QueueTime Locator CYKJXW Segment Account Traveler Hotel Name Check-in Date Chec…" at bounding box center [692, 40] width 1009 height 0
paste input "WZNKJ"
click at [188, 87] on button "Search" at bounding box center [218, 102] width 61 height 30
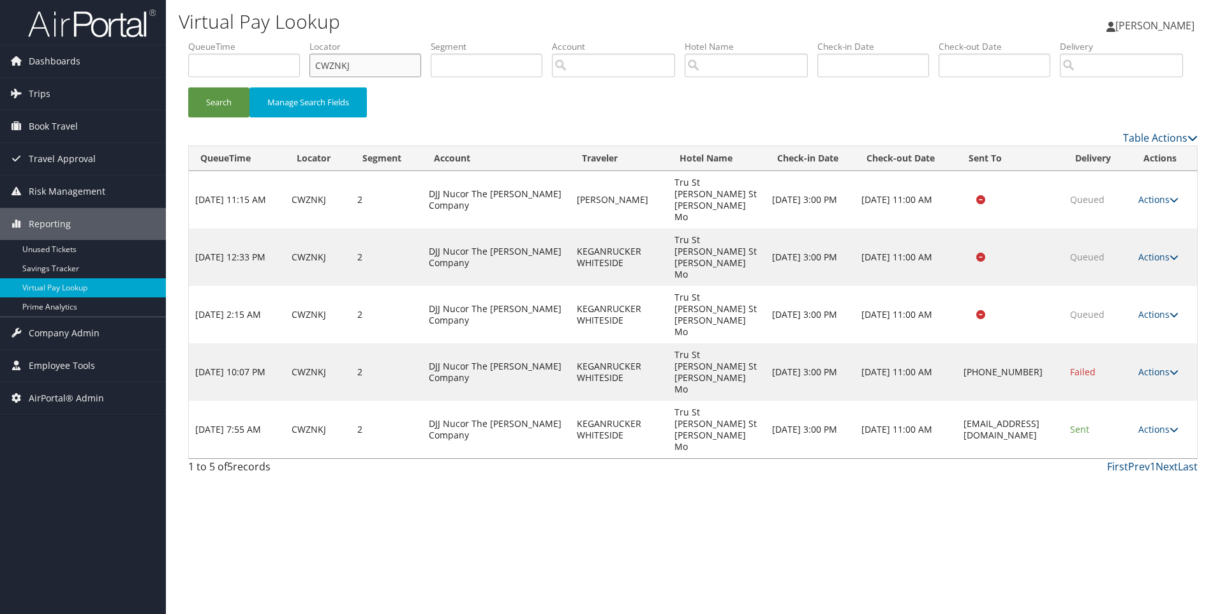
drag, startPoint x: 392, startPoint y: 57, endPoint x: 283, endPoint y: 55, distance: 109.1
click at [283, 40] on ul "QueueTime Locator CWZNKJ Segment Account Traveler Hotel Name Check-in Date Chec…" at bounding box center [692, 40] width 1009 height 0
paste input "DBVSZ3"
type input "DBVSZ3"
click at [188, 87] on button "Search" at bounding box center [218, 102] width 61 height 30
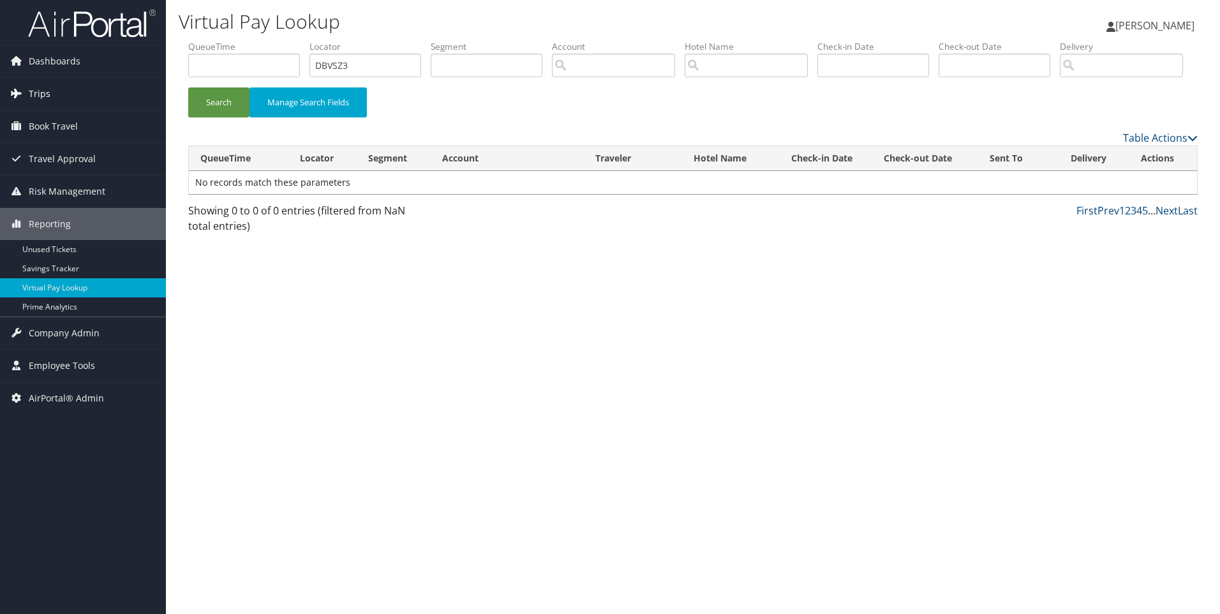
click at [85, 83] on link "Trips" at bounding box center [83, 94] width 166 height 32
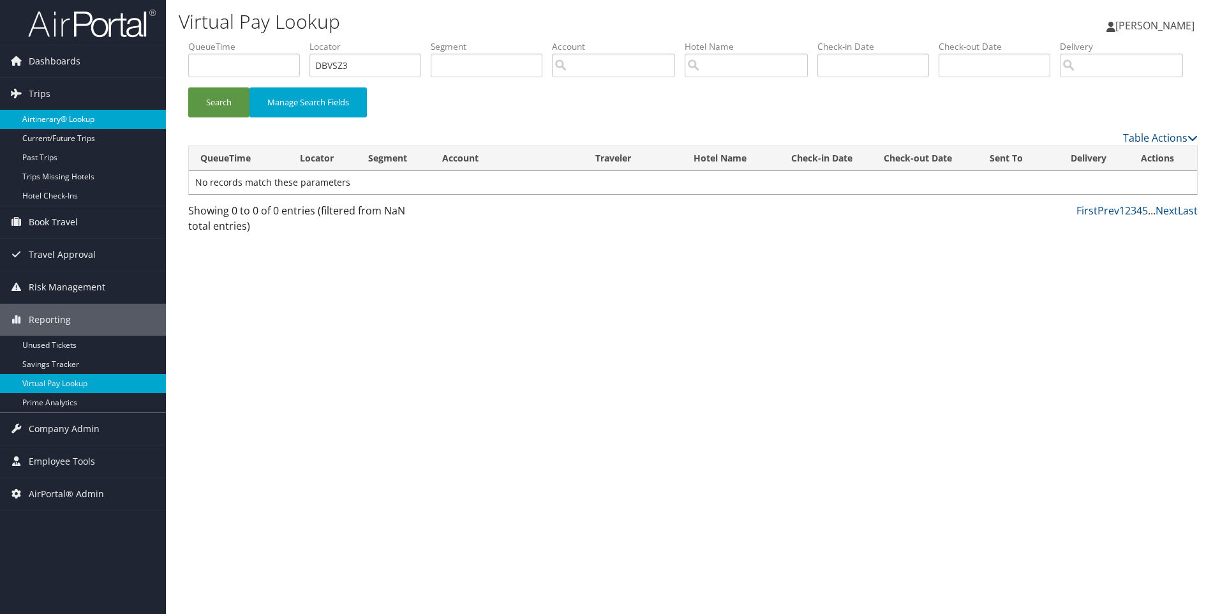
click at [55, 119] on link "Airtinerary® Lookup" at bounding box center [83, 119] width 166 height 19
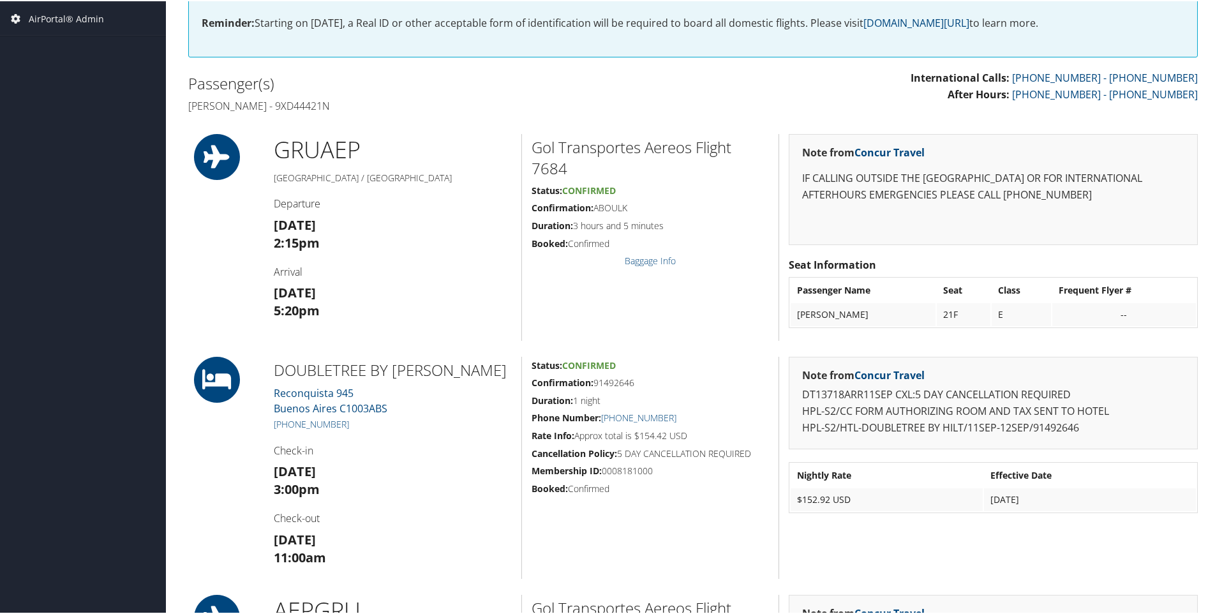
scroll to position [346, 0]
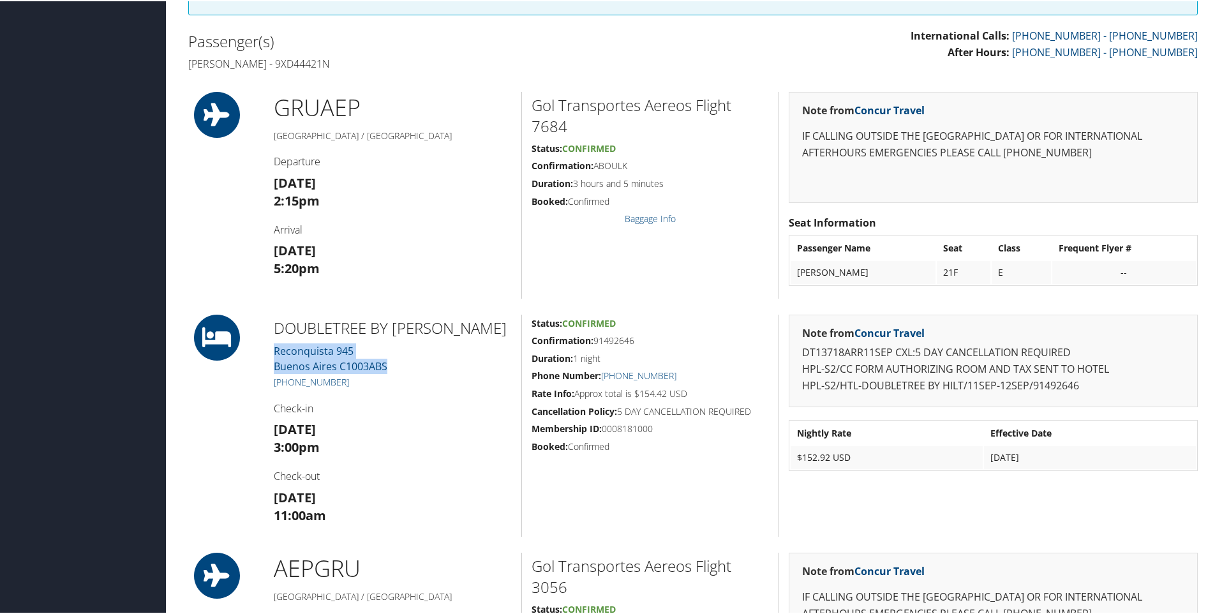
drag, startPoint x: 392, startPoint y: 368, endPoint x: 265, endPoint y: 354, distance: 127.7
click at [265, 354] on div "DOUBLETREE BY HILTO Reconquista 945 Buenos Aires C1003ABS +54 (115) 263-5800 Ch…" at bounding box center [392, 424] width 257 height 222
copy link "Reconquista 945 Buenos Aires C1003ABS"
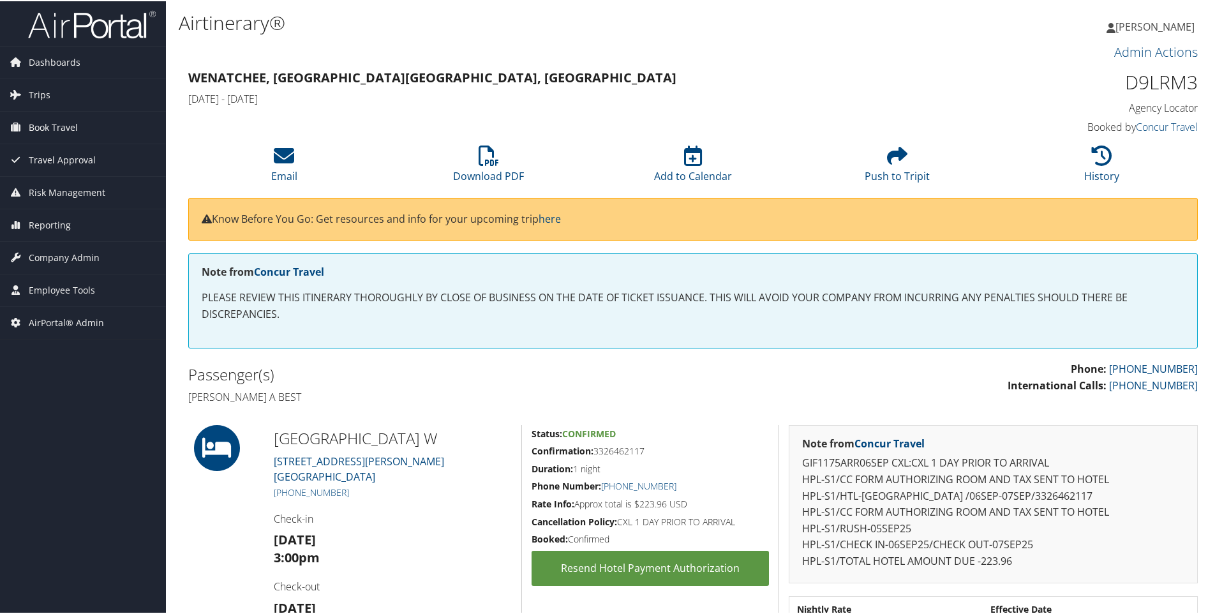
drag, startPoint x: 385, startPoint y: 478, endPoint x: 265, endPoint y: 467, distance: 119.8
click at [265, 467] on div "HILTON GARDEN INN W 25 N. Worthen Street Wenatchee WA 98801 +1 (509) 662-0600 C…" at bounding box center [392, 541] width 257 height 234
copy link "25 N. Worthen Street Wenatchee WA 98801"
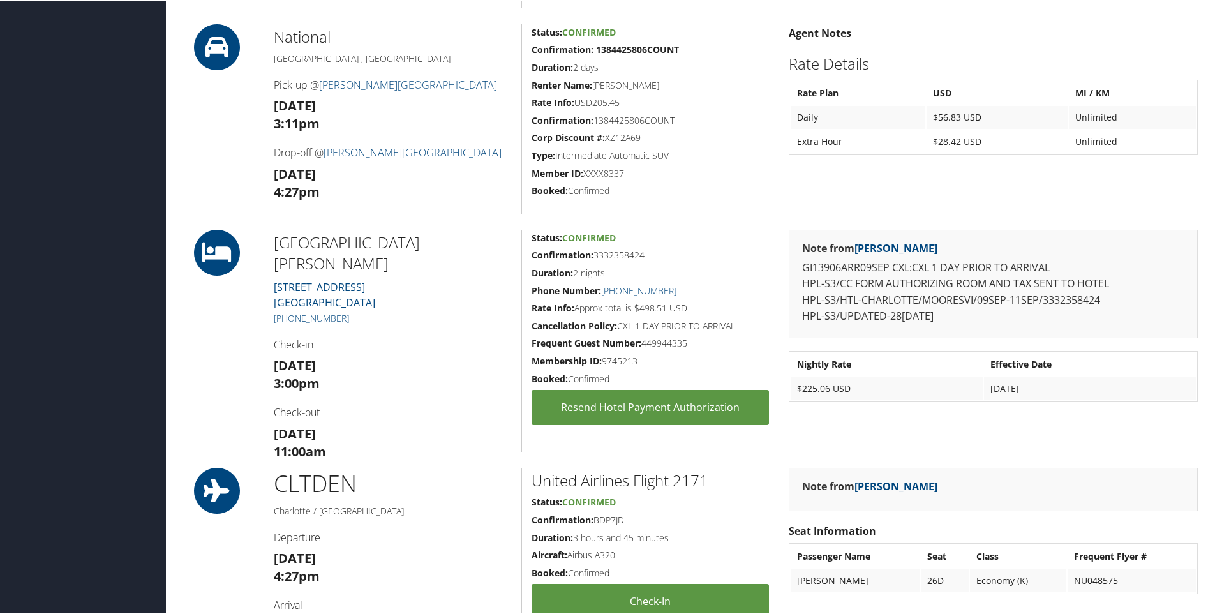
scroll to position [669, 0]
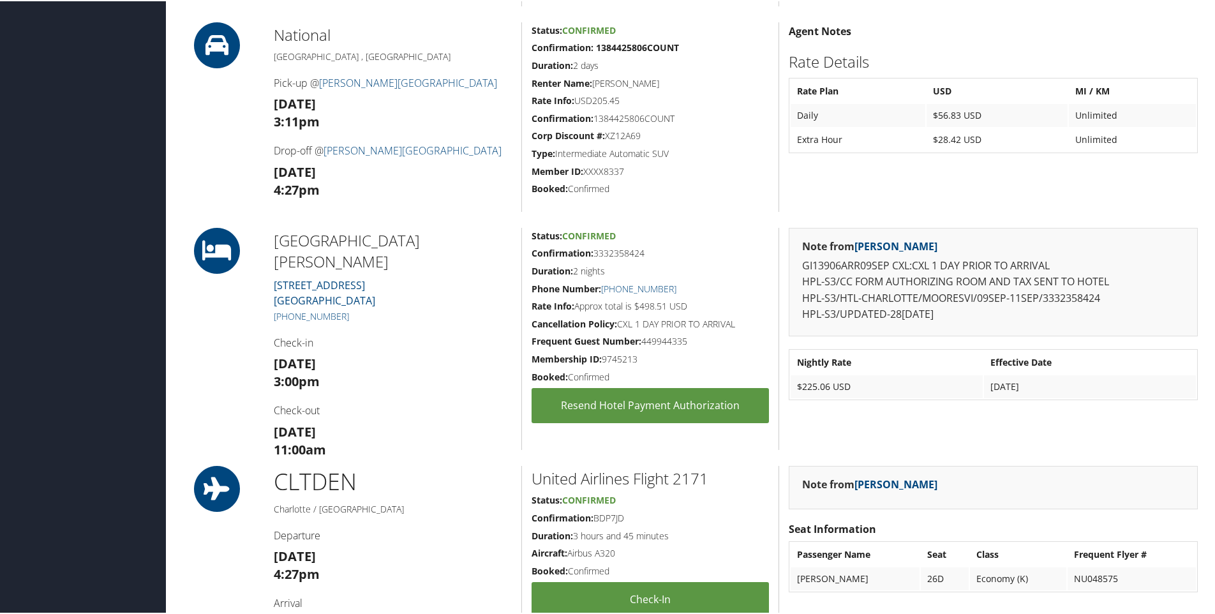
drag, startPoint x: 390, startPoint y: 277, endPoint x: 269, endPoint y: 258, distance: 122.8
click at [269, 258] on div "Hilton Garden Inn Charlotte -Moo 159 Gateway Boulevard Mooresville NC 28117 +1 …" at bounding box center [392, 337] width 257 height 222
copy link "159 Gateway Boulevard Mooresville NC 28117"
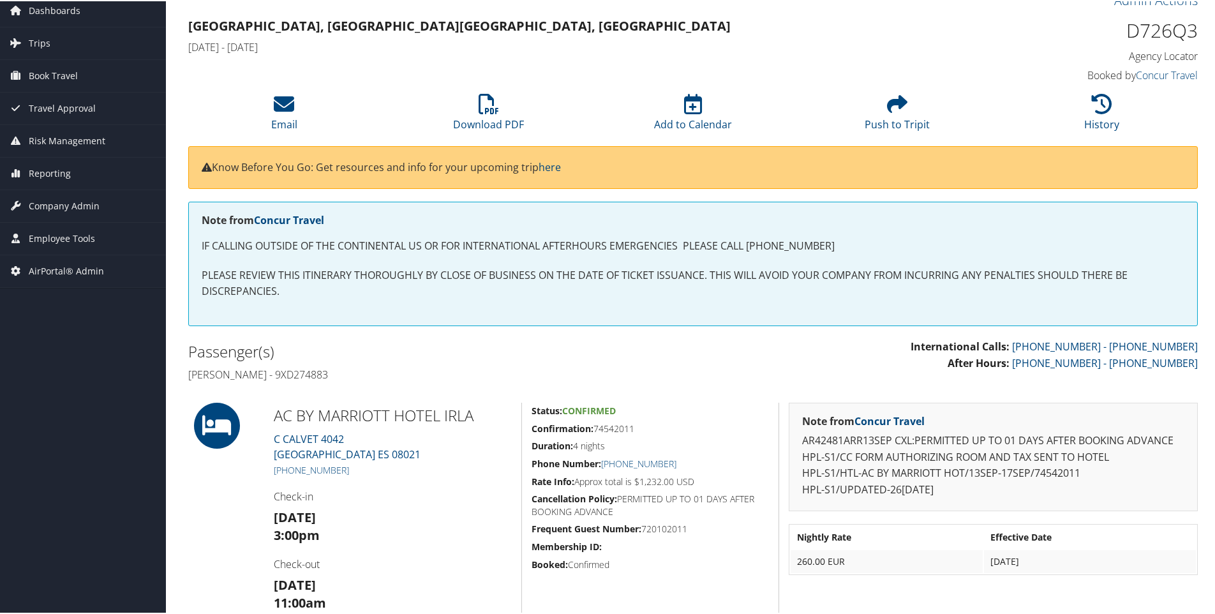
scroll to position [55, 0]
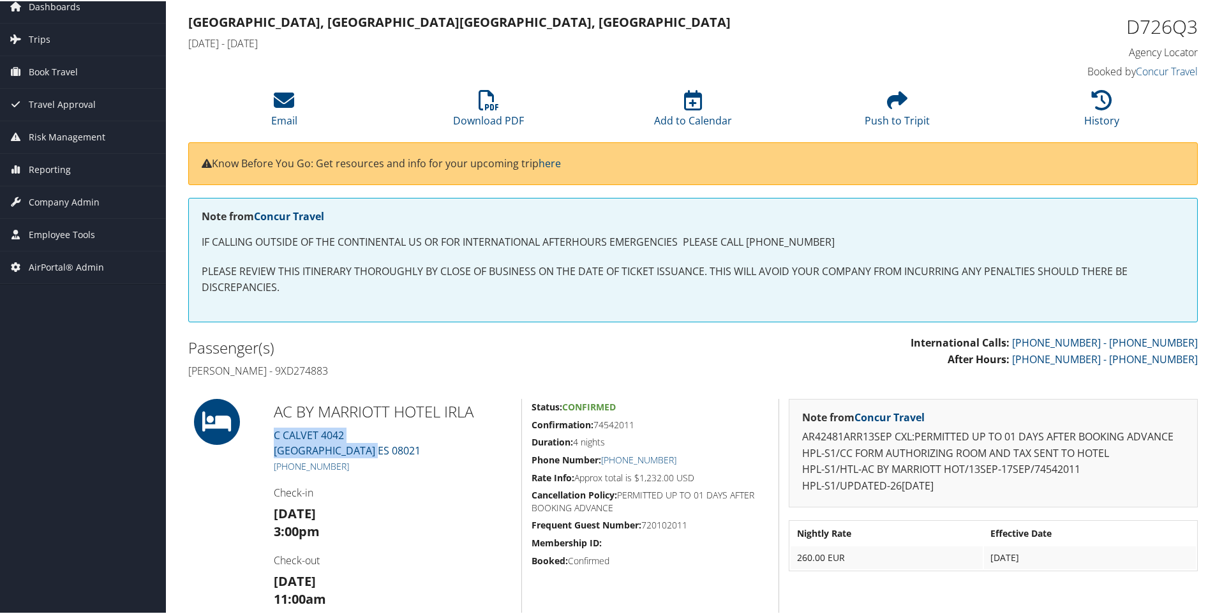
drag, startPoint x: 401, startPoint y: 447, endPoint x: 271, endPoint y: 439, distance: 129.7
click at [271, 439] on div "AC BY MARRIOTT HOTEL IRLA [STREET_ADDRESS] [PHONE_NUMBER] Check-in [DATE] 3:00p…" at bounding box center [392, 508] width 257 height 222
copy link "[STREET_ADDRESS]"
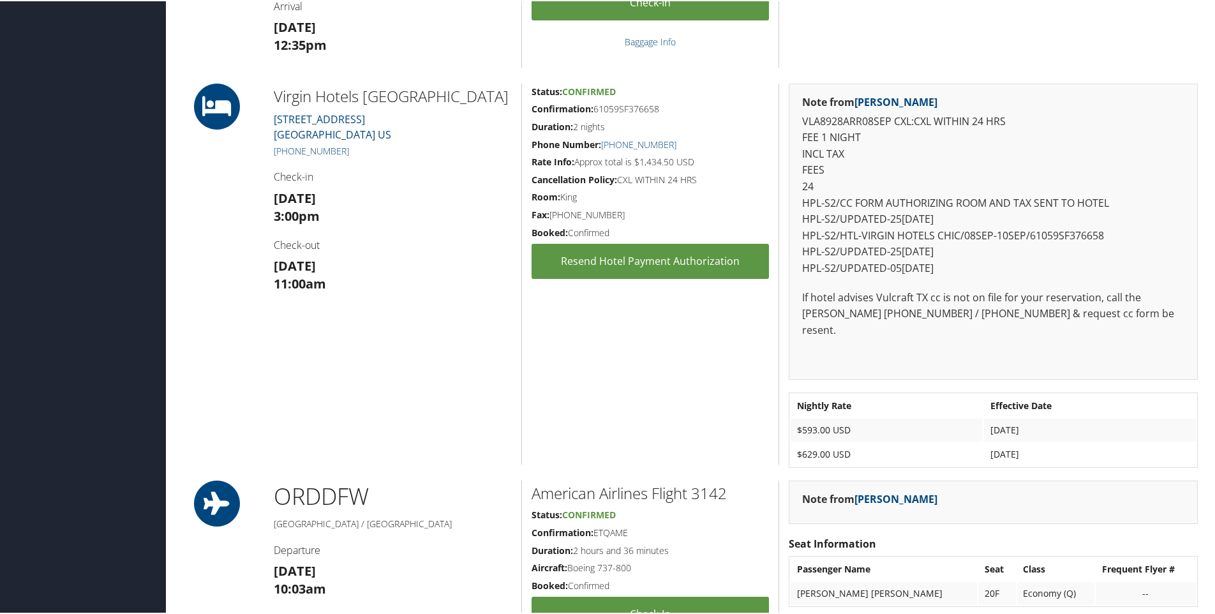
scroll to position [619, 0]
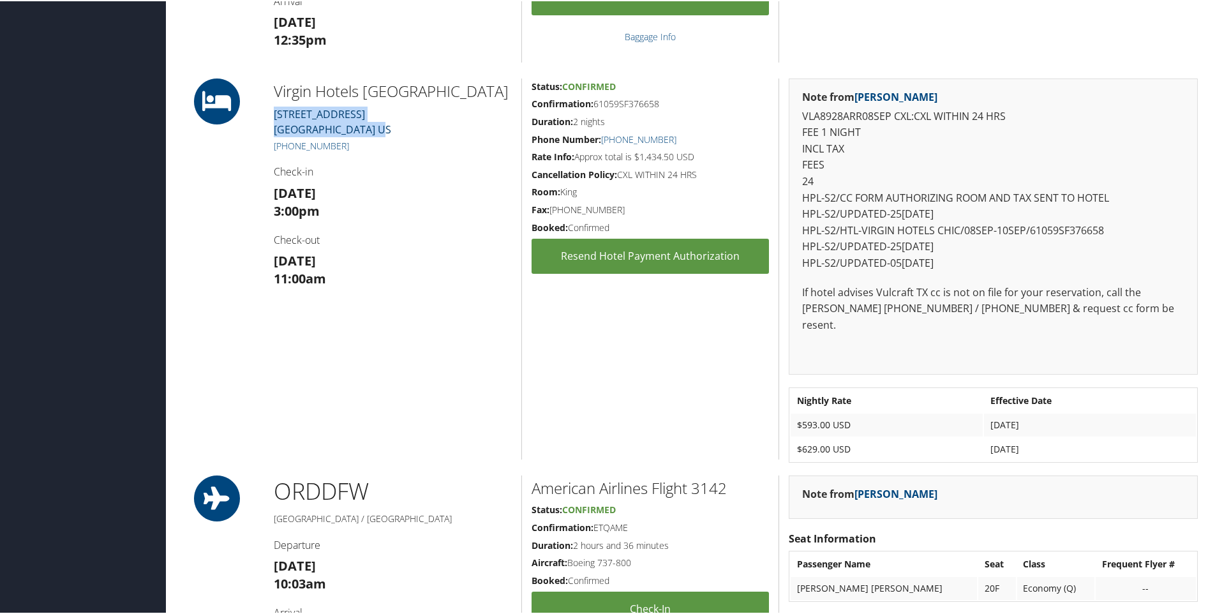
drag, startPoint x: 399, startPoint y: 131, endPoint x: 274, endPoint y: 120, distance: 126.2
click at [274, 120] on div "Virgin Hotels Chicago 203 N Wabash Ave Chicago IL 60601 US +1 (312) 940-4400 Ch…" at bounding box center [392, 267] width 257 height 381
copy link "203 N Wabash Ave Chicago IL 60601 US"
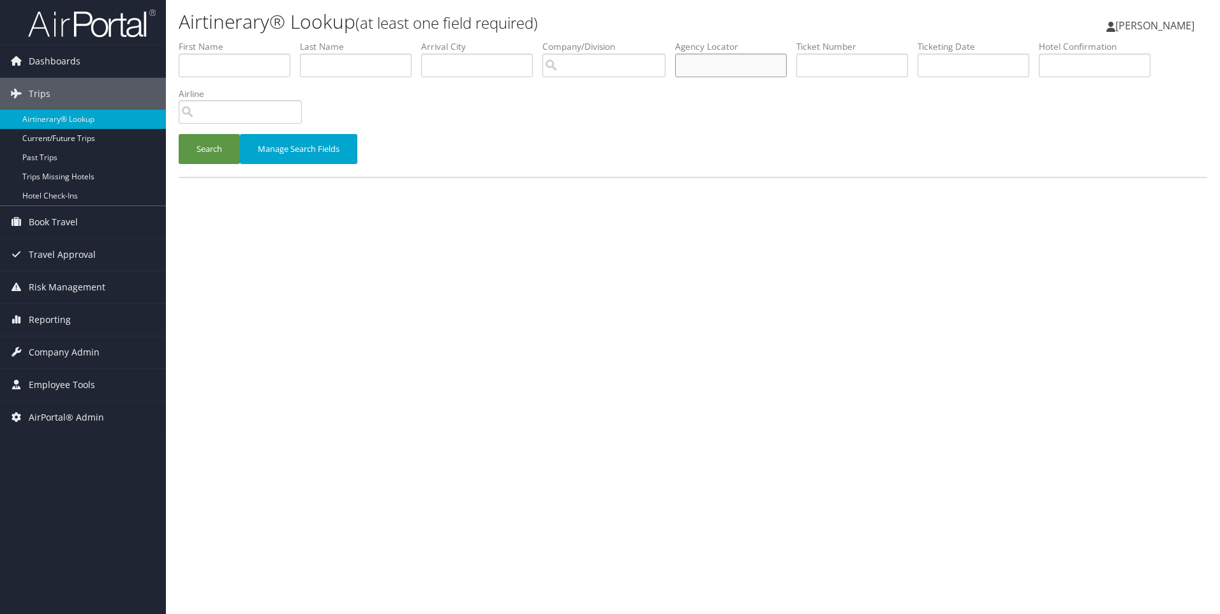
click at [716, 69] on input "text" at bounding box center [731, 66] width 112 height 24
paste input "DBVSZ3"
type input "DBVSZ3"
click at [179, 134] on button "Search" at bounding box center [209, 149] width 61 height 30
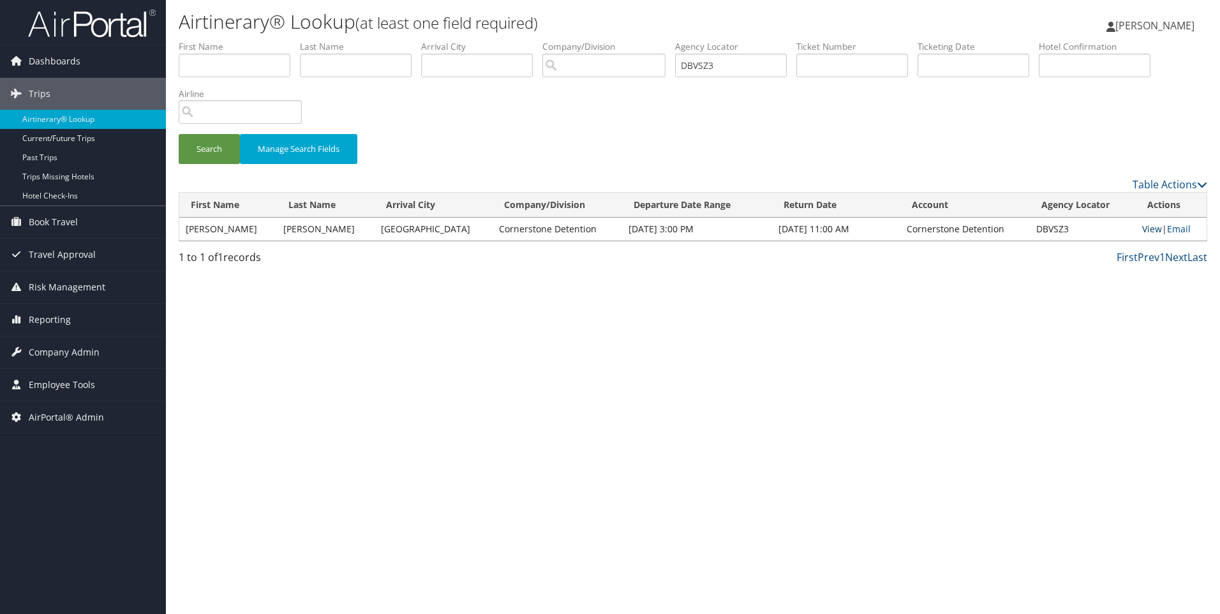
click at [1146, 229] on link "View" at bounding box center [1152, 229] width 20 height 12
click at [72, 347] on span "Company Admin" at bounding box center [64, 352] width 71 height 32
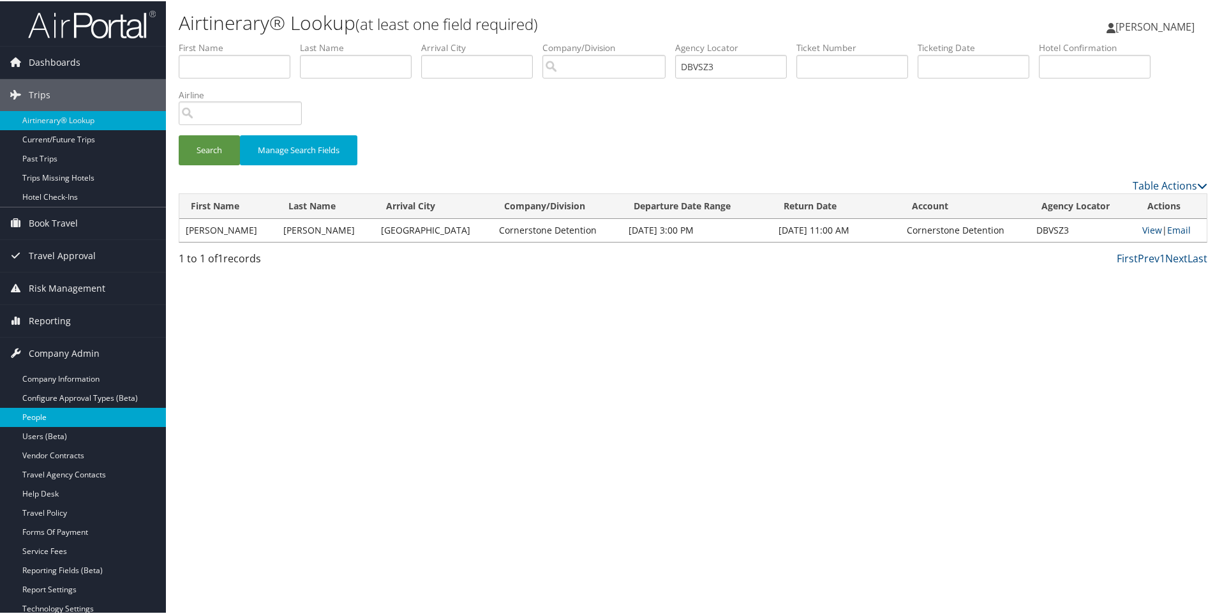
click at [49, 415] on link "People" at bounding box center [83, 415] width 166 height 19
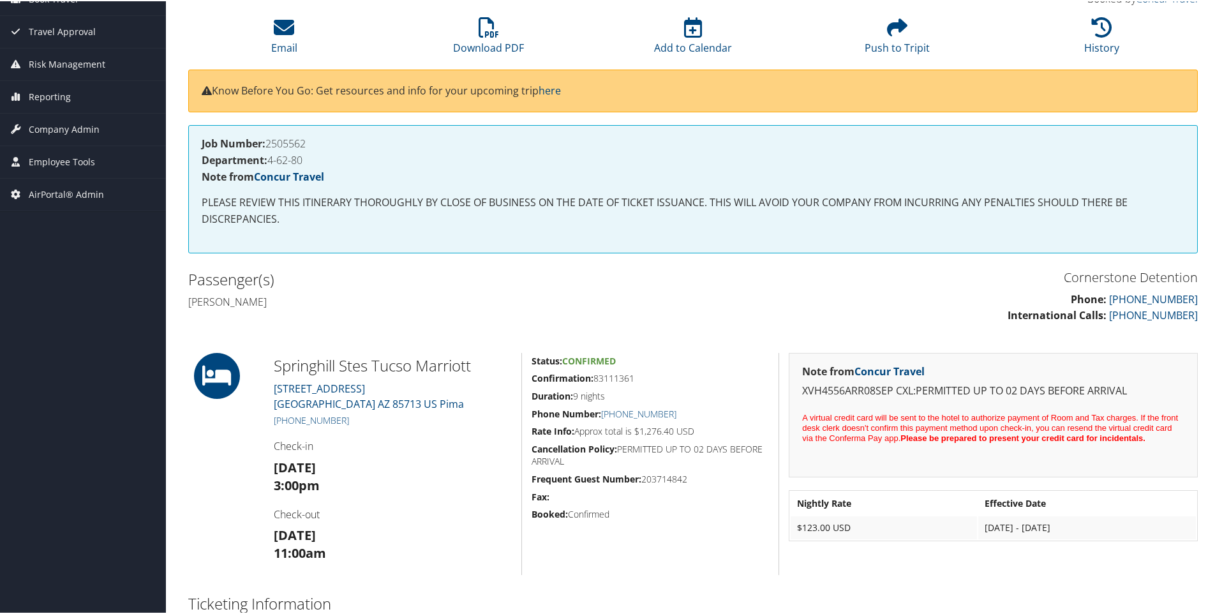
scroll to position [156, 0]
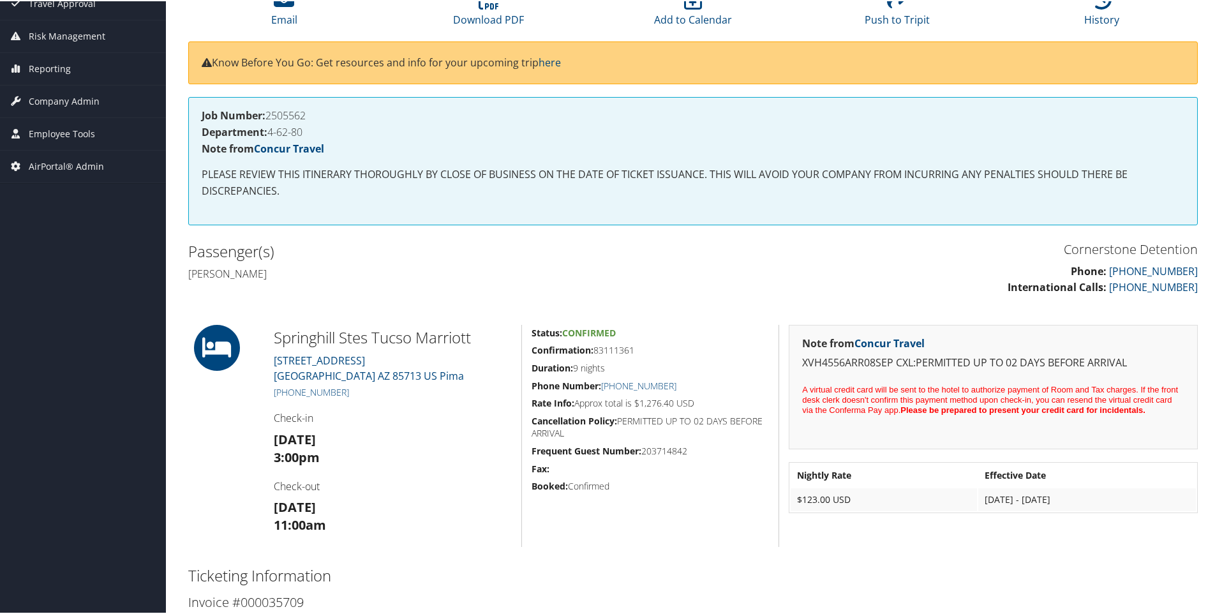
click at [220, 274] on h4 "[PERSON_NAME]" at bounding box center [435, 272] width 495 height 14
click at [220, 274] on h4 "Christopher a Mcgregor" at bounding box center [435, 272] width 495 height 14
copy h4 "[PERSON_NAME]"
click at [300, 279] on h4 "Christopher a Mcgregor" at bounding box center [435, 272] width 495 height 14
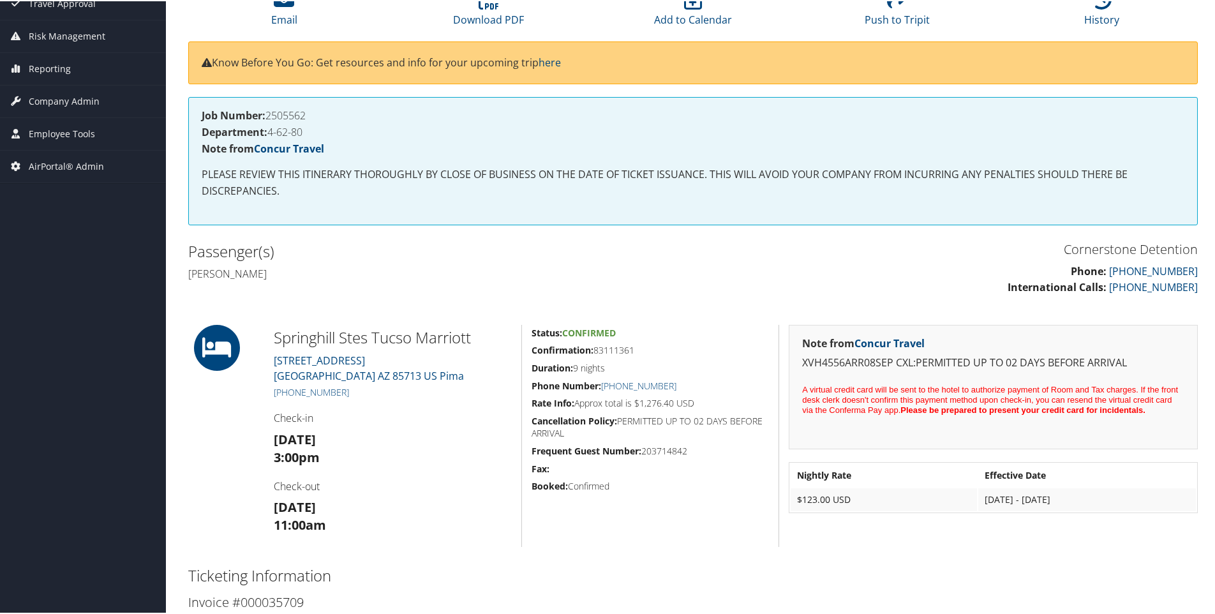
copy h4 "Mcgregor"
drag, startPoint x: 273, startPoint y: 325, endPoint x: 484, endPoint y: 335, distance: 210.7
click at [484, 335] on h2 "Springhill Stes Tucso Marriott" at bounding box center [393, 336] width 238 height 22
copy h2 "Springhill Stes Tucso Marriott"
click at [268, 117] on h4 "Job Number: 2505562" at bounding box center [693, 114] width 982 height 10
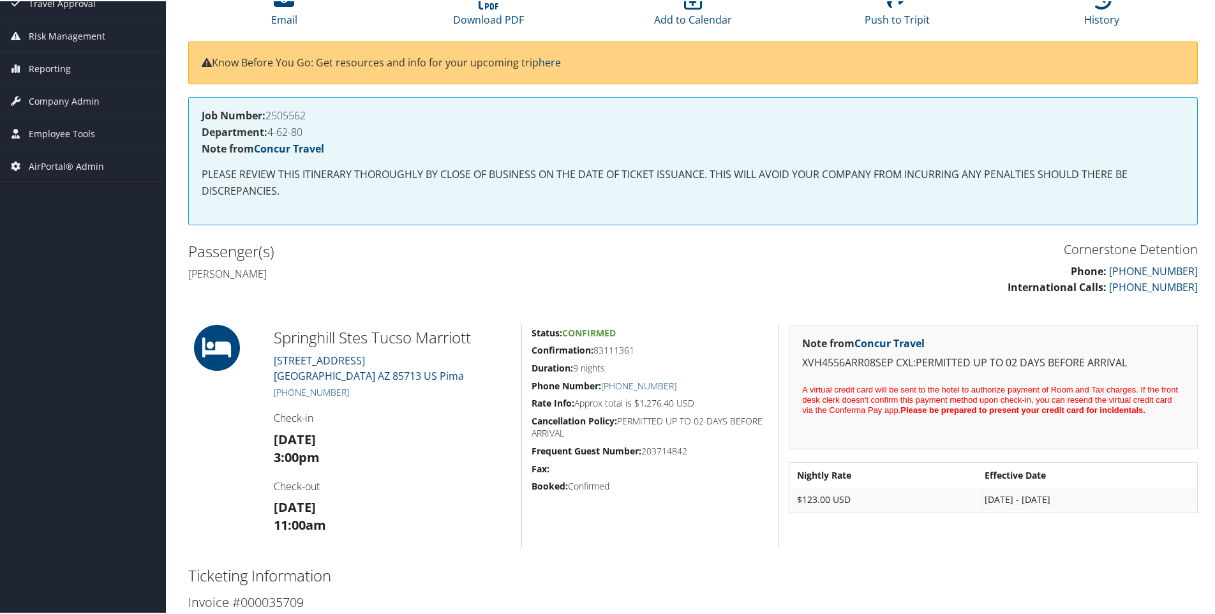
click at [268, 117] on h4 "Job Number: 2505562" at bounding box center [693, 114] width 982 height 10
drag, startPoint x: 268, startPoint y: 117, endPoint x: 302, endPoint y: 127, distance: 35.9
click at [302, 127] on h4 "Department: 4-62-80" at bounding box center [693, 131] width 982 height 10
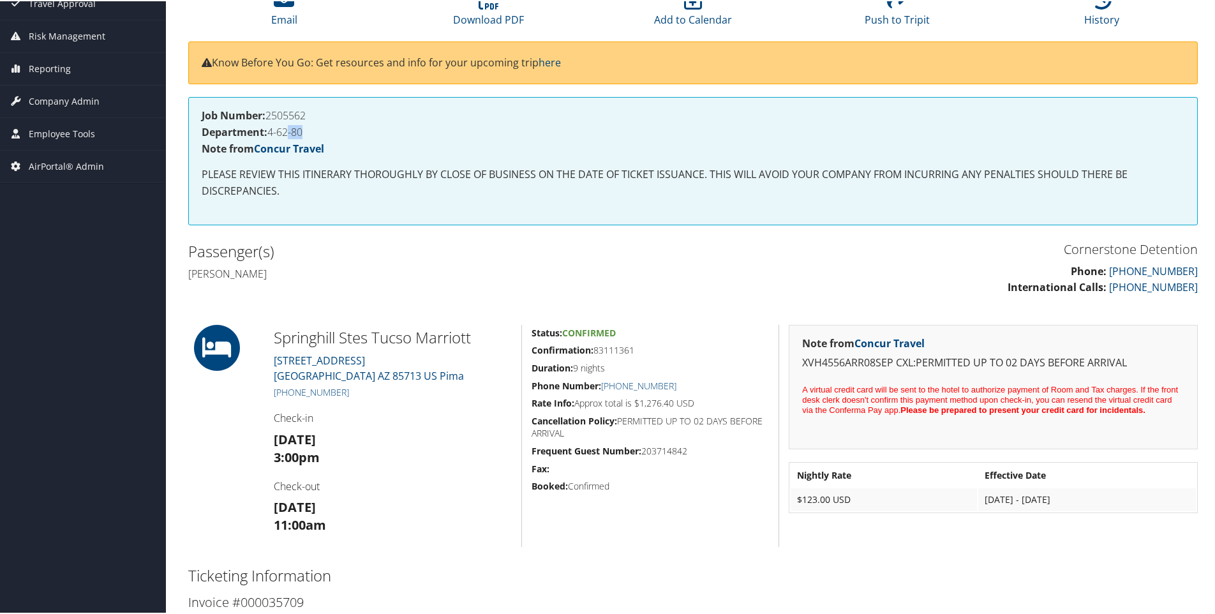
drag, startPoint x: 318, startPoint y: 129, endPoint x: 287, endPoint y: 135, distance: 31.8
click at [287, 135] on h4 "Department: 4-62-80" at bounding box center [693, 131] width 982 height 10
drag, startPoint x: 320, startPoint y: 136, endPoint x: 272, endPoint y: 134, distance: 47.9
click at [272, 134] on h4 "Department: 4-62-80" at bounding box center [693, 131] width 982 height 10
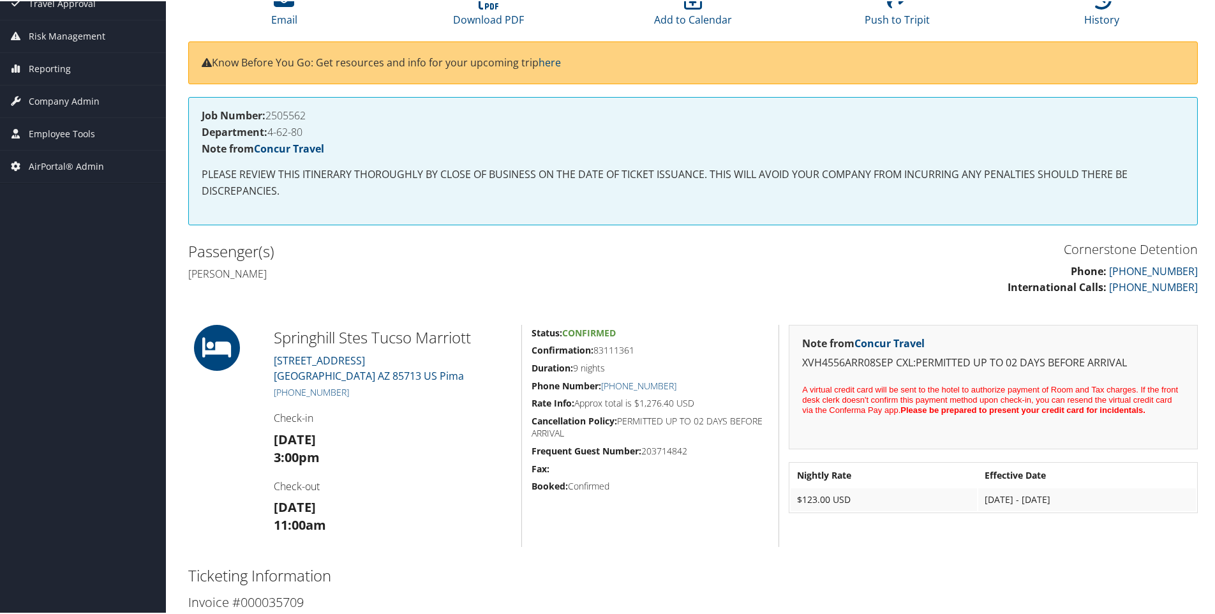
copy h4 "4-62-80"
click at [293, 277] on h4 "Christopher a Mcgregor" at bounding box center [435, 272] width 495 height 14
copy h4 "Mcgregor"
drag, startPoint x: 417, startPoint y: 376, endPoint x: 272, endPoint y: 362, distance: 145.5
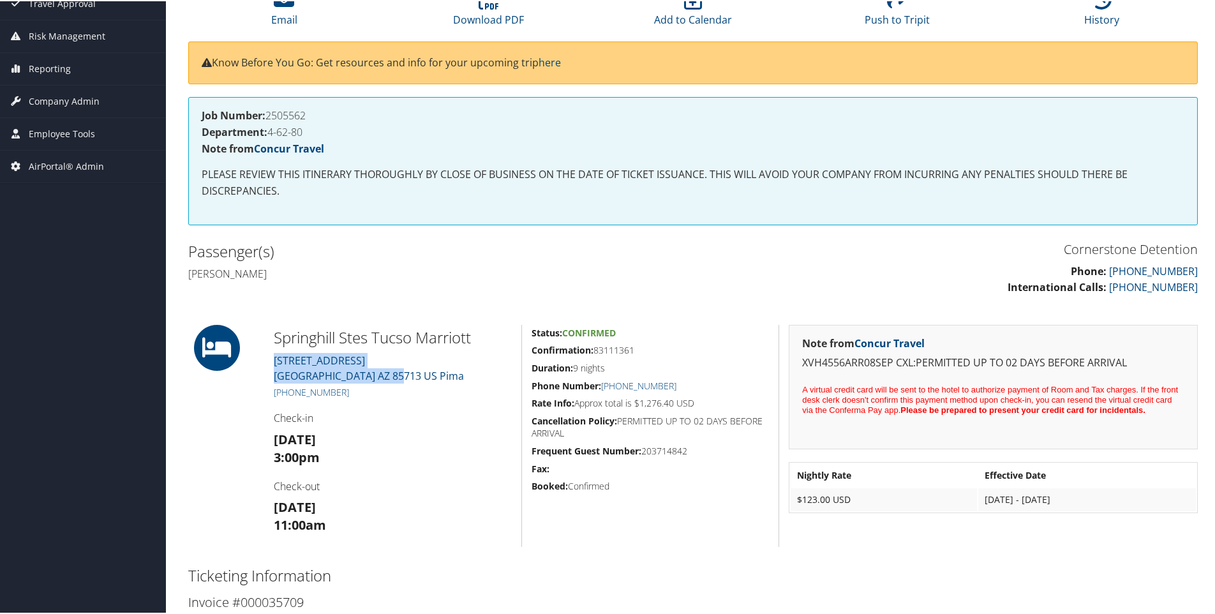
click at [272, 362] on div "Springhill Stes Tucso Marriott 1705 E Tucson Marketplace Blvd Tucson AZ 85713 U…" at bounding box center [392, 434] width 257 height 222
copy link "1705 E Tucson Marketplace Blvd Tucson AZ 85713 US Pima"
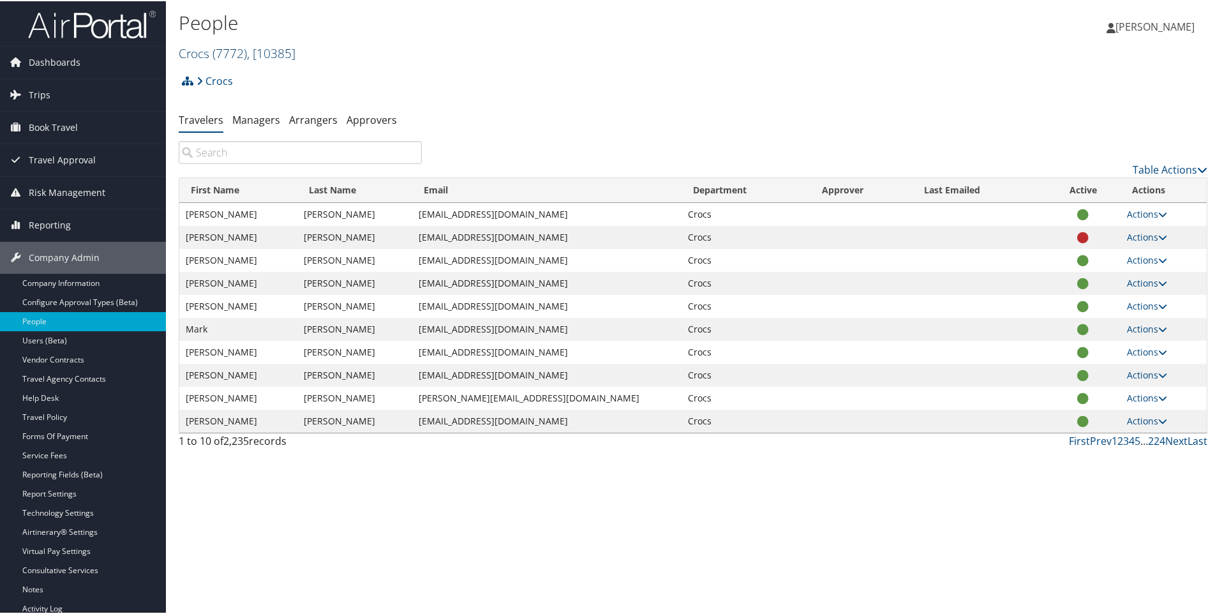
click at [247, 59] on span "( 7772 )" at bounding box center [229, 51] width 34 height 17
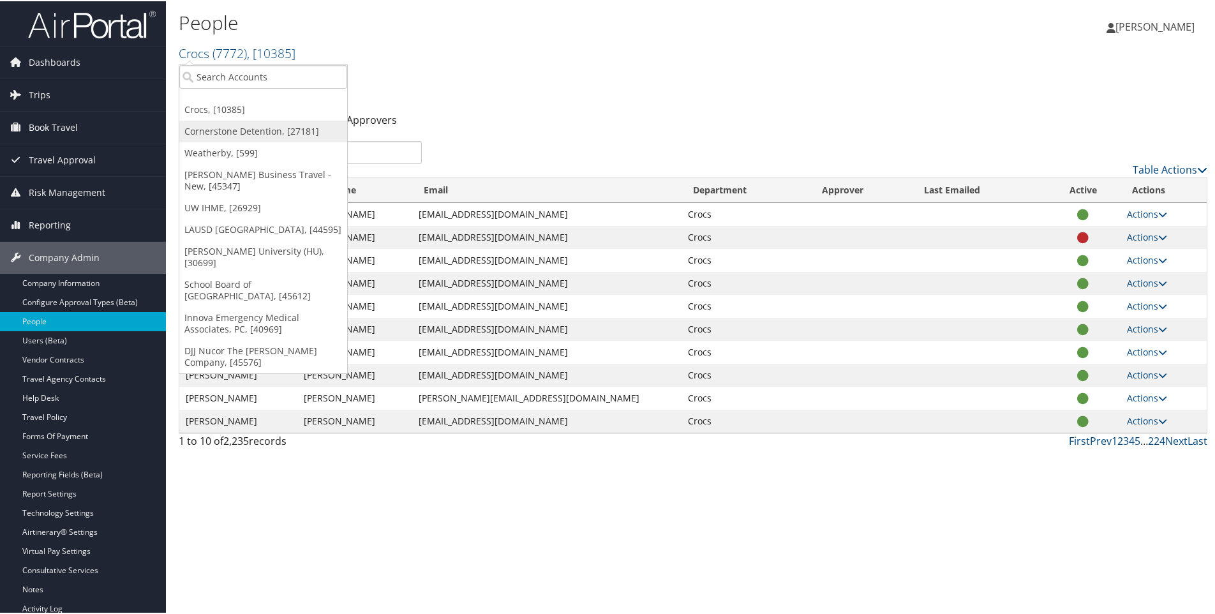
click at [226, 129] on link "Cornerstone Detention, [27181]" at bounding box center [263, 130] width 168 height 22
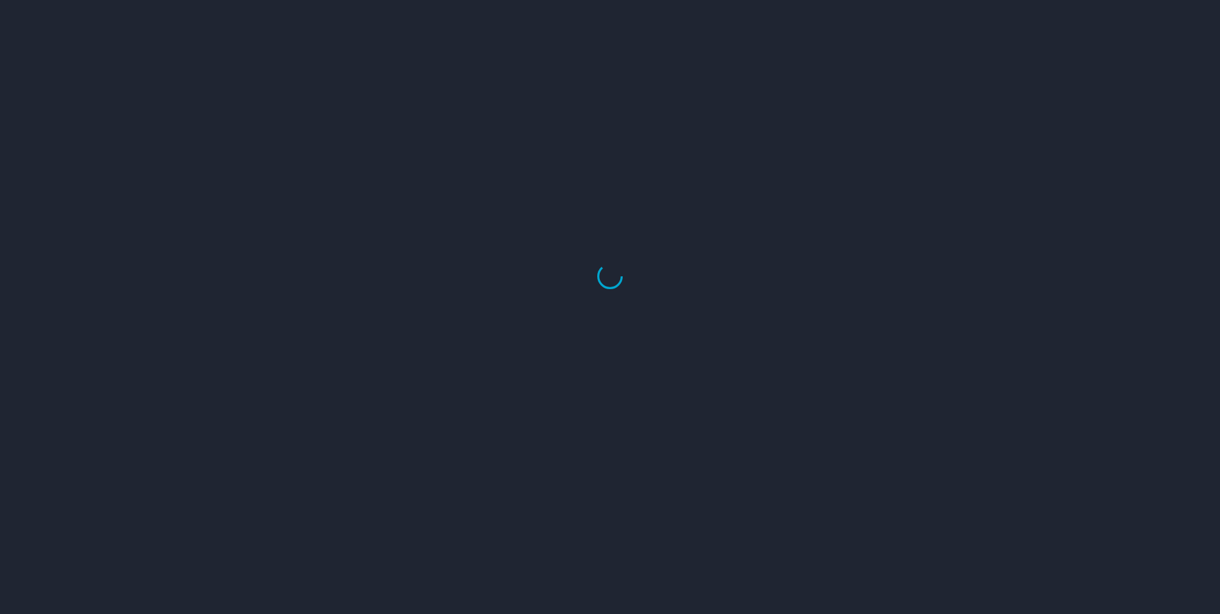
select select "US"
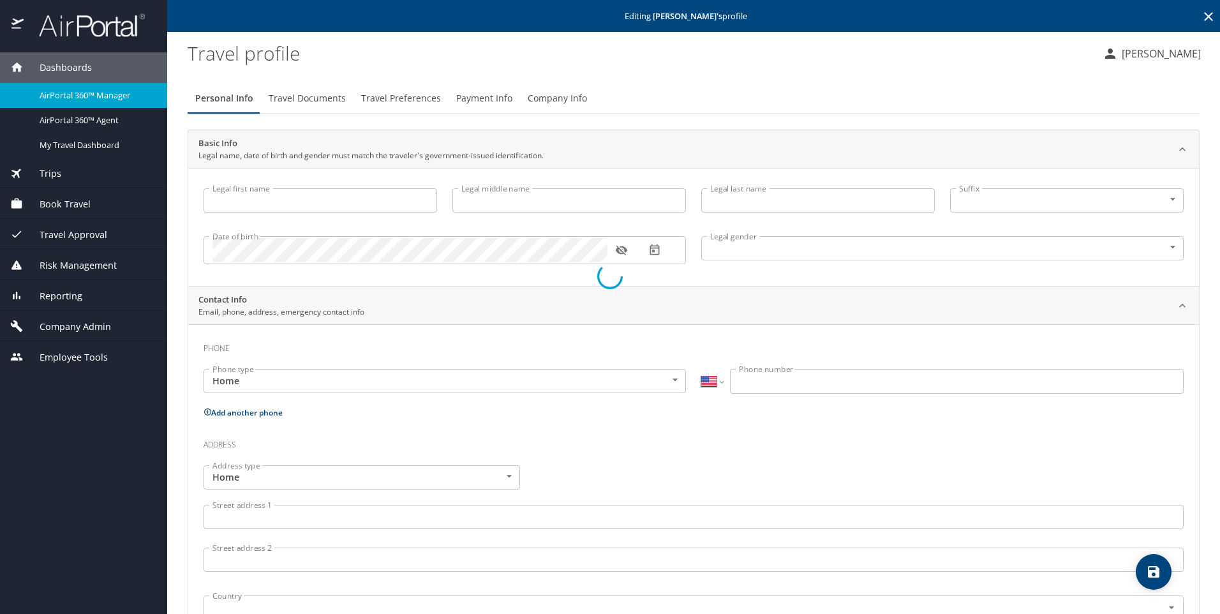
type input "[PERSON_NAME]"
type input "A"
type input "[PERSON_NAME]"
type input "[DEMOGRAPHIC_DATA]"
type input "Zara"
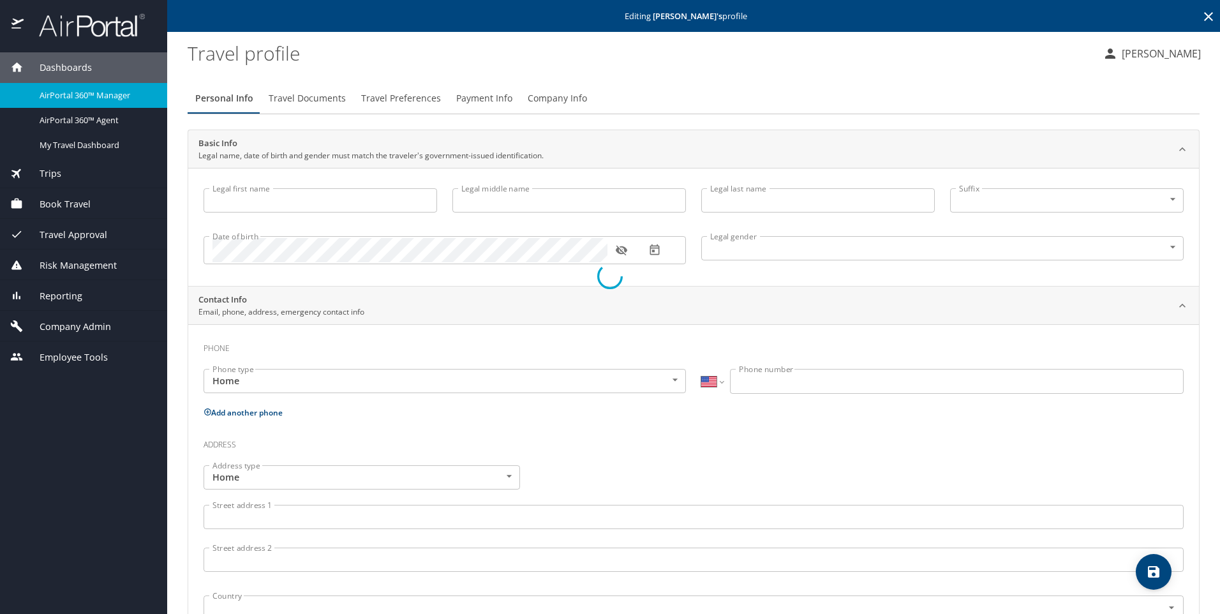
type input "[PERSON_NAME]"
type input "[PHONE_NUMBER]"
type input "[EMAIL_ADDRESS][DOMAIN_NAME]"
select select "US"
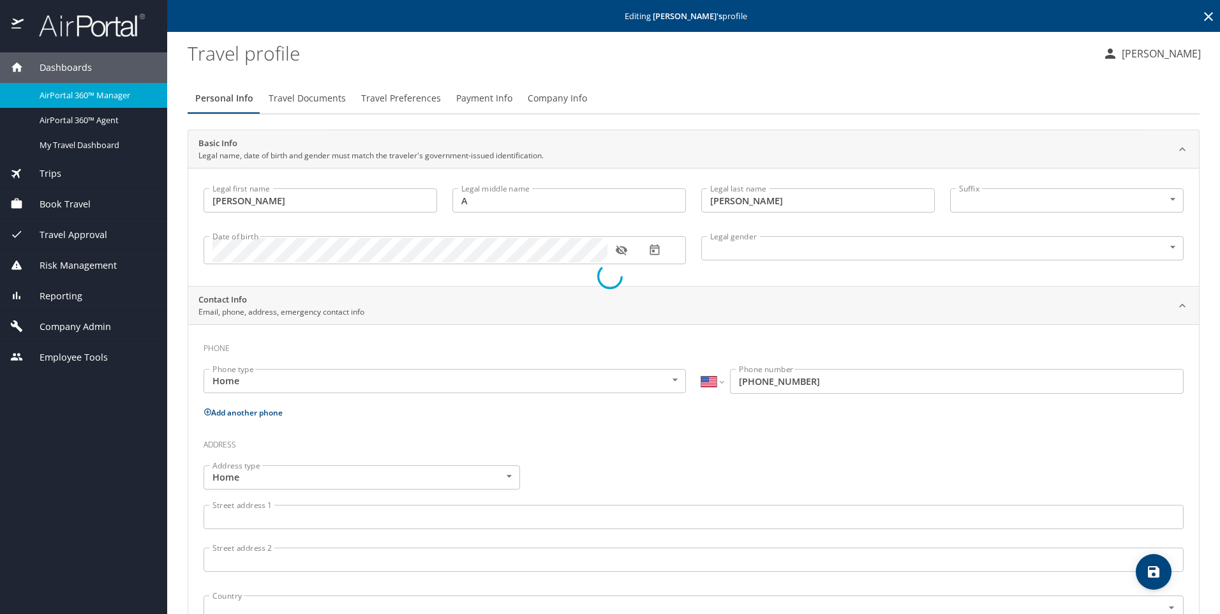
select select "PL"
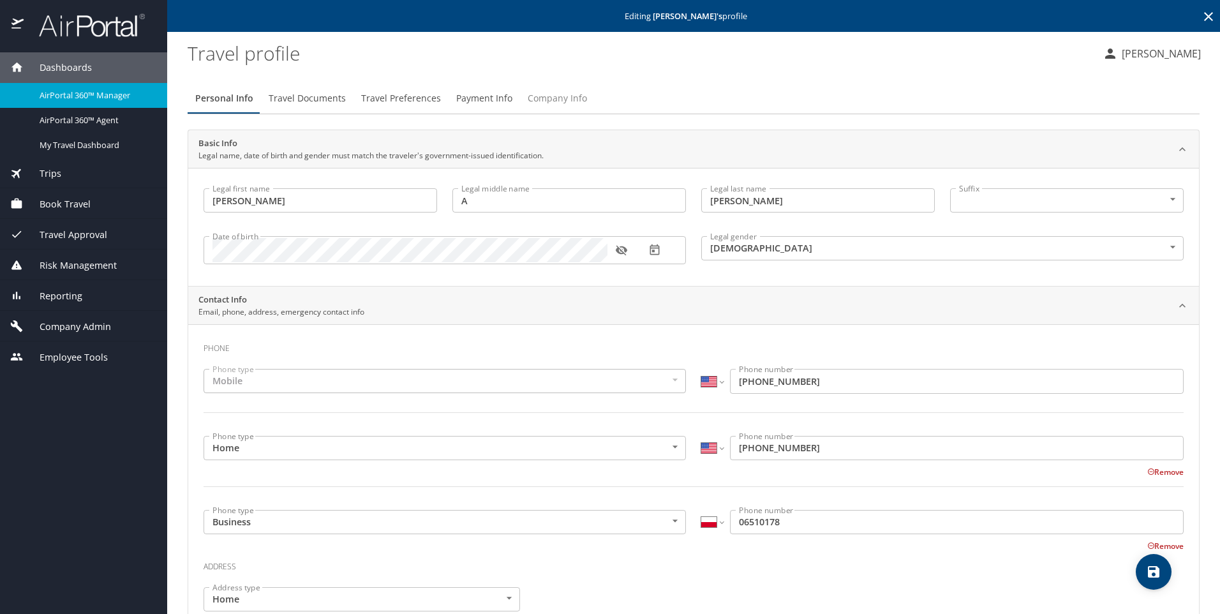
click at [565, 96] on span "Company Info" at bounding box center [557, 99] width 59 height 16
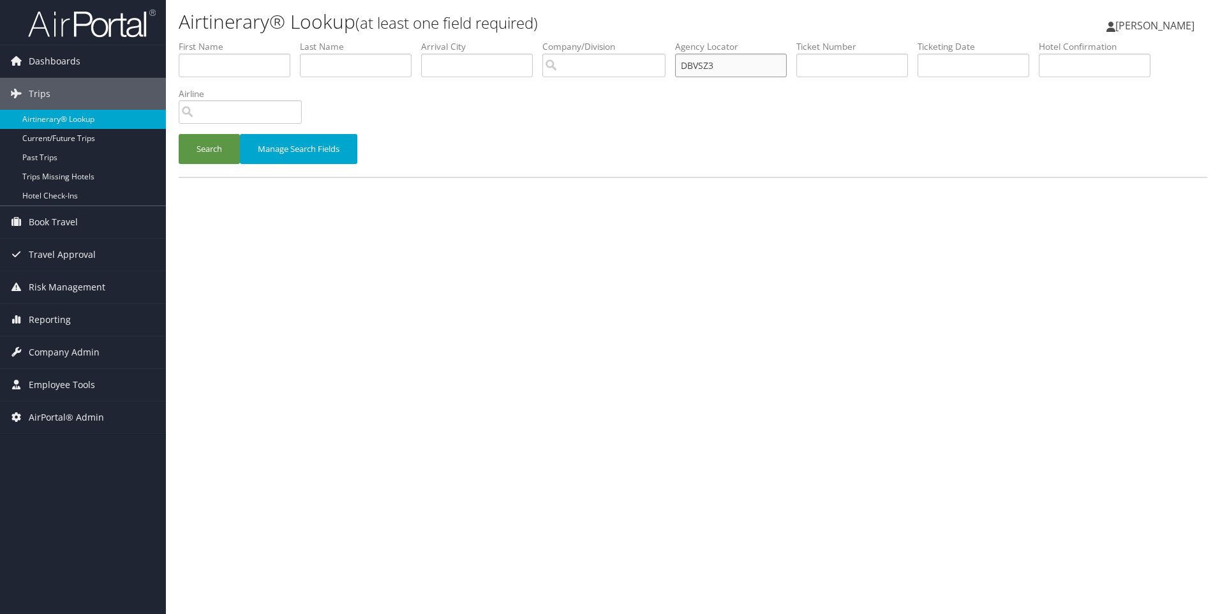
drag, startPoint x: 729, startPoint y: 64, endPoint x: 609, endPoint y: 57, distance: 120.1
click at [609, 40] on ul "First Name Last Name Departure City Arrival City Company/Division Airport/City …" at bounding box center [693, 40] width 1028 height 0
paste input "G702"
click at [179, 134] on button "Search" at bounding box center [209, 149] width 61 height 30
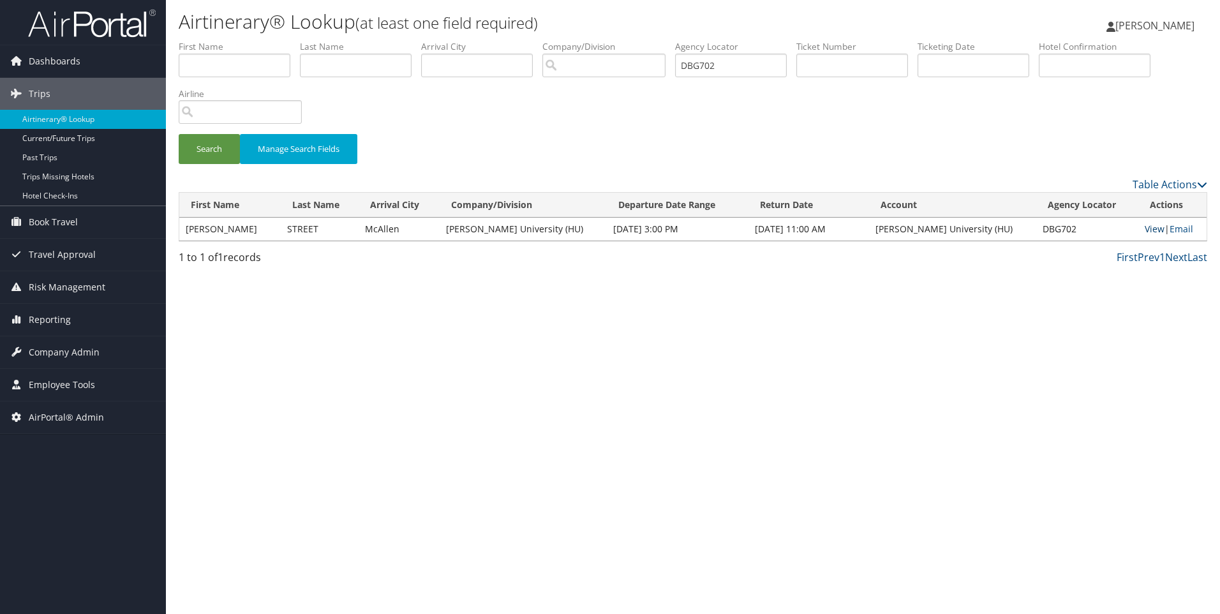
click at [1148, 224] on link "View" at bounding box center [1154, 229] width 20 height 12
drag, startPoint x: 772, startPoint y: 60, endPoint x: 549, endPoint y: 34, distance: 225.4
click at [549, 34] on div "Airtinerary® Lookup (at least one field required) [PERSON_NAME] [PERSON_NAME] M…" at bounding box center [693, 307] width 1054 height 614
paste input "MJQN"
click at [179, 134] on button "Search" at bounding box center [209, 149] width 61 height 30
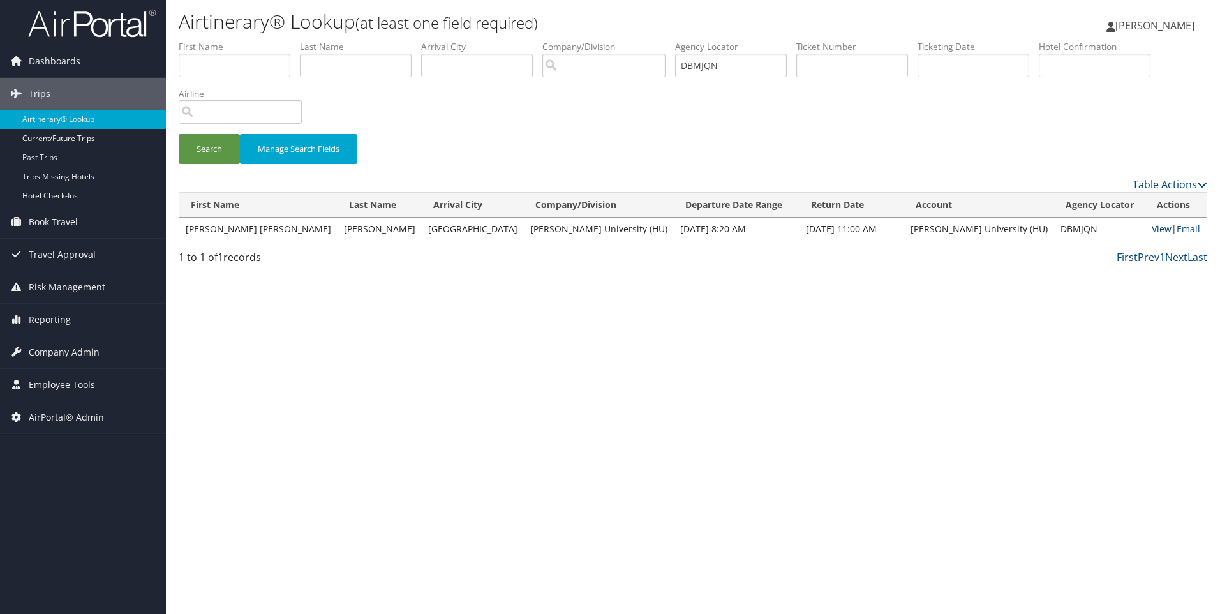
click at [1153, 233] on link "View" at bounding box center [1161, 229] width 20 height 12
drag, startPoint x: 780, startPoint y: 66, endPoint x: 572, endPoint y: 57, distance: 208.1
click at [572, 40] on ul "First Name Last Name Departure City Arrival City Company/Division Airport/City …" at bounding box center [693, 40] width 1028 height 0
paste input "BSNY"
type input "DBBSNY"
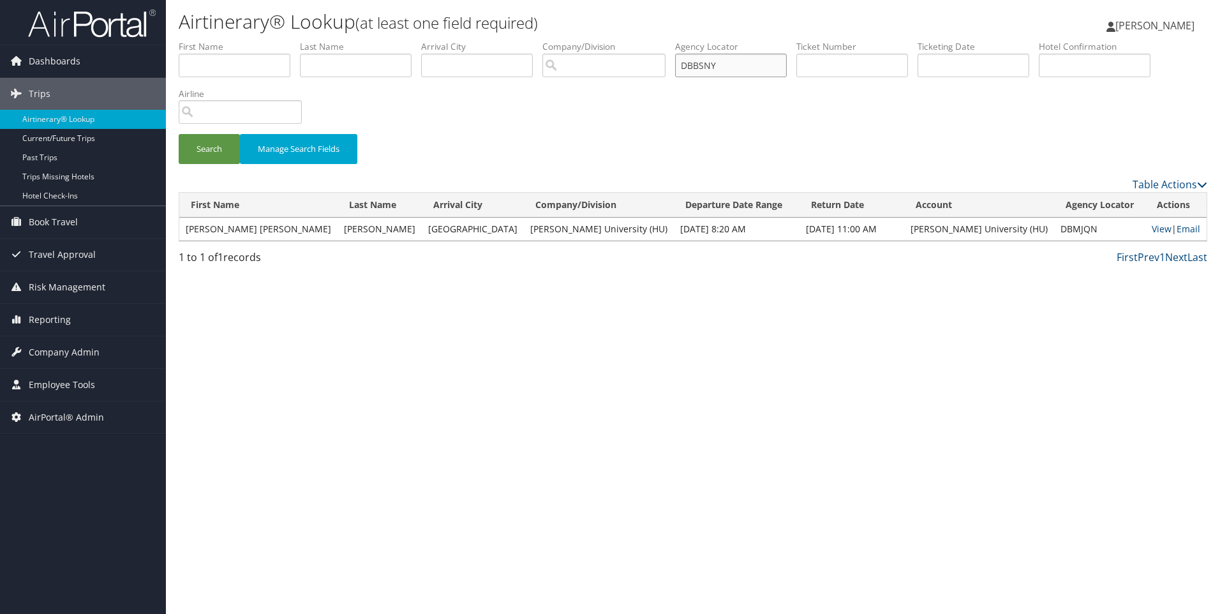
click at [179, 134] on button "Search" at bounding box center [209, 149] width 61 height 30
click at [1153, 227] on link "View" at bounding box center [1156, 229] width 20 height 12
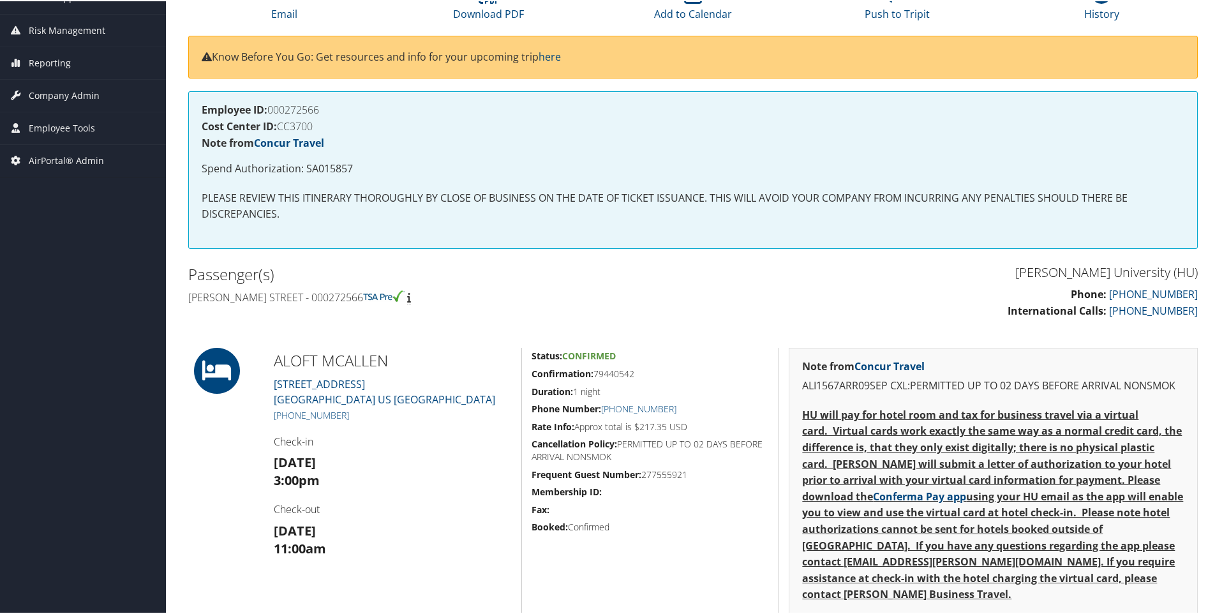
scroll to position [262, 0]
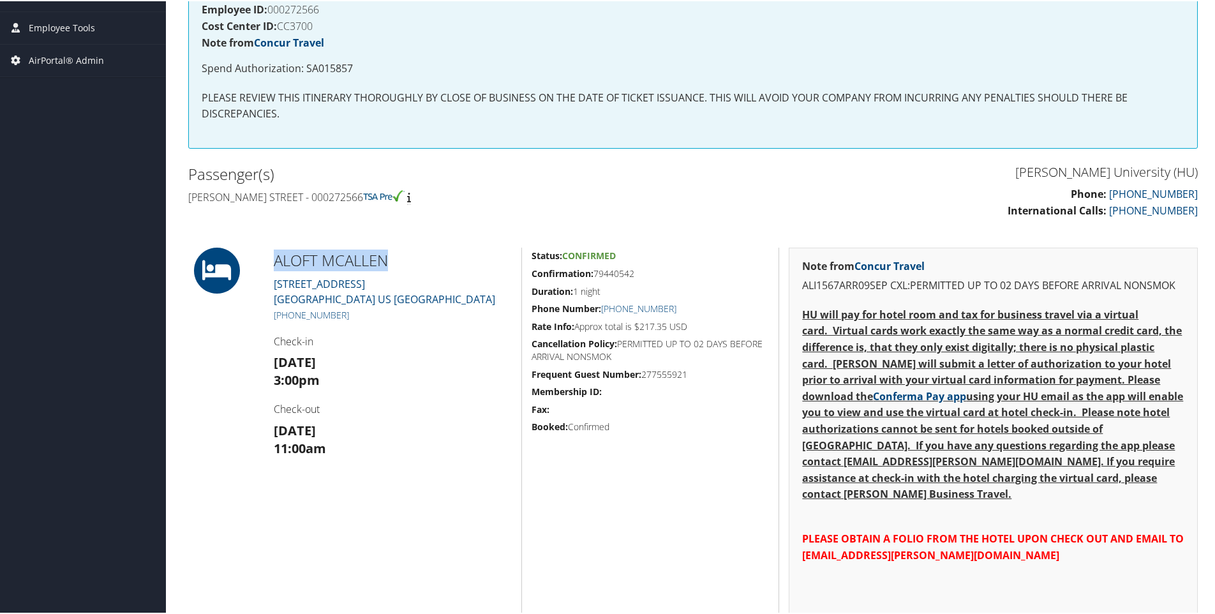
drag, startPoint x: 259, startPoint y: 247, endPoint x: 465, endPoint y: 246, distance: 206.0
click at [465, 246] on div "ALOFT MCALLEN 501 South Ware Road Mcallen TX 78501 US Hidalgo +1 (956) 694-1700…" at bounding box center [693, 477] width 1028 height 463
copy div "ALOFT MCALLEN"
click at [296, 3] on h4 "Employee ID: 000272566" at bounding box center [693, 8] width 982 height 10
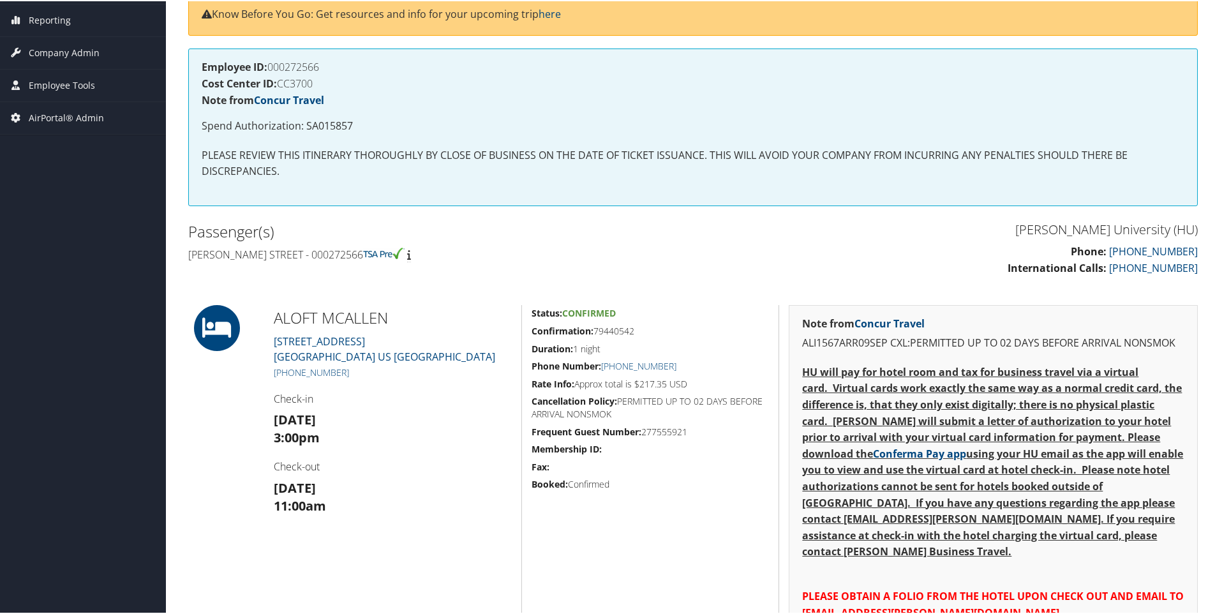
scroll to position [147, 0]
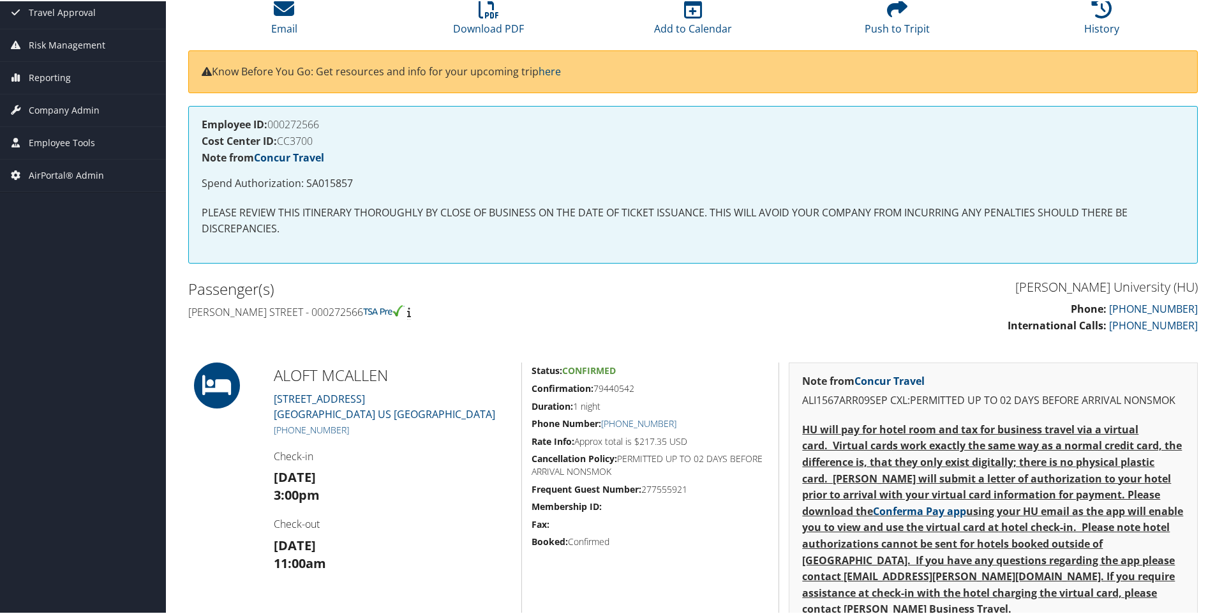
click at [296, 3] on div "Admin Actions Repair Airtinerary® 86166830 McAllen, TX McAllen, TX Tue 09 Sep 2…" at bounding box center [693, 562] width 1028 height 1338
drag, startPoint x: 296, startPoint y: 3, endPoint x: 461, endPoint y: 225, distance: 275.8
click at [461, 225] on p "PLEASE REVIEW THIS ITINERARY THOROUGHLY BY CLOSE OF BUSINESS ON THE DATE OF TIC…" at bounding box center [693, 219] width 982 height 33
click at [302, 124] on h4 "Employee ID: 000272566" at bounding box center [693, 123] width 982 height 10
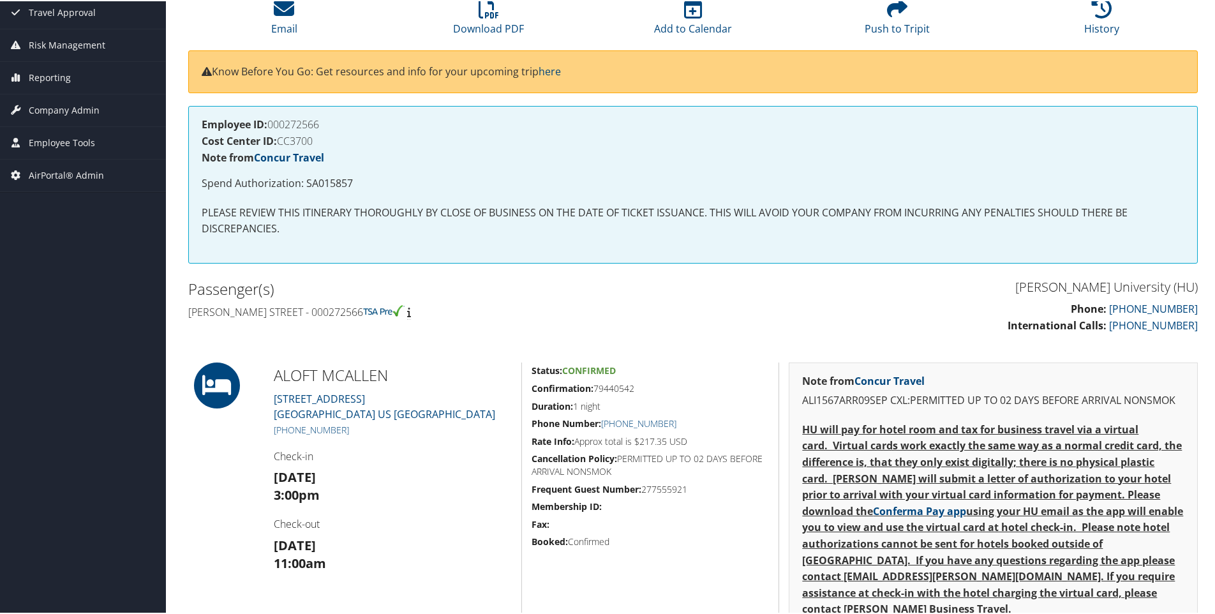
copy h4 "000272566"
click at [329, 186] on p "Spend Authorization: SA015857" at bounding box center [693, 182] width 982 height 17
copy p "SA015857"
click at [616, 389] on h5 "Confirmation: 79440542" at bounding box center [649, 387] width 237 height 13
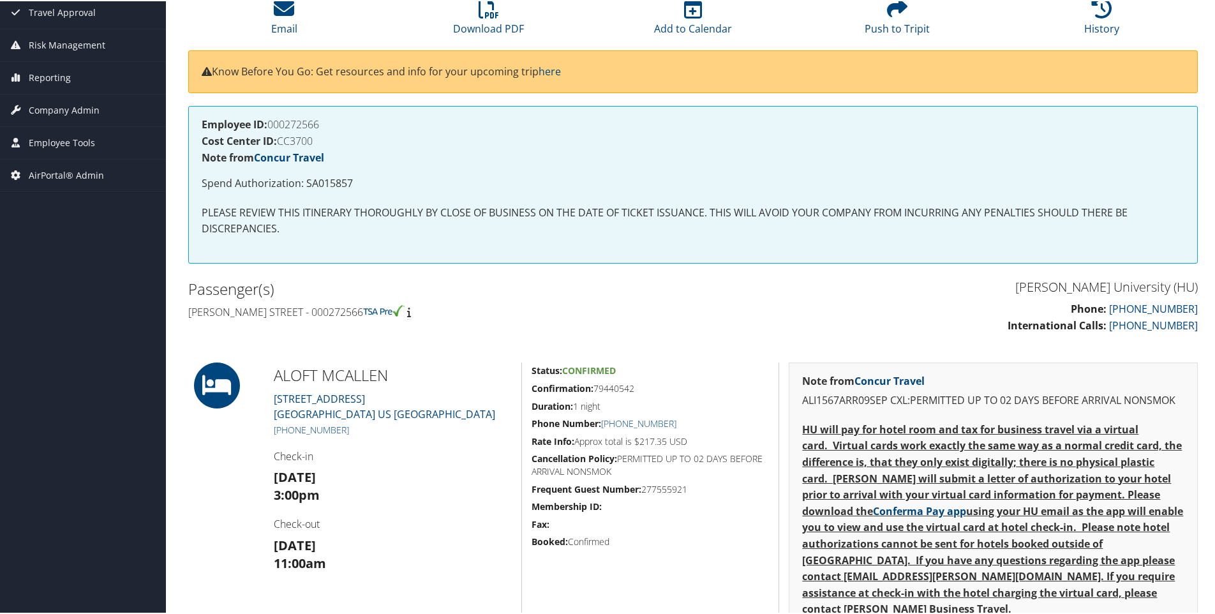
click at [616, 389] on h5 "Confirmation: 79440542" at bounding box center [649, 387] width 237 height 13
copy h5 "79440542"
drag, startPoint x: 394, startPoint y: 369, endPoint x: 222, endPoint y: 362, distance: 172.4
click at [222, 362] on div "ALOFT MCALLEN 501 South Ware Road Mcallen TX 78501 US Hidalgo +1 (956) 694-1700…" at bounding box center [693, 592] width 1028 height 463
copy div "ALOFT MCALLEN"
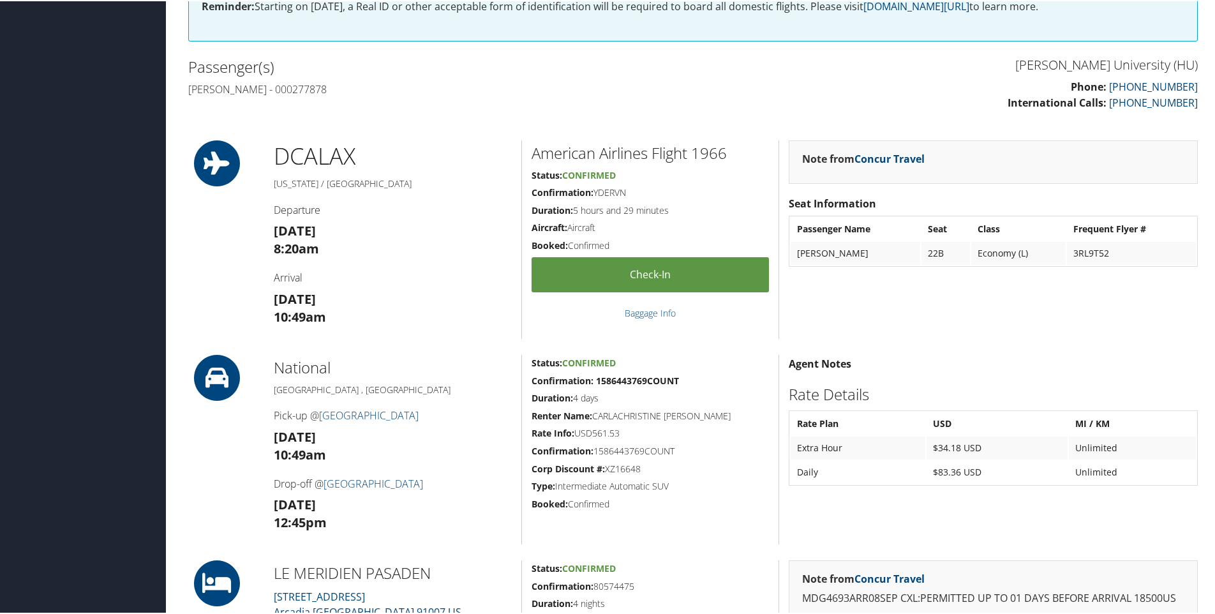
scroll to position [395, 0]
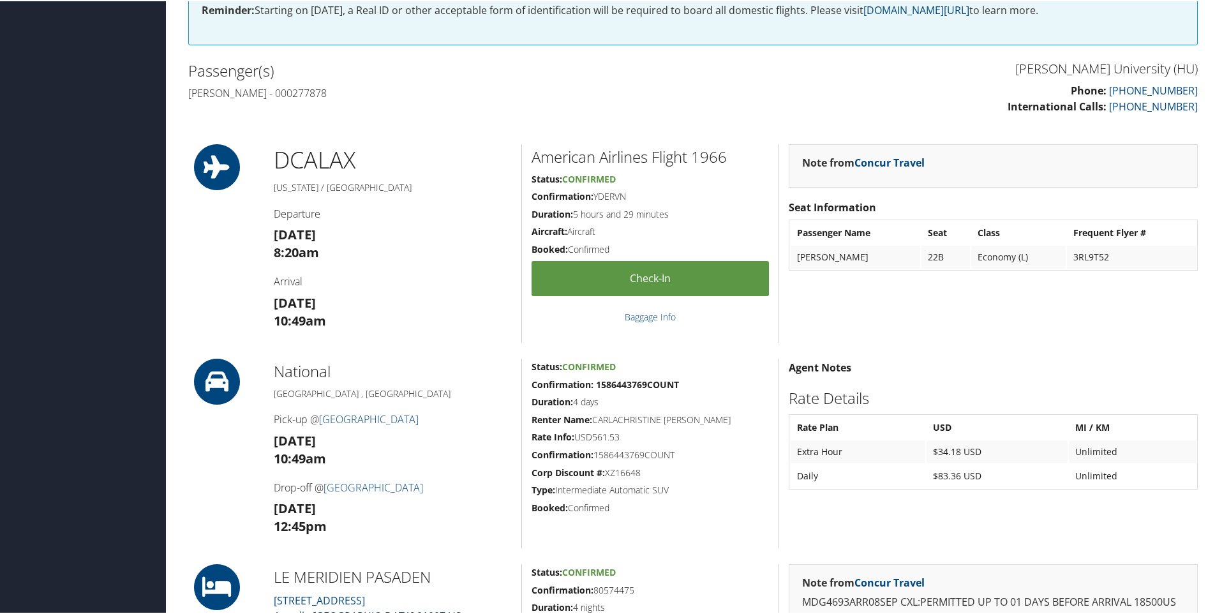
click at [290, 92] on h4 "Carla christine Goodwin - 000277878" at bounding box center [435, 92] width 495 height 14
copy h4 "Goodwin"
drag, startPoint x: 276, startPoint y: 559, endPoint x: 434, endPoint y: 559, distance: 158.8
click at [434, 559] on div "Admin Actions Repair Airtinerary® 86161673 Washington, DC Los Angeles, CA Mon 0…" at bounding box center [693, 609] width 1028 height 1928
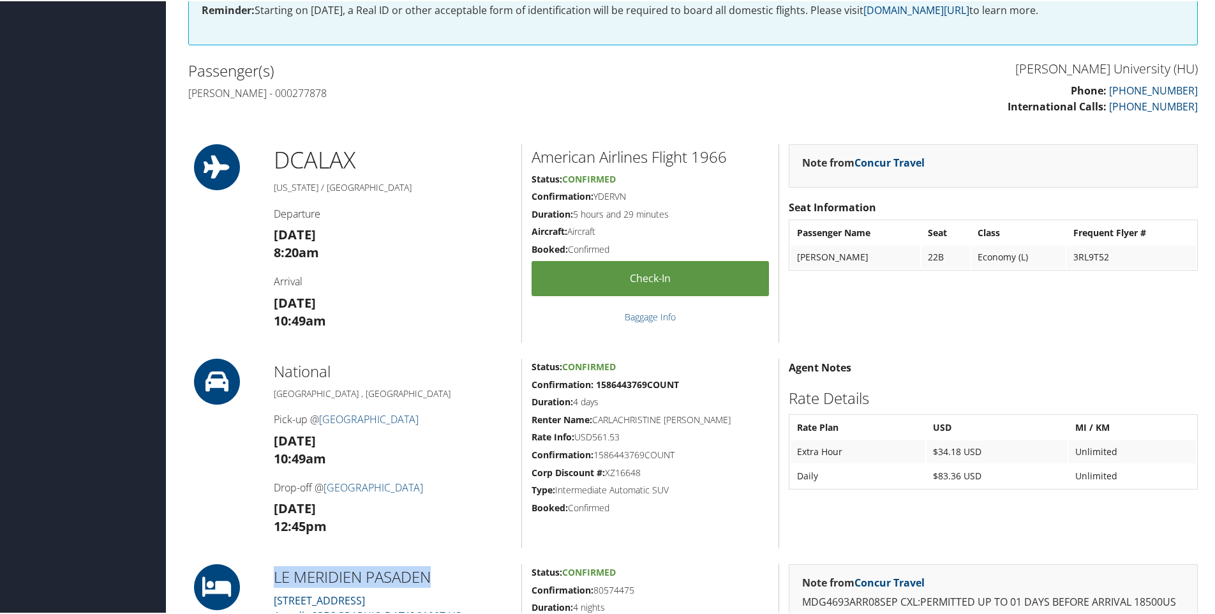
copy h2 "LE MERIDIEN PASADEN"
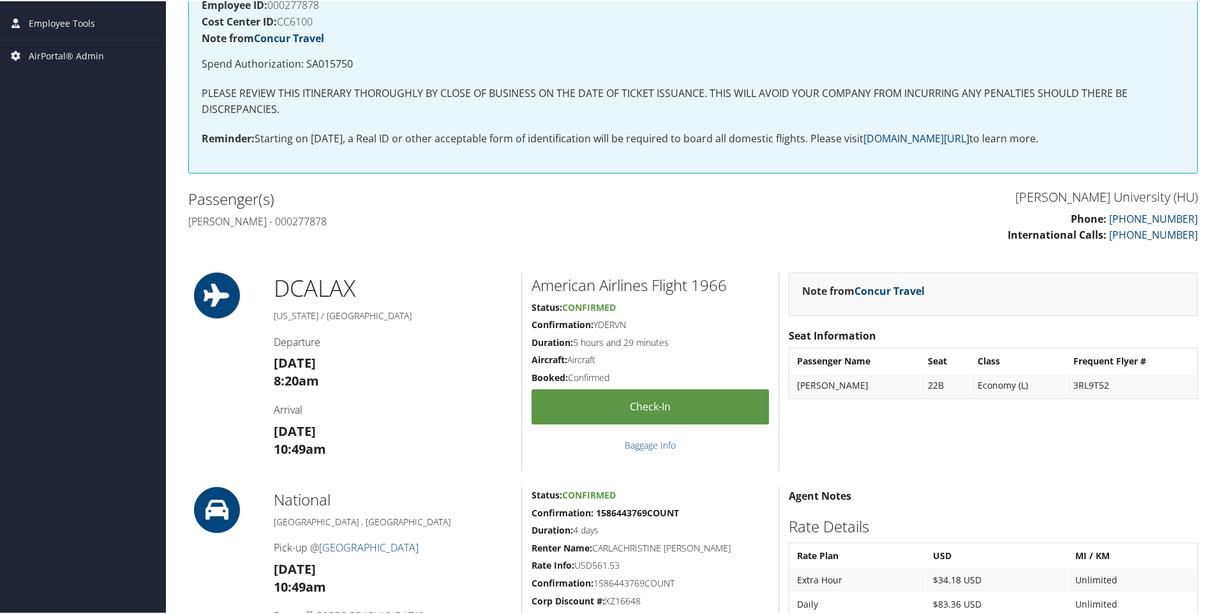
scroll to position [262, 0]
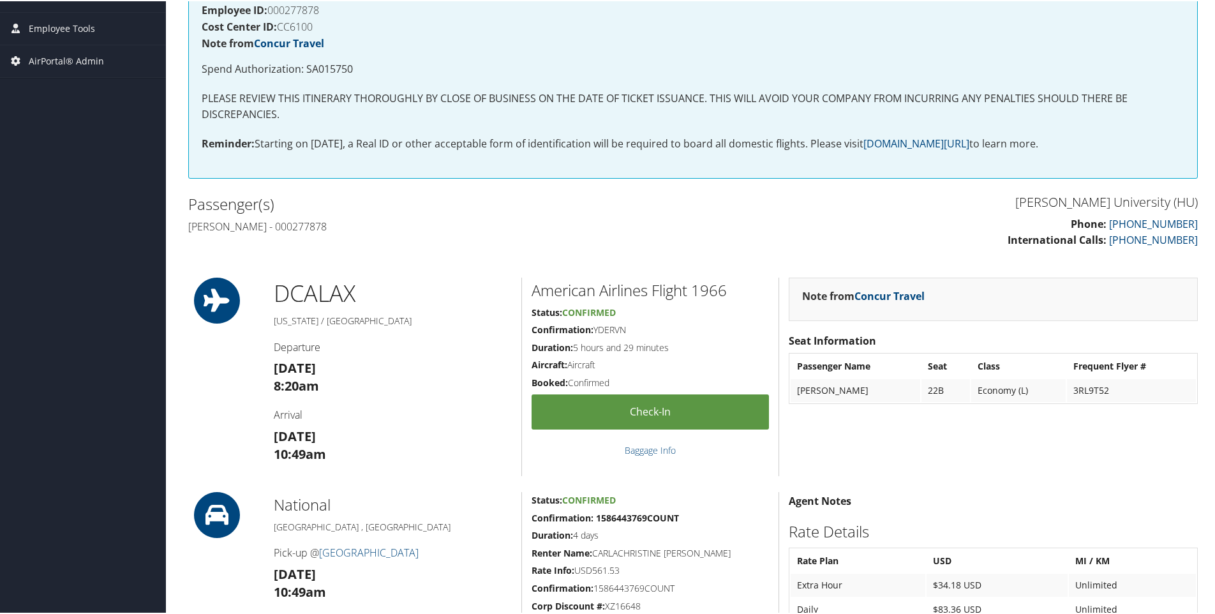
click at [311, 10] on h4 "Employee ID: 000277878" at bounding box center [693, 9] width 982 height 10
copy h4 "000277878"
click at [336, 64] on p "Spend Authorization: SA015750" at bounding box center [693, 68] width 982 height 17
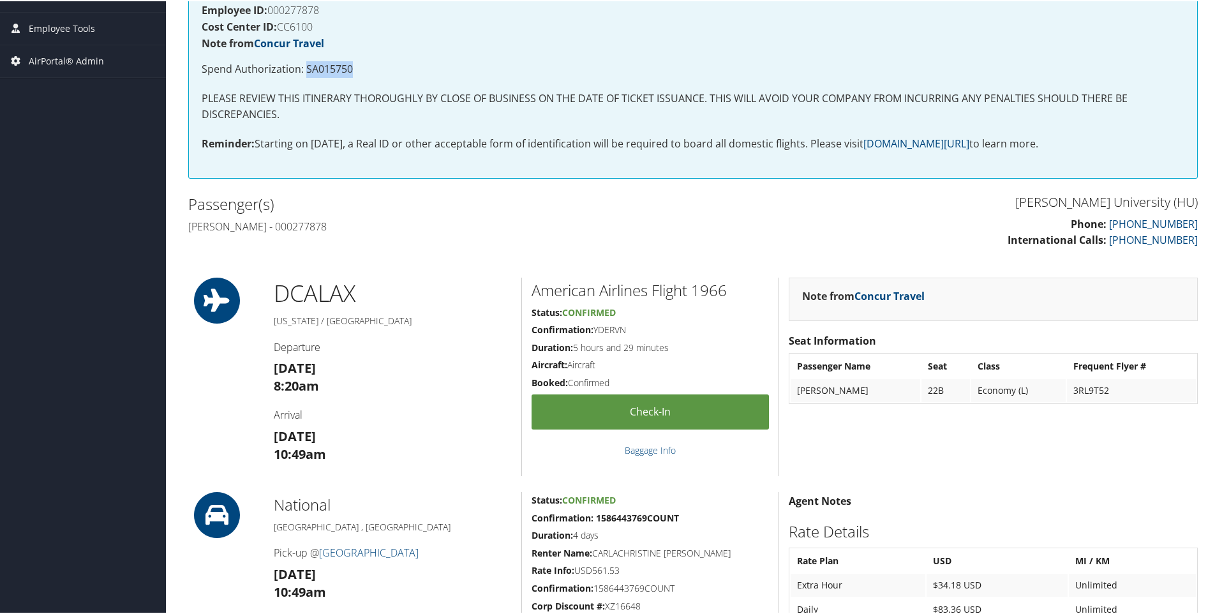
copy p "SA015750"
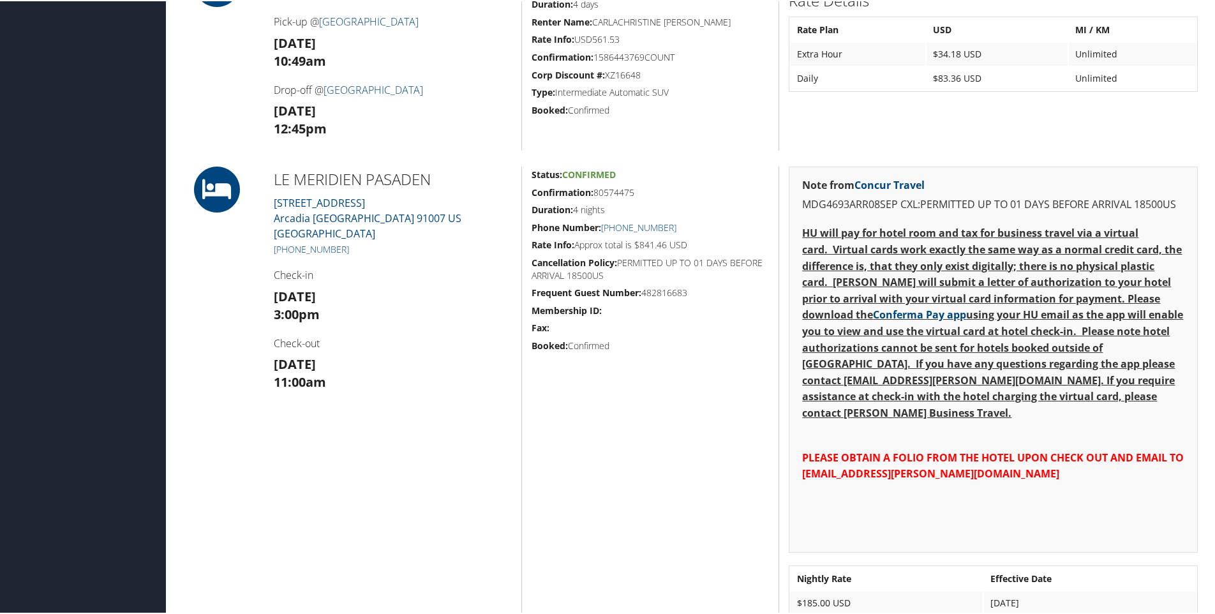
click at [614, 194] on h5 "Confirmation: 80574475" at bounding box center [649, 191] width 237 height 13
copy h5 "80574475"
drag, startPoint x: 422, startPoint y: 215, endPoint x: 272, endPoint y: 201, distance: 150.6
click at [272, 201] on div "LE MERIDIEN PASADEN 130 W HUNTINGTON AVE Arcadia CA 91007 US Los Ang +1 (626) 7…" at bounding box center [392, 408] width 257 height 487
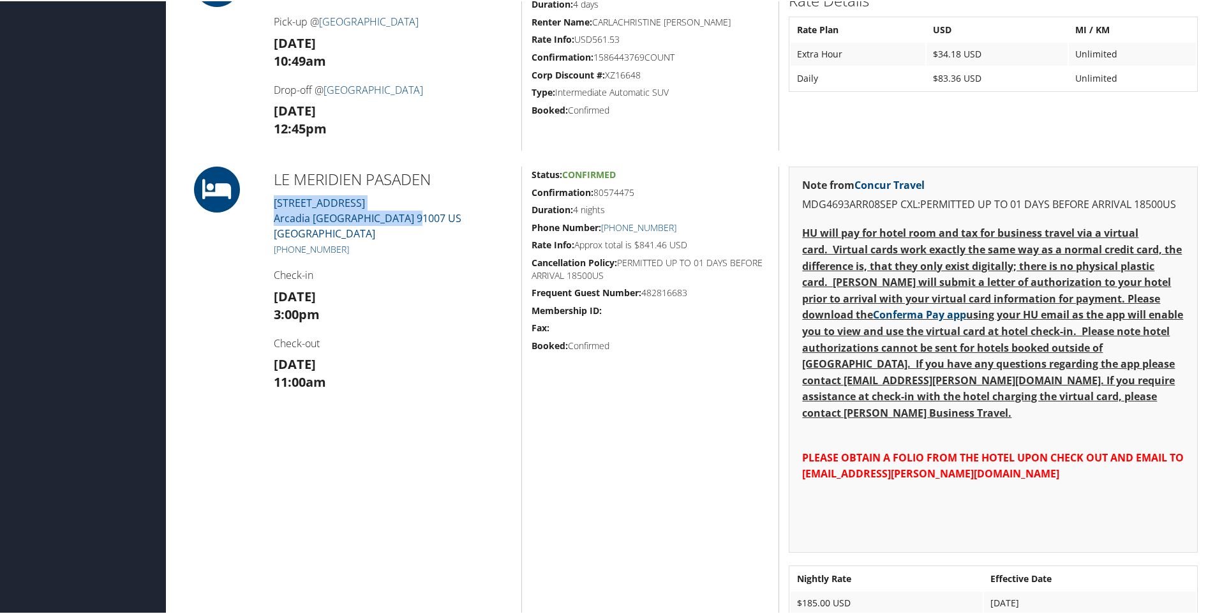
copy link "130 W HUNTINGTON AVE Arcadia CA 91007 US Los Ang"
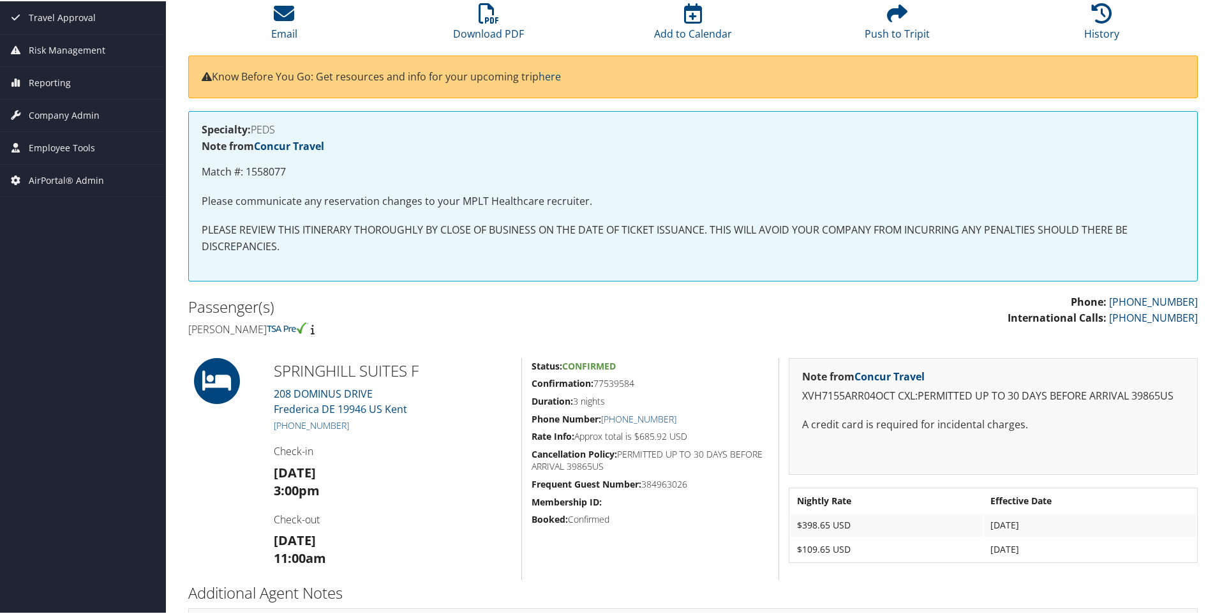
scroll to position [165, 0]
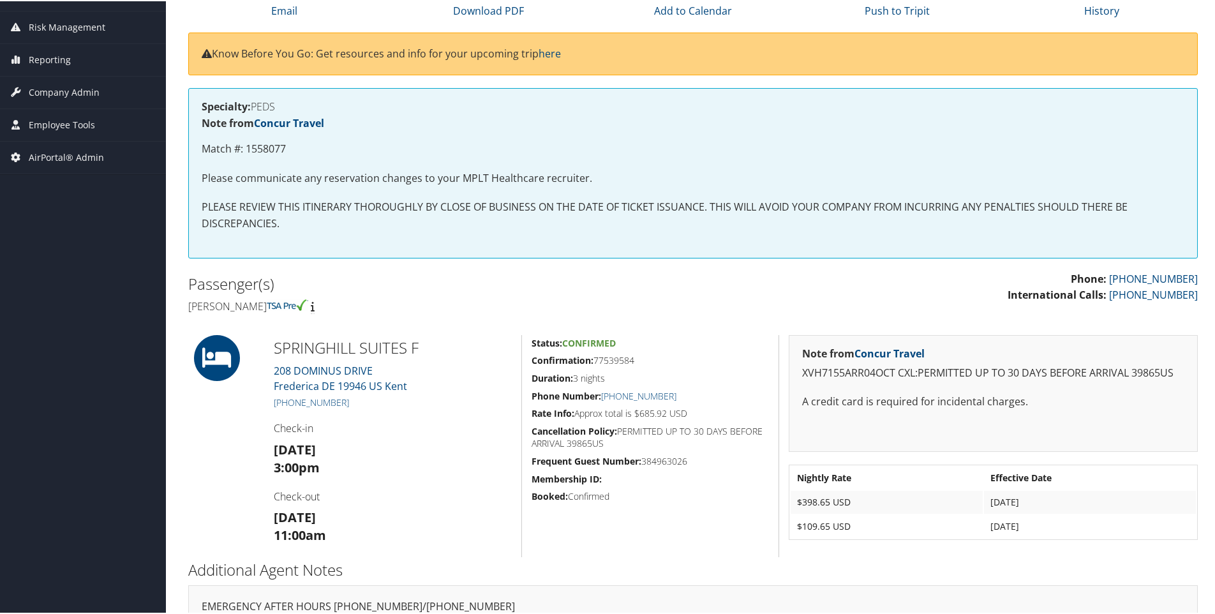
click at [209, 305] on h4 "[PERSON_NAME]" at bounding box center [435, 305] width 495 height 14
copy h4 "[PERSON_NAME]"
click at [276, 302] on h4 "[PERSON_NAME]" at bounding box center [435, 305] width 495 height 14
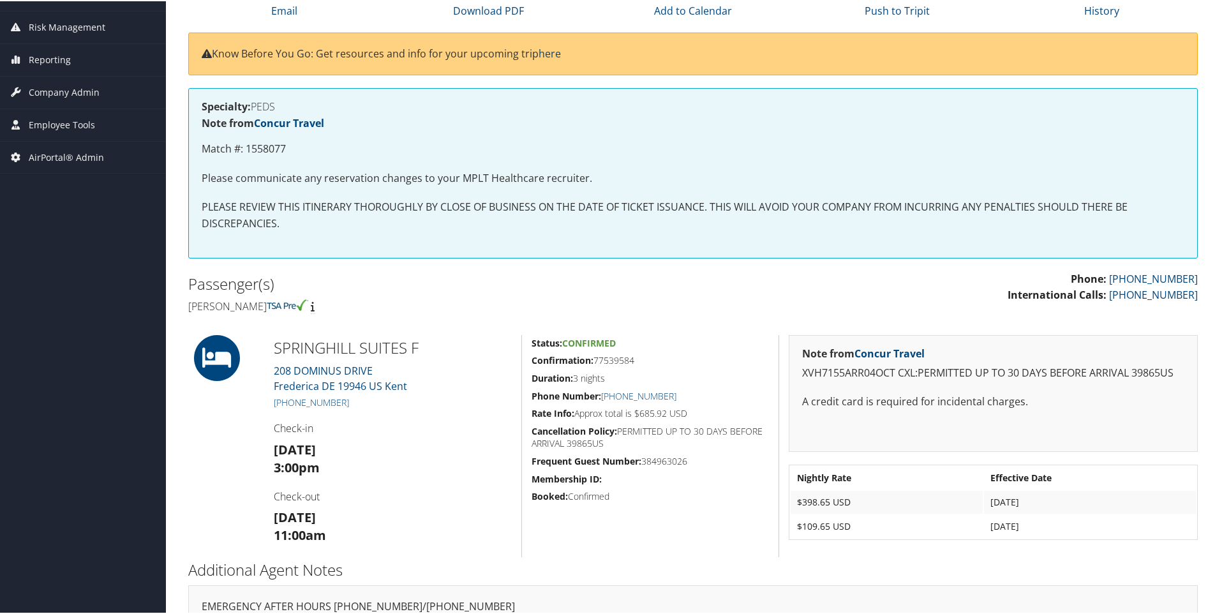
copy h4 "Mcgraw"
drag, startPoint x: 263, startPoint y: 347, endPoint x: 461, endPoint y: 349, distance: 197.8
click at [461, 349] on div "SPRINGHILL SUITES F 208 DOMINUS DRIVE Frederica DE 19946 US [GEOGRAPHIC_DATA] […" at bounding box center [392, 445] width 257 height 222
copy h2 "SPRINGHILL SUITES F"
click at [275, 145] on p "Match #: 1558077" at bounding box center [693, 148] width 982 height 17
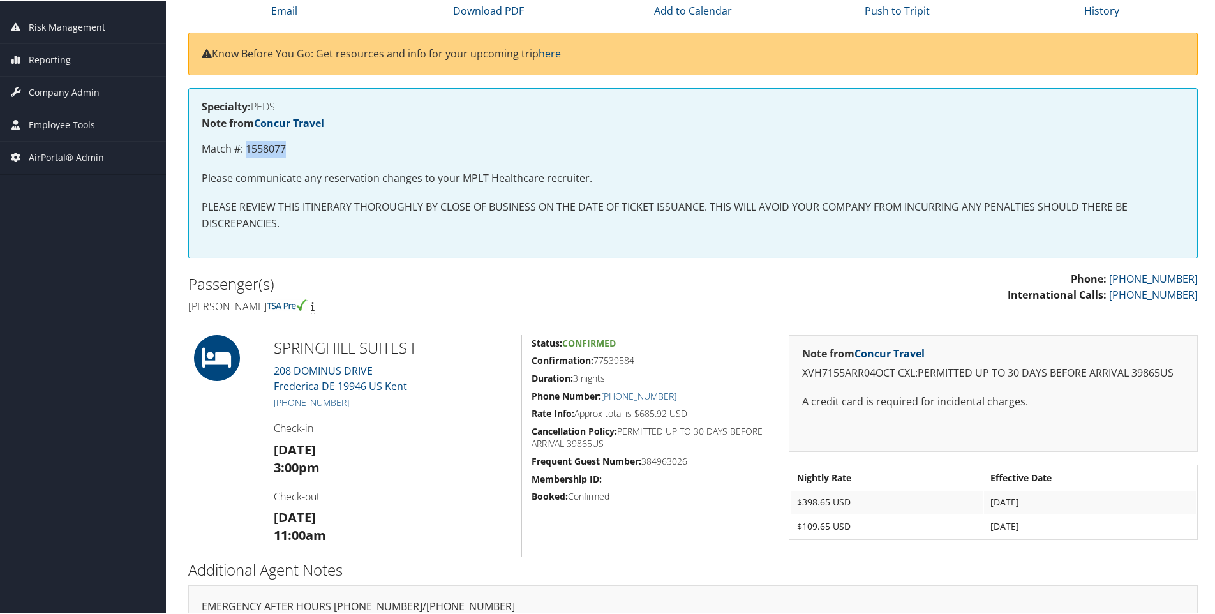
click at [275, 145] on p "Match #: 1558077" at bounding box center [693, 148] width 982 height 17
copy p "1558077"
drag, startPoint x: 428, startPoint y: 390, endPoint x: 267, endPoint y: 366, distance: 163.1
click at [267, 366] on div "SPRINGHILL SUITES F 208 DOMINUS DRIVE Frederica DE 19946 US [GEOGRAPHIC_DATA] […" at bounding box center [392, 445] width 257 height 222
copy link "208 DOMINUS DRIVE Frederica DE 19946 US [GEOGRAPHIC_DATA]"
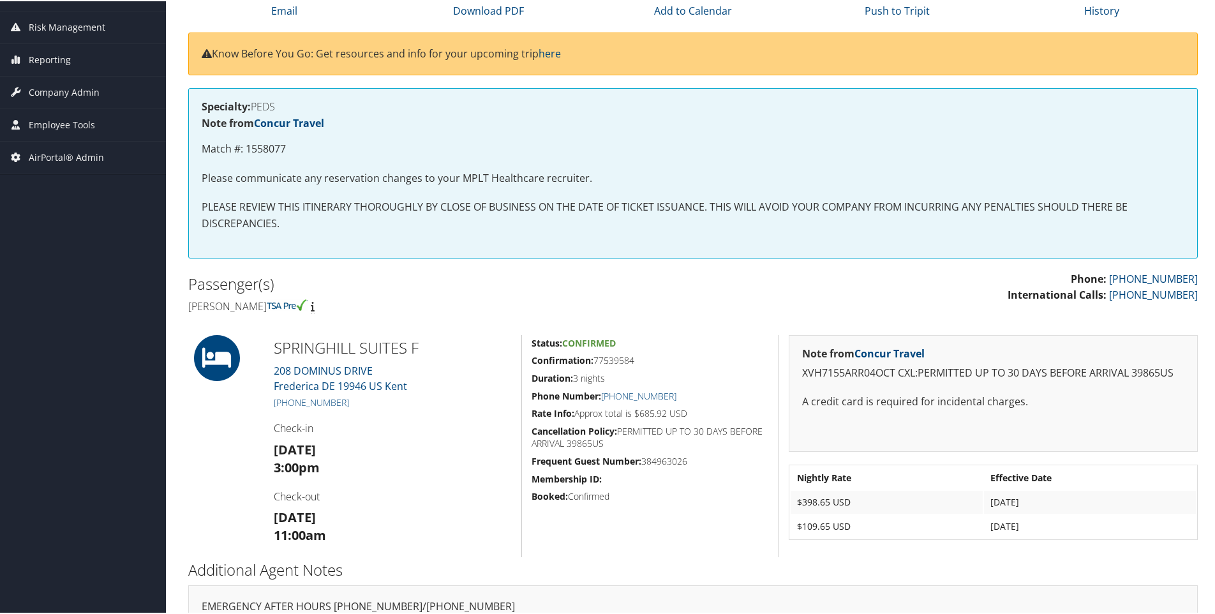
click at [612, 358] on h5 "Confirmation: 77539584" at bounding box center [649, 359] width 237 height 13
copy h5 "77539584"
